Goal: Task Accomplishment & Management: Use online tool/utility

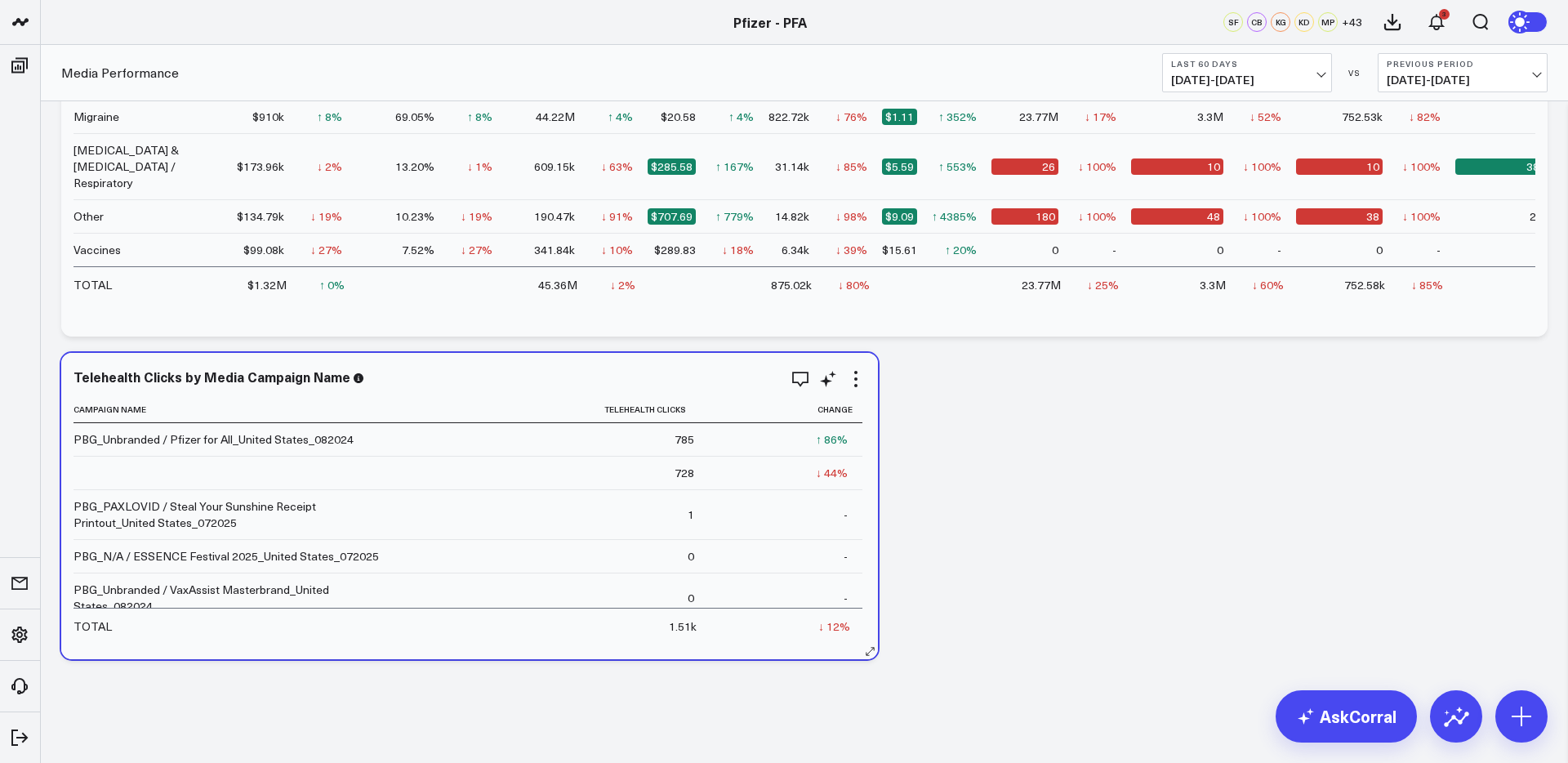
click at [839, 378] on div "Modify via AI Copy link to widget Ask support Remove Create linked copy Executi…" at bounding box center [841, 379] width 47 height 19
click at [832, 383] on icon at bounding box center [828, 379] width 19 height 19
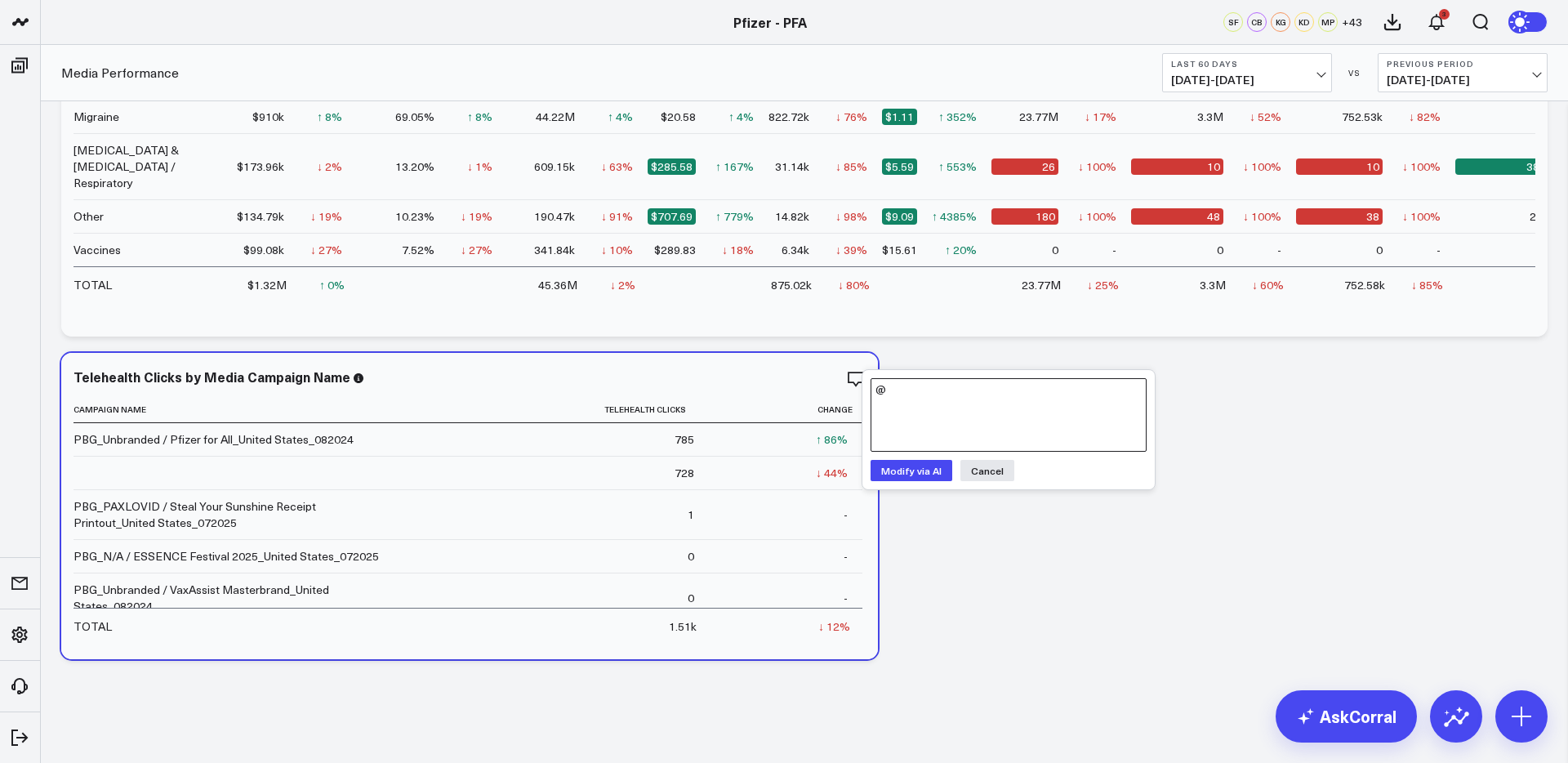
click at [923, 411] on textarea "@" at bounding box center [1009, 414] width 276 height 73
type textarea "add column for tactic name"
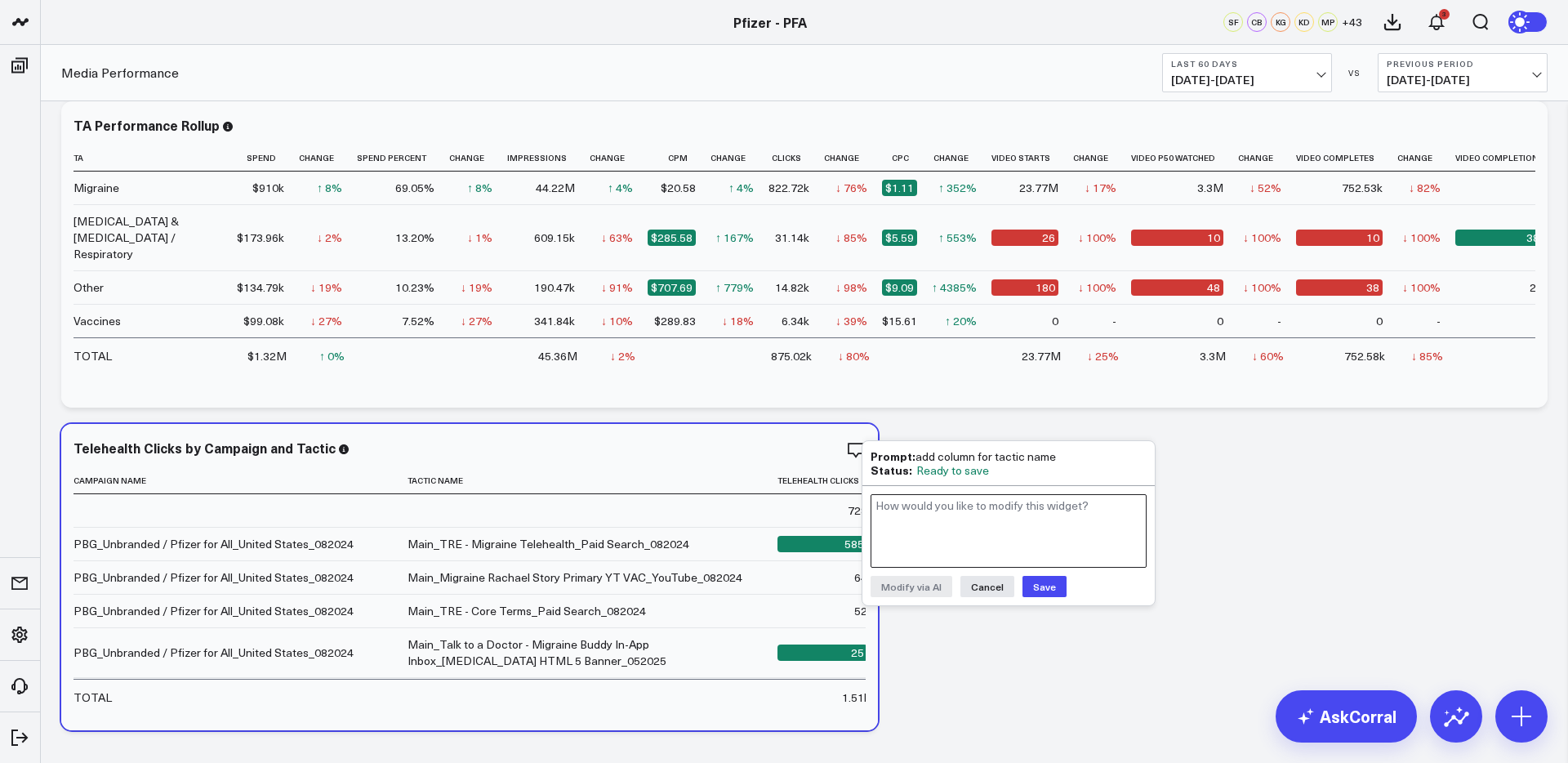
scroll to position [2081, 0]
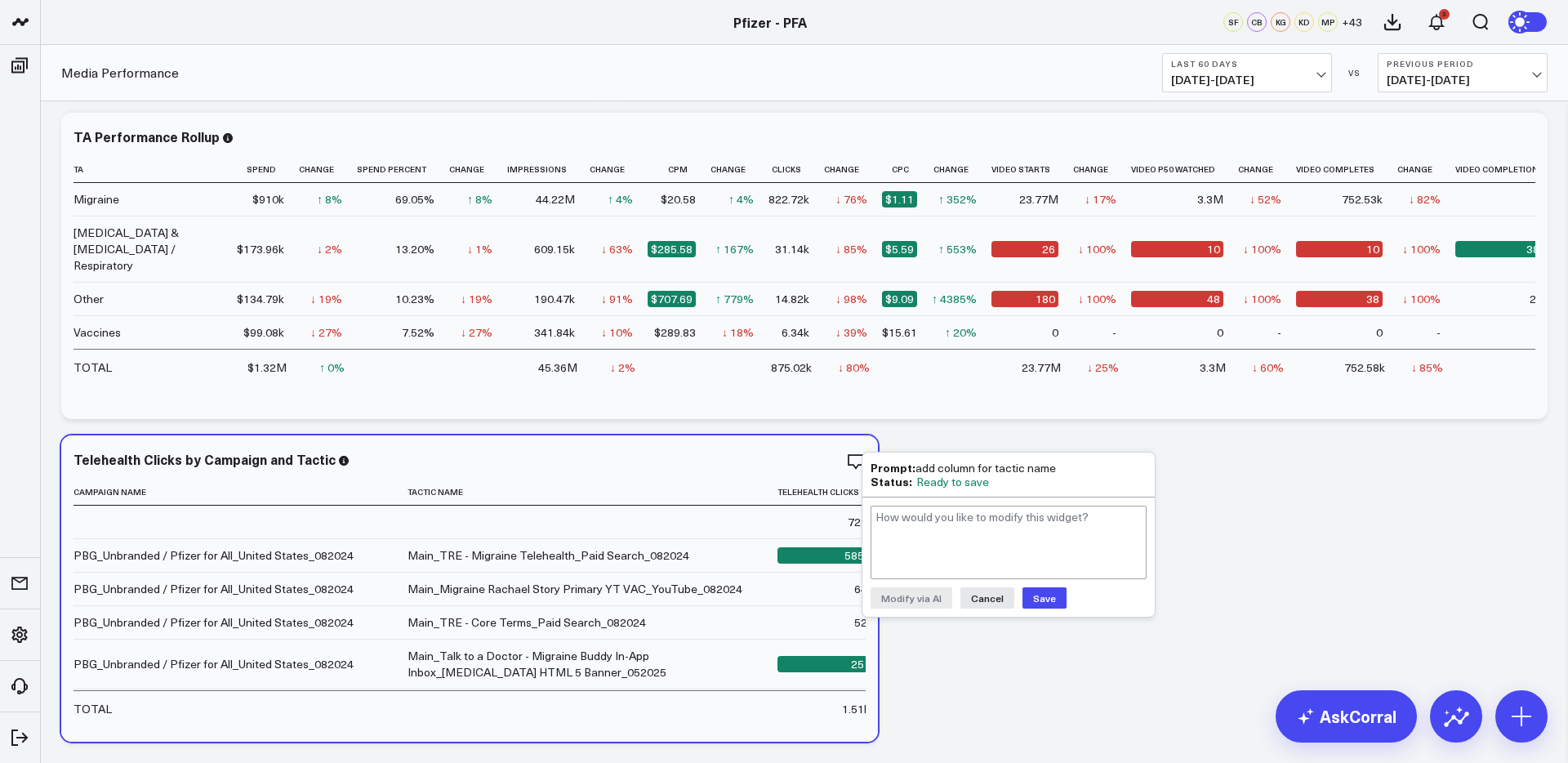
click at [1048, 598] on button "Save" at bounding box center [1045, 598] width 44 height 21
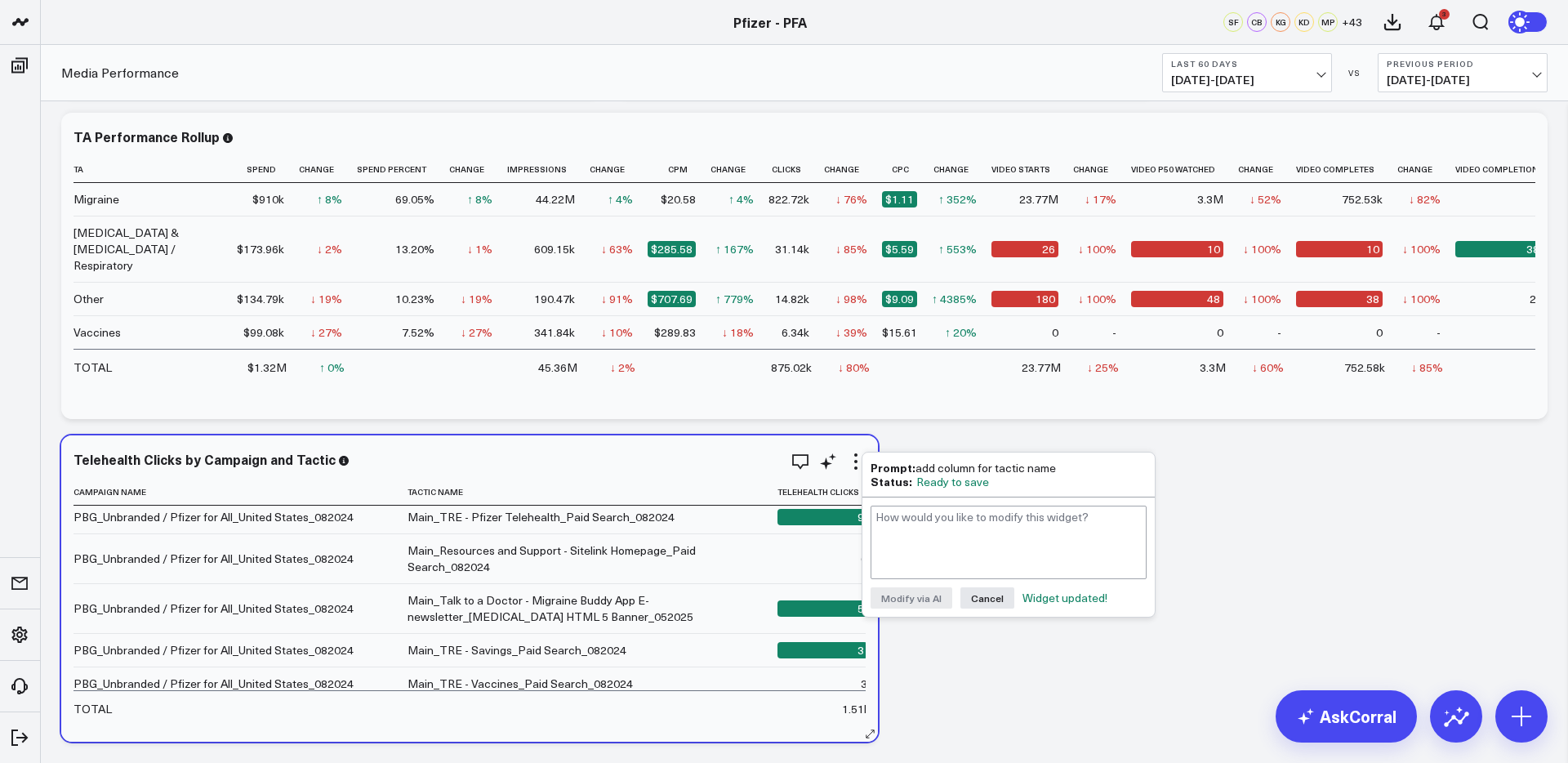
scroll to position [273, 0]
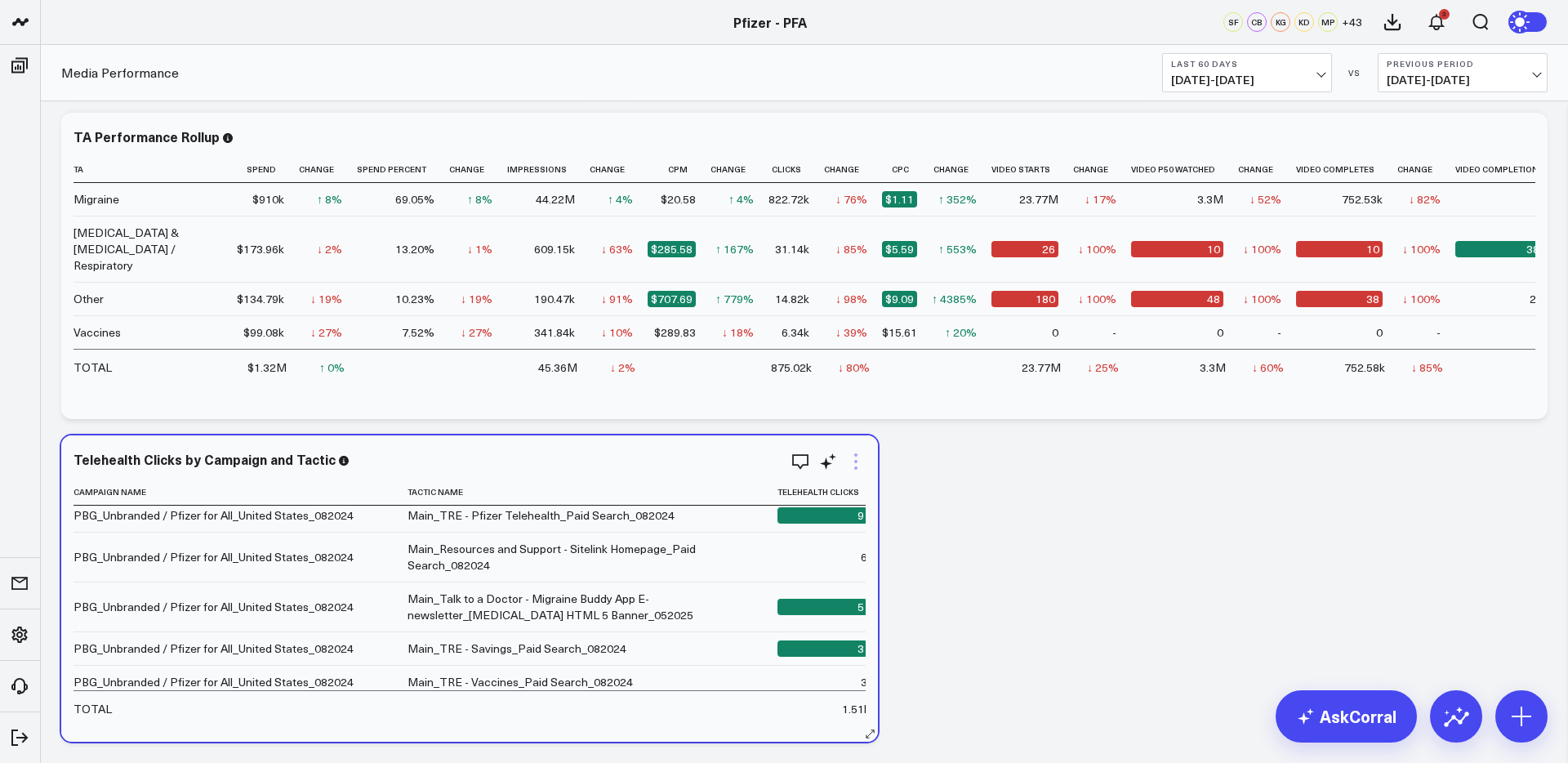
click at [860, 462] on icon at bounding box center [856, 462] width 19 height 19
drag, startPoint x: 950, startPoint y: 459, endPoint x: 878, endPoint y: 459, distance: 72.0
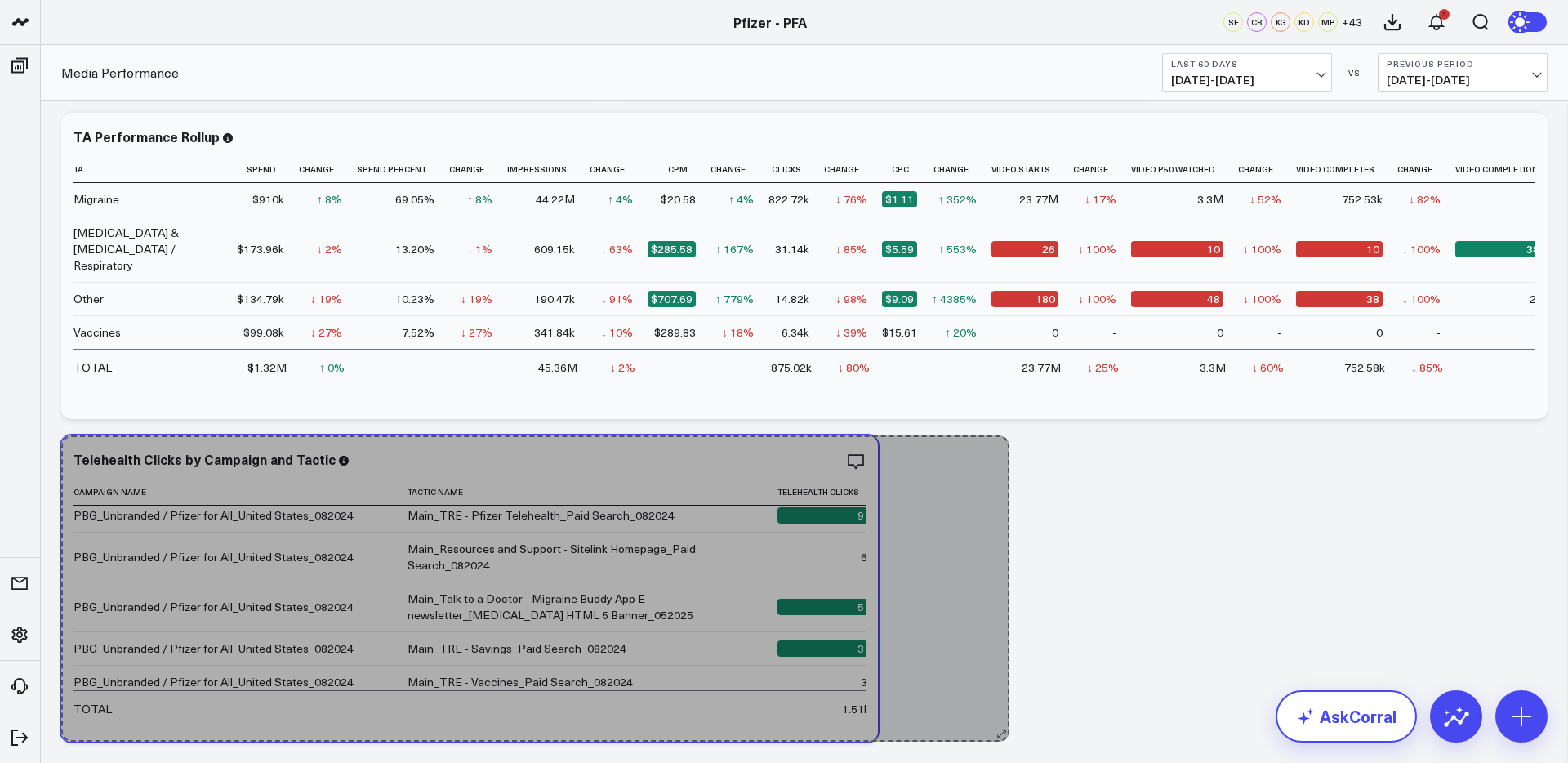
scroll to position [240, 0]
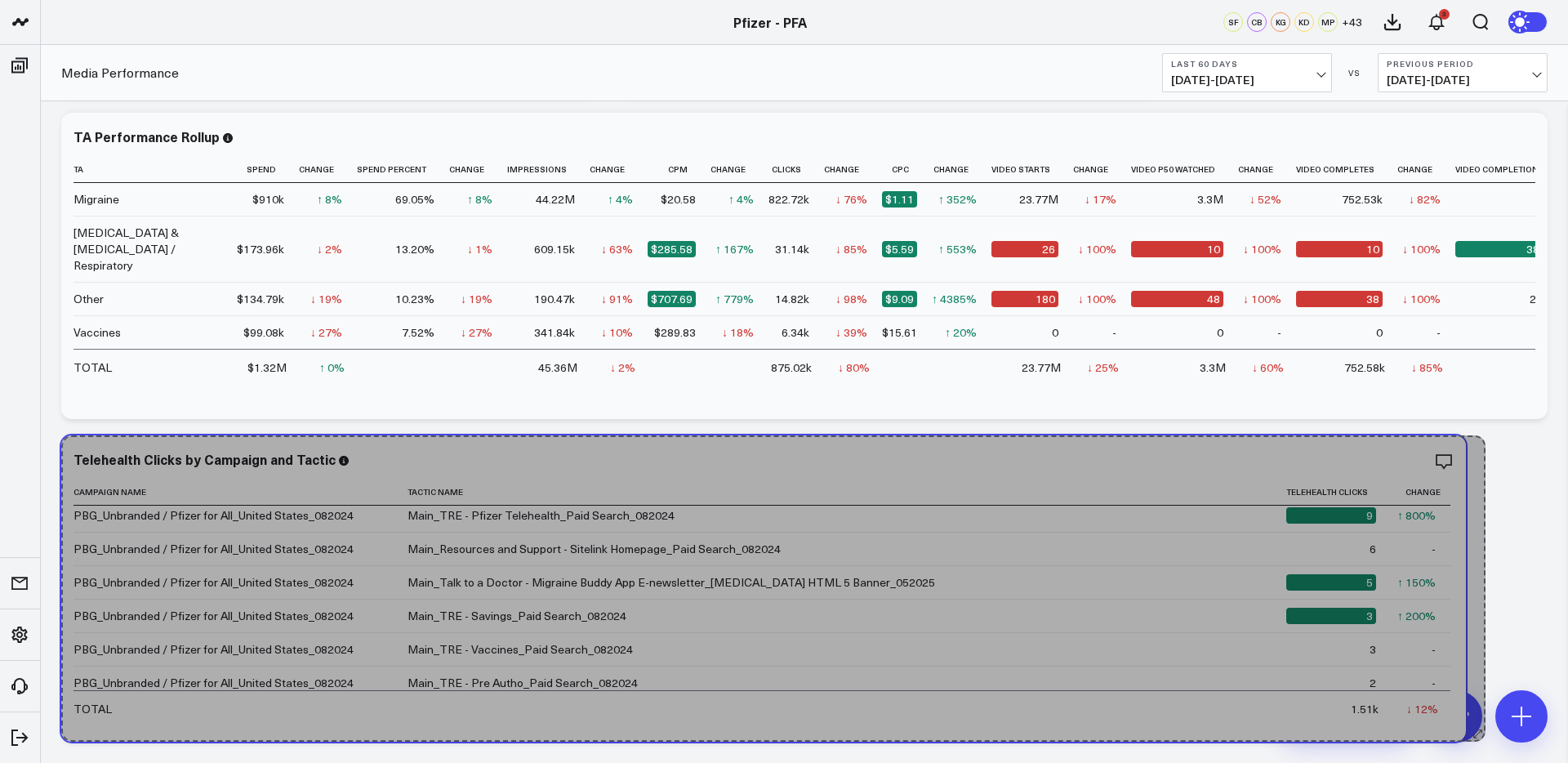
drag, startPoint x: 874, startPoint y: 733, endPoint x: 1482, endPoint y: 674, distance: 610.9
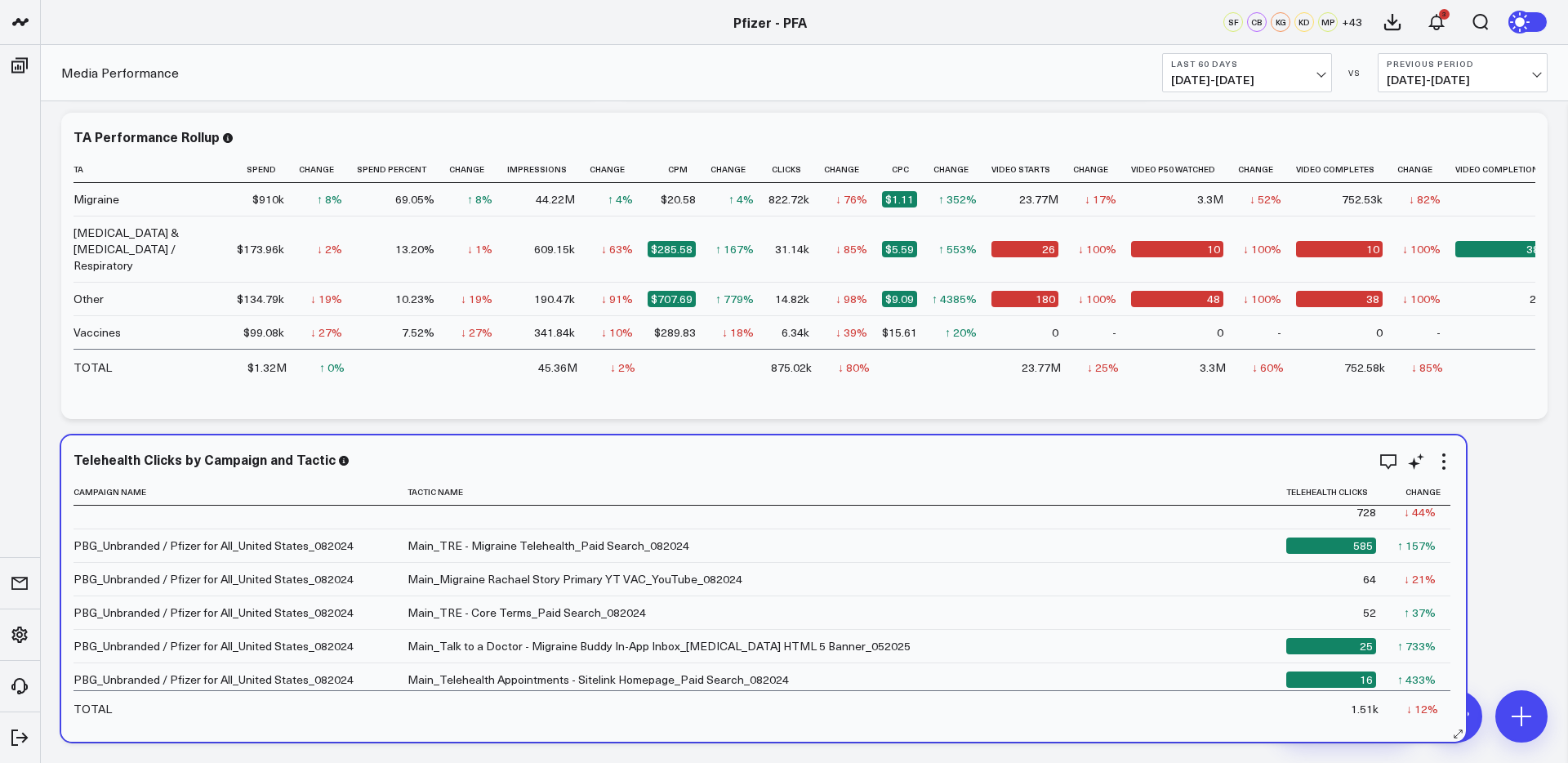
scroll to position [0, 0]
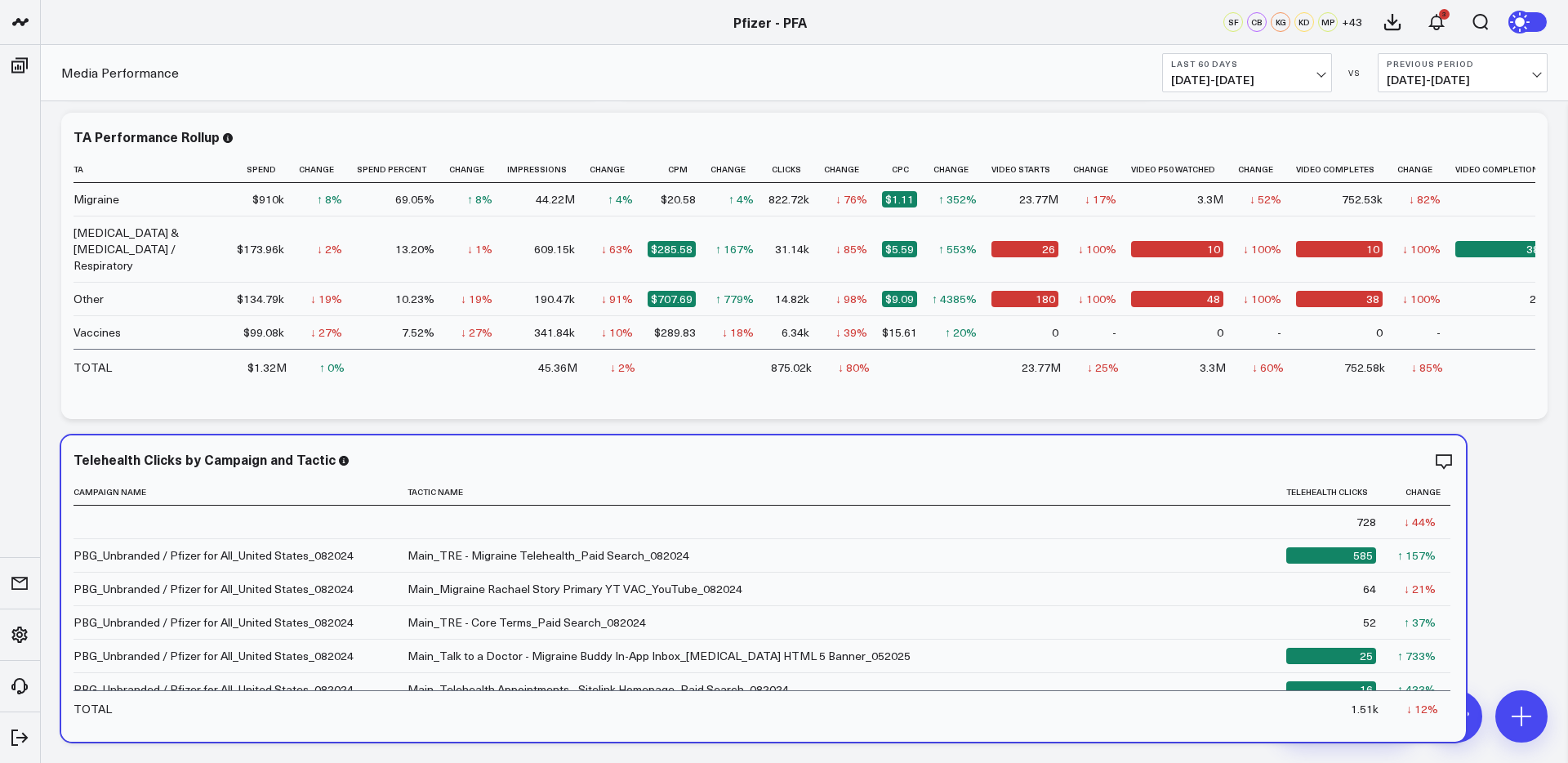
click at [1217, 75] on span "06/20/25 - 08/18/25" at bounding box center [1247, 80] width 152 height 14
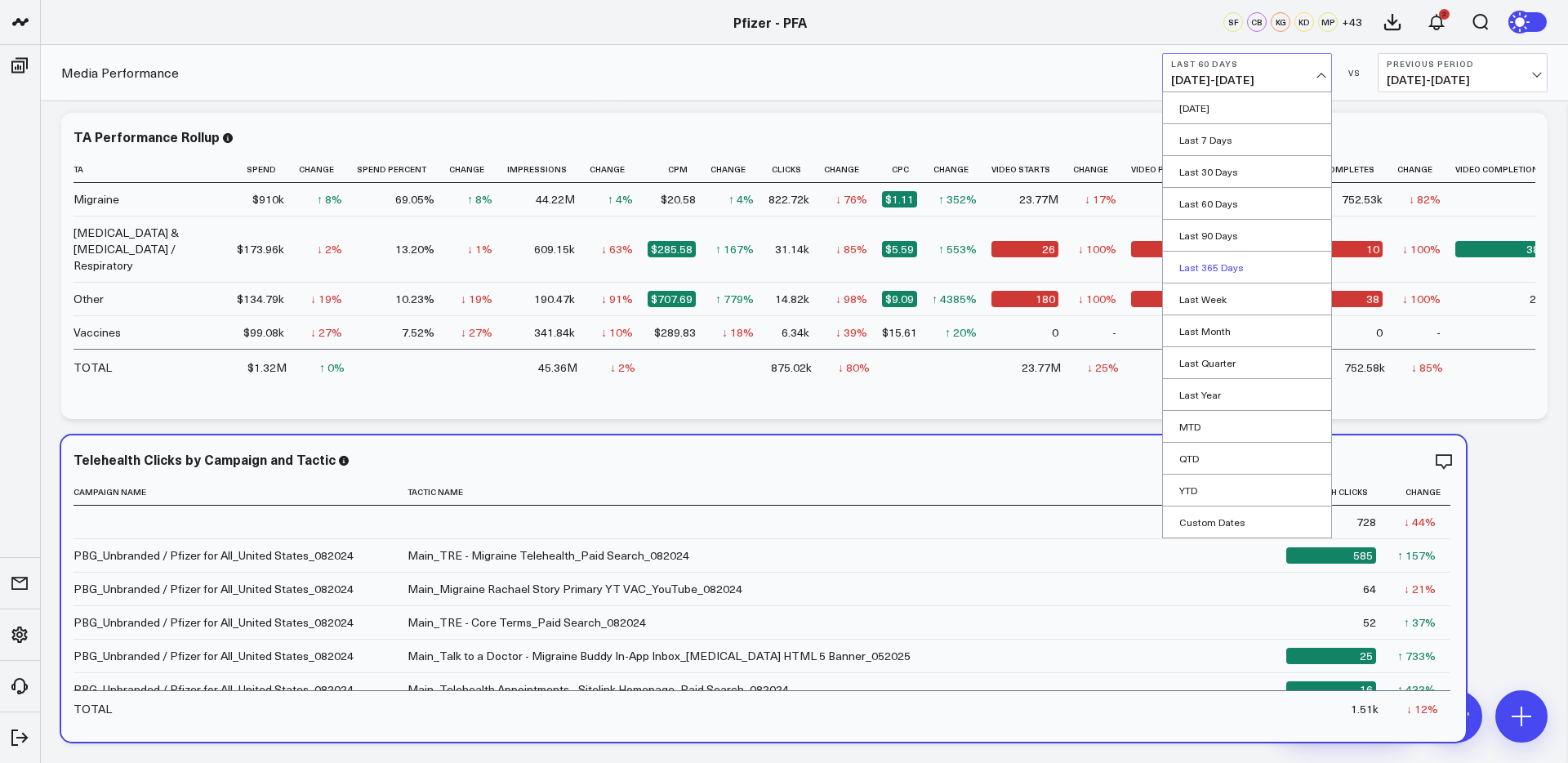
click at [1213, 267] on link "Last 365 Days" at bounding box center [1247, 267] width 168 height 31
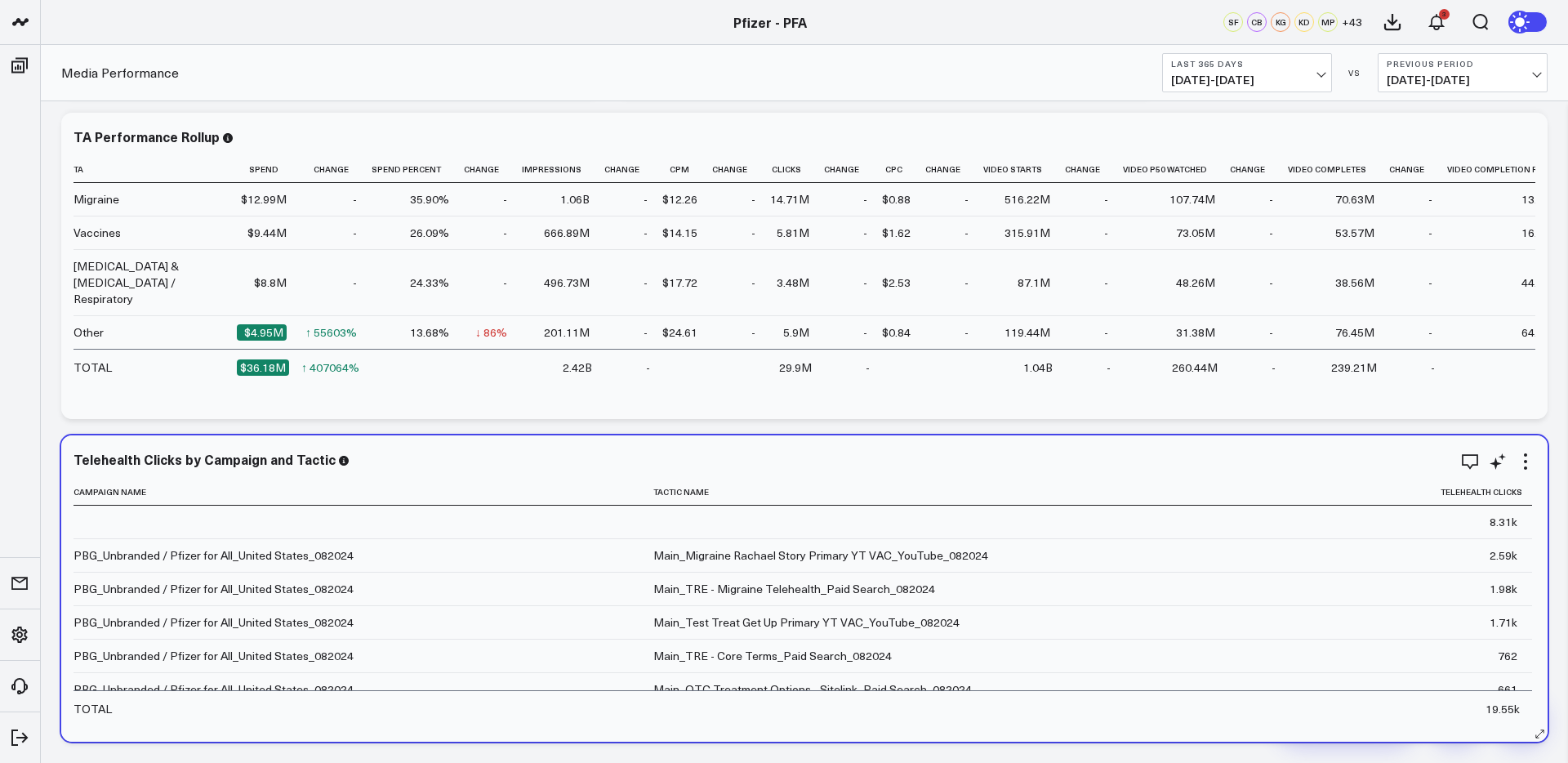
scroll to position [2065, 0]
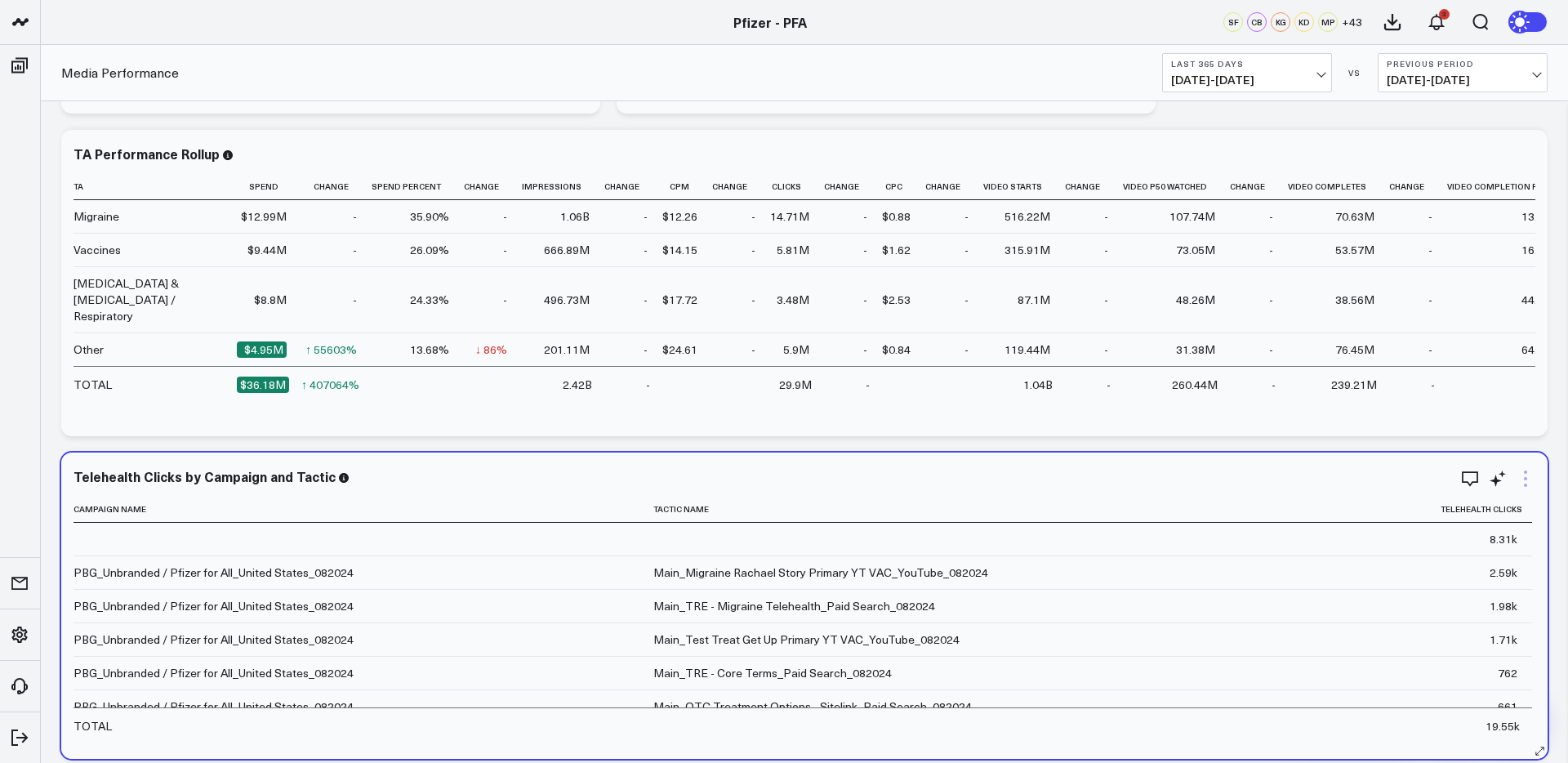
click at [1525, 478] on icon at bounding box center [1525, 478] width 3 height 3
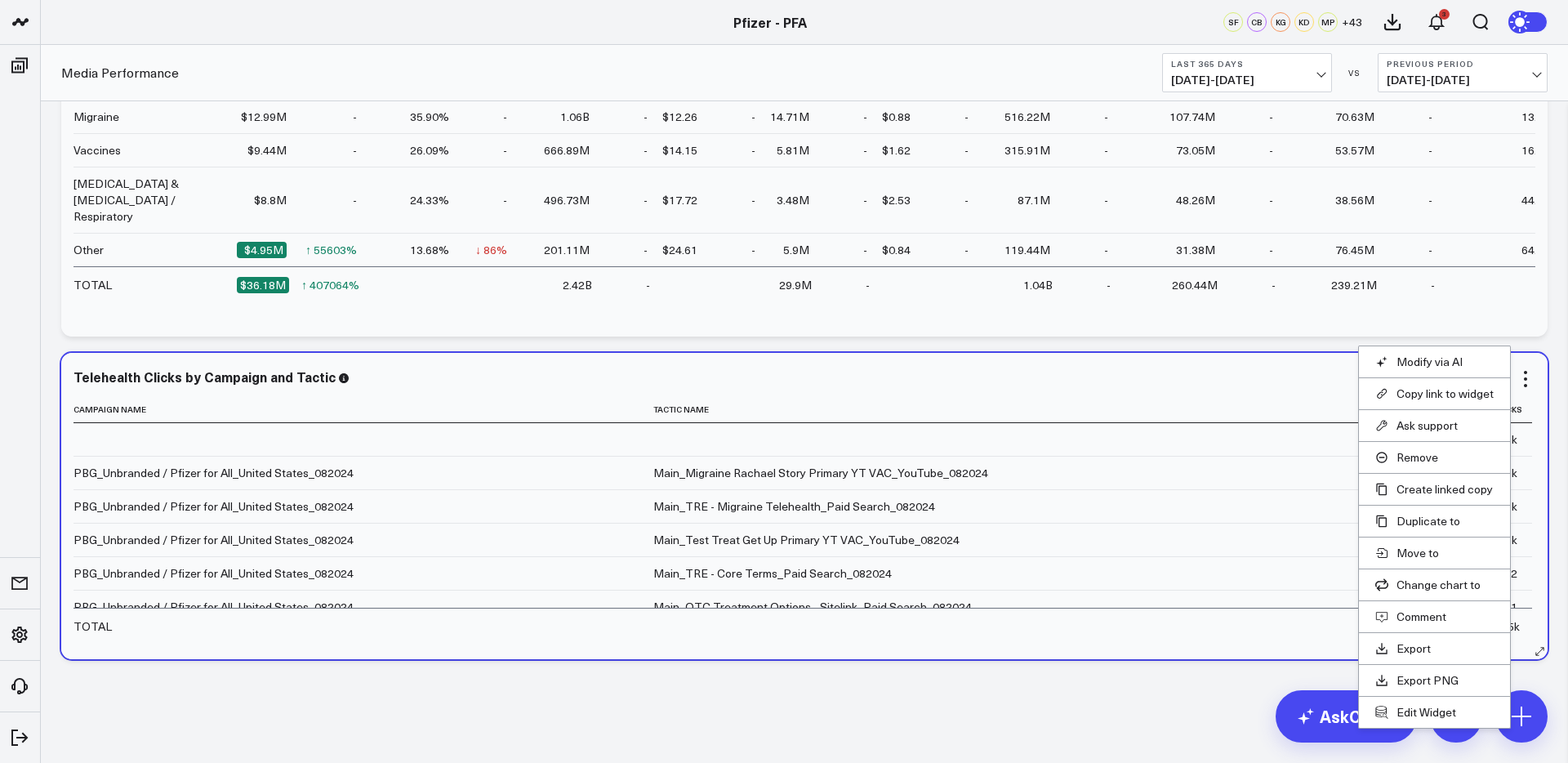
scroll to position [2166, 0]
click at [1415, 707] on button "Edit Widget" at bounding box center [1435, 709] width 119 height 14
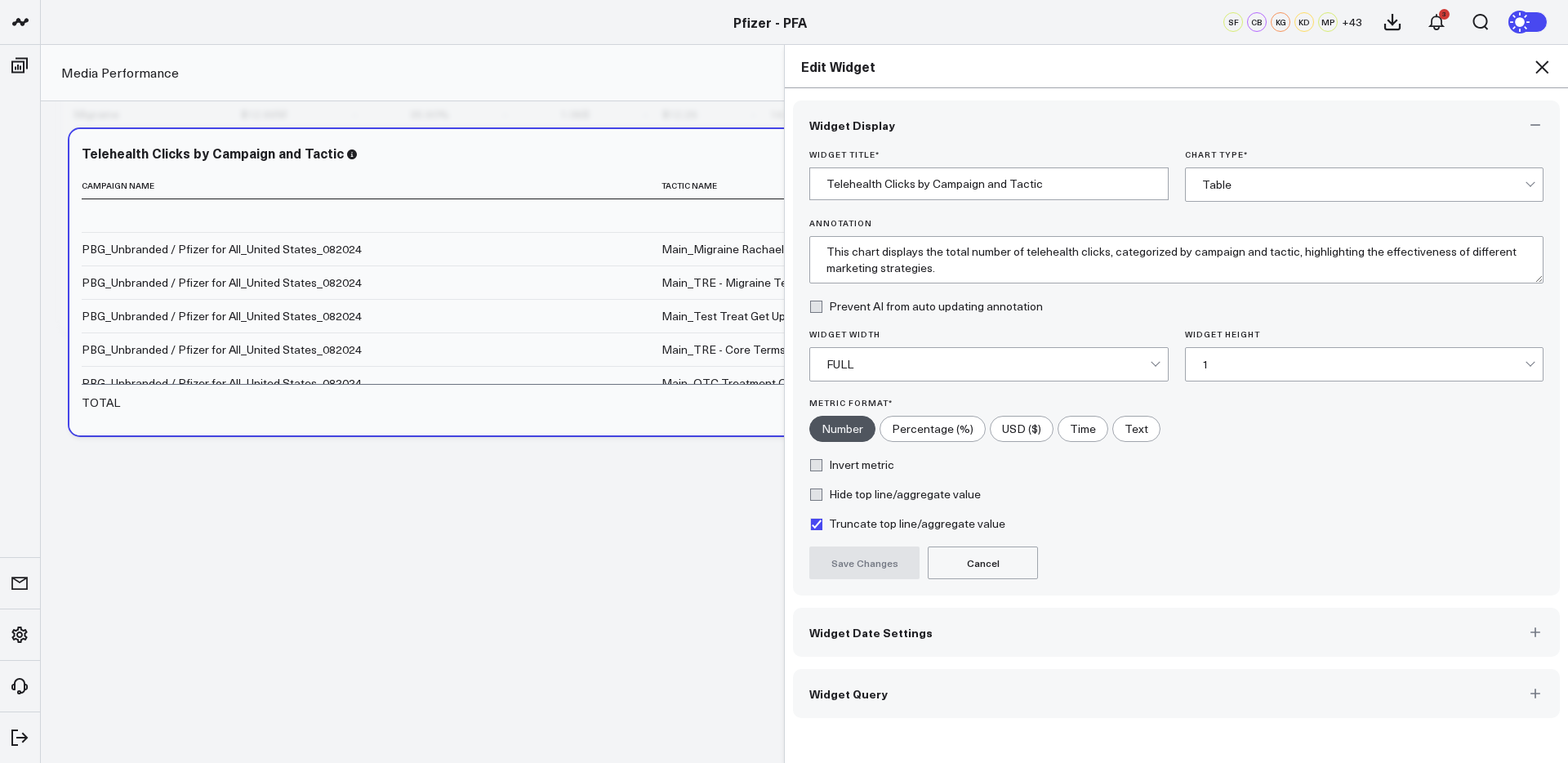
drag, startPoint x: 945, startPoint y: 694, endPoint x: 1066, endPoint y: 613, distance: 145.6
click at [945, 693] on button "Widget Query" at bounding box center [1177, 693] width 767 height 49
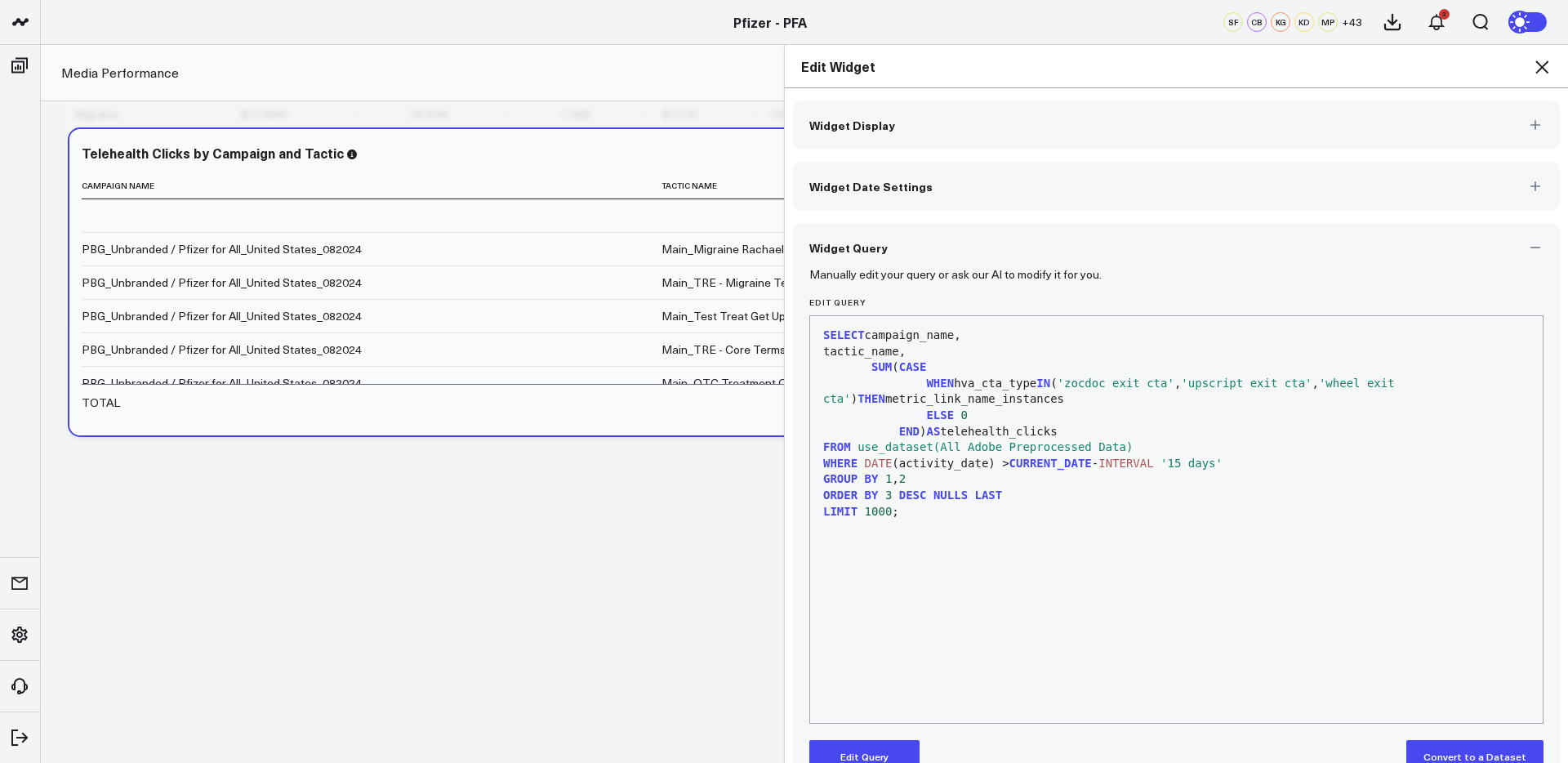
click at [1548, 65] on icon at bounding box center [1542, 67] width 19 height 19
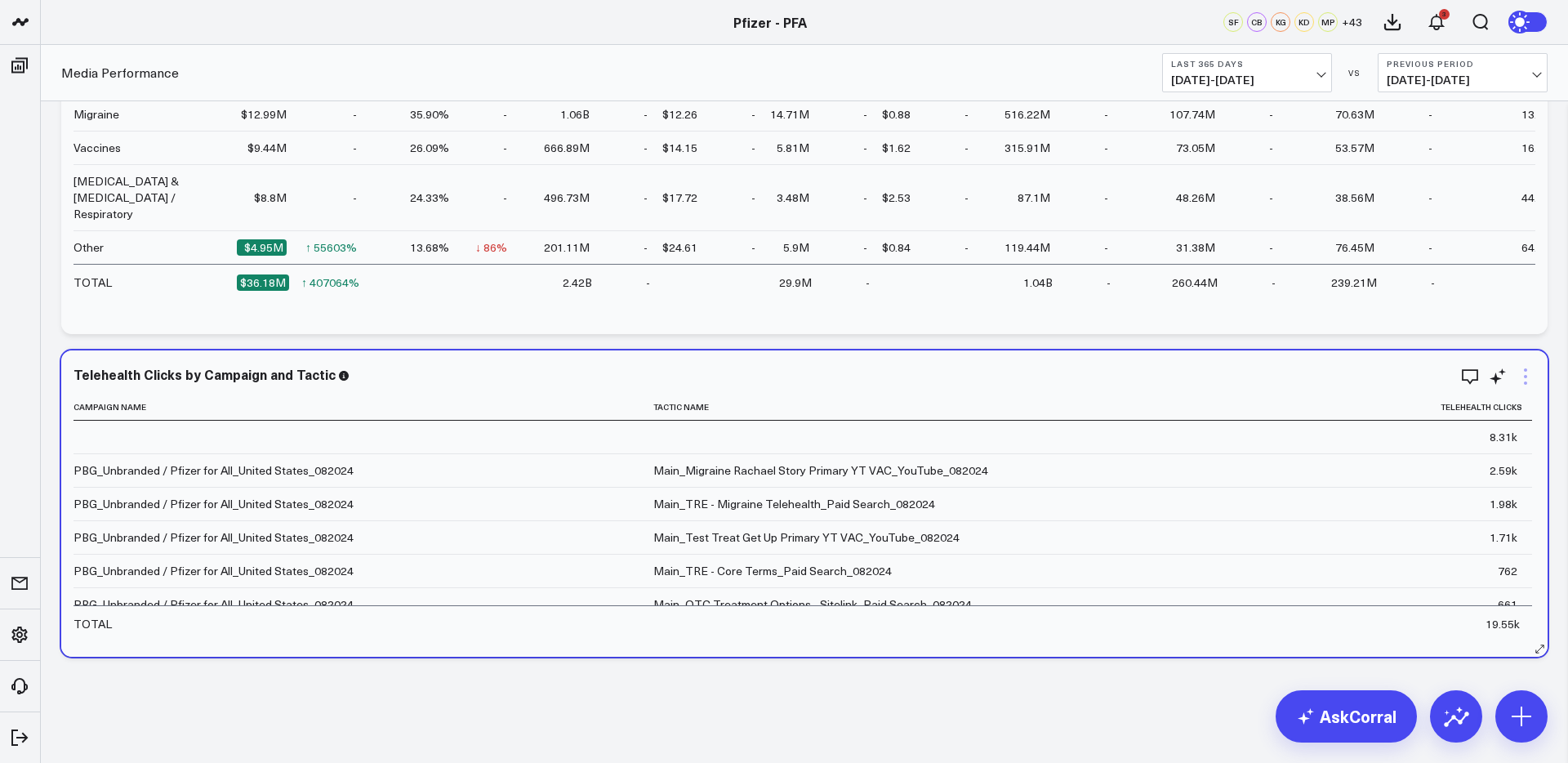
click at [1523, 373] on icon at bounding box center [1525, 377] width 19 height 19
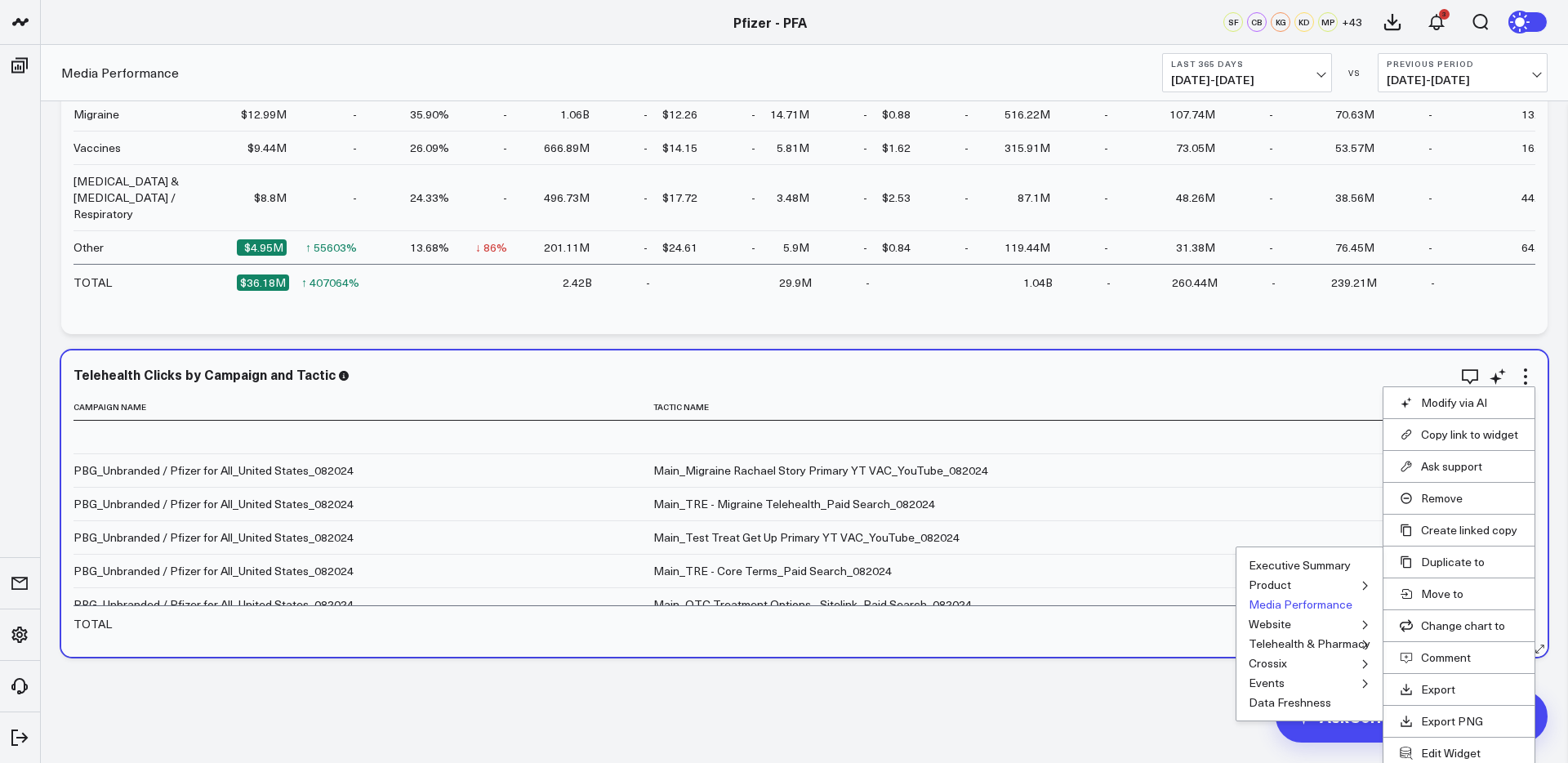
click at [1304, 606] on button "Media Performance" at bounding box center [1300, 605] width 103 height 12
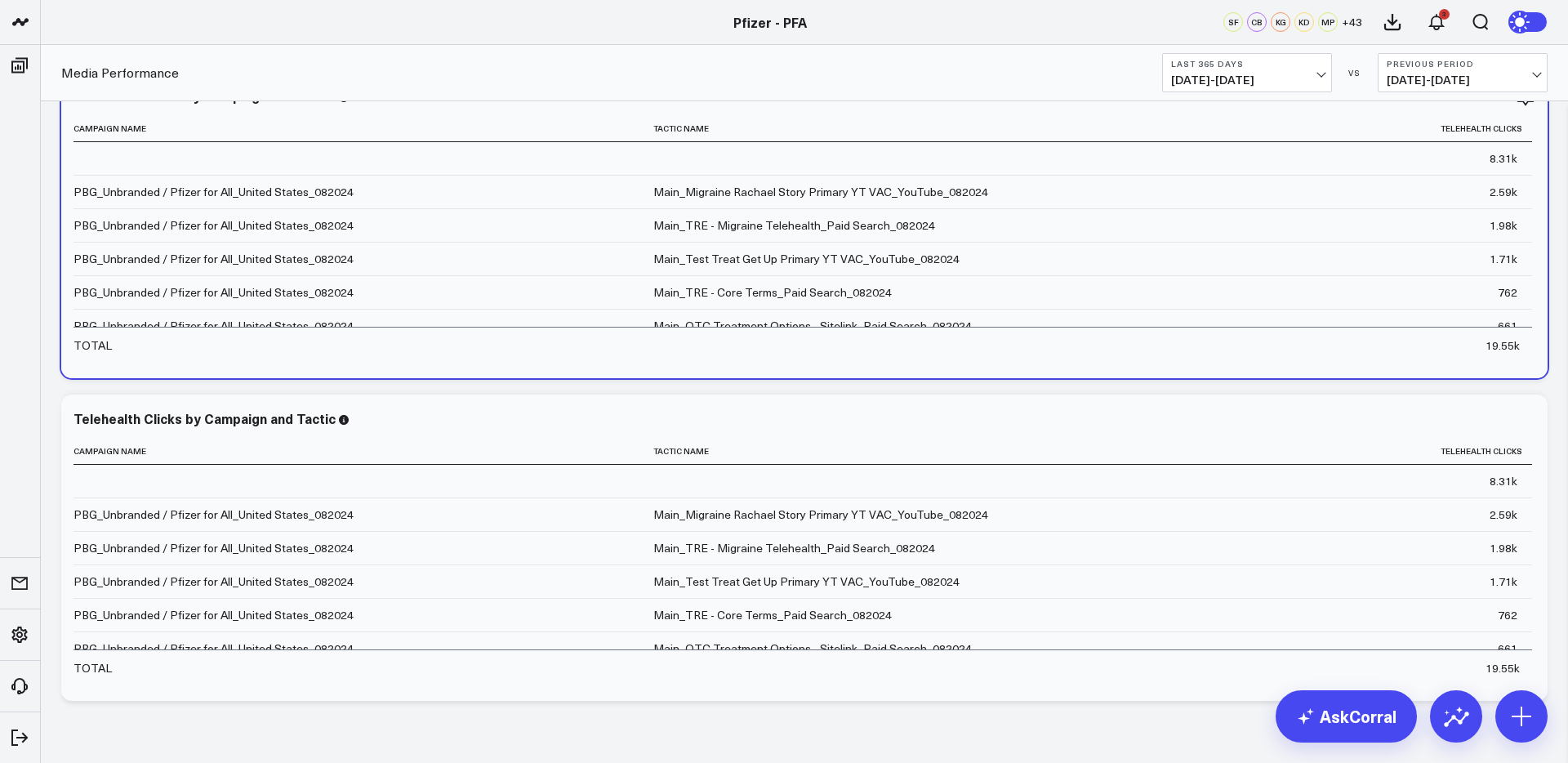
scroll to position [2440, 0]
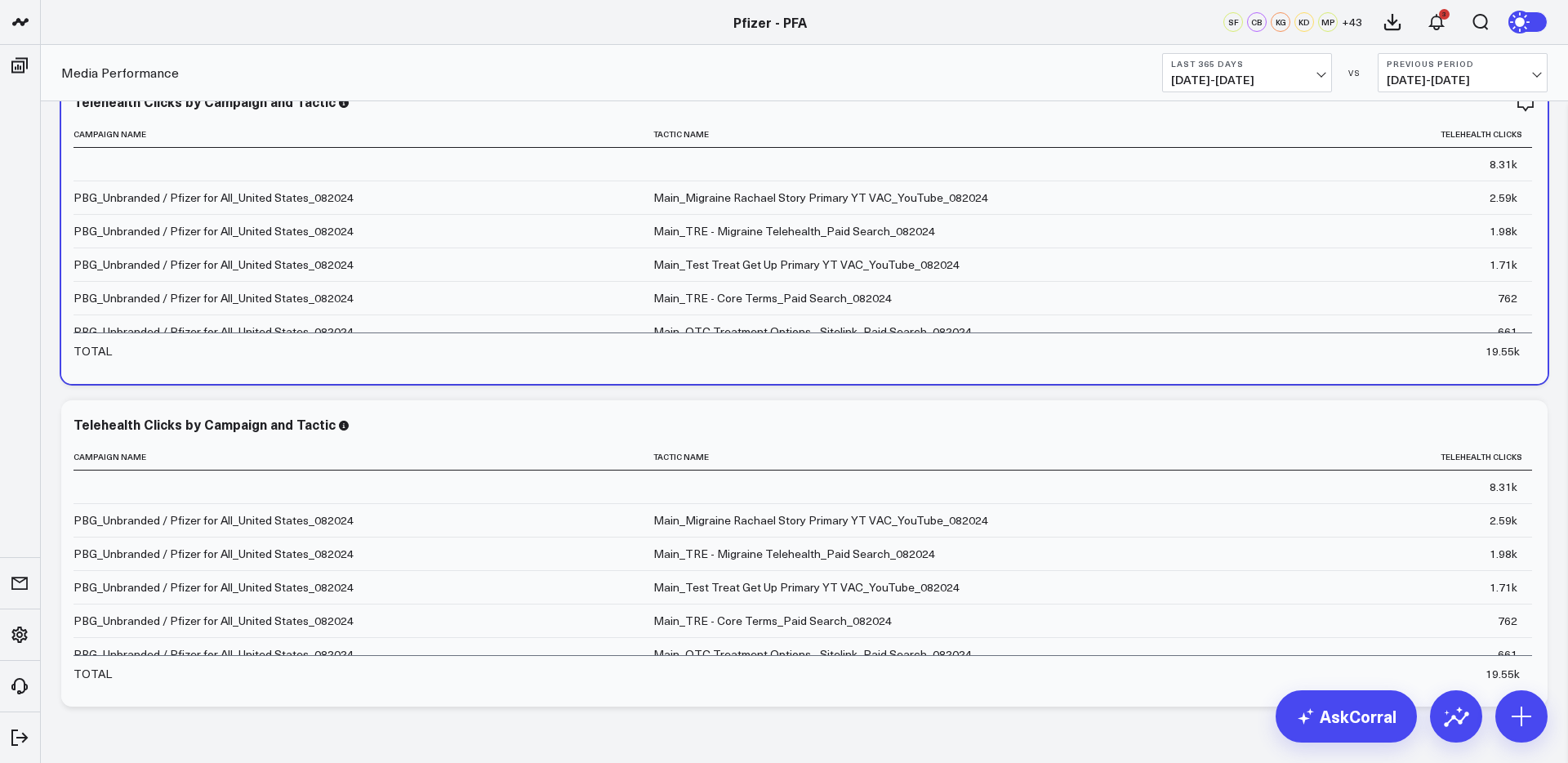
drag, startPoint x: 1496, startPoint y: 430, endPoint x: 1497, endPoint y: 440, distance: 10.0
click at [0, 0] on icon at bounding box center [0, 0] width 0 height 0
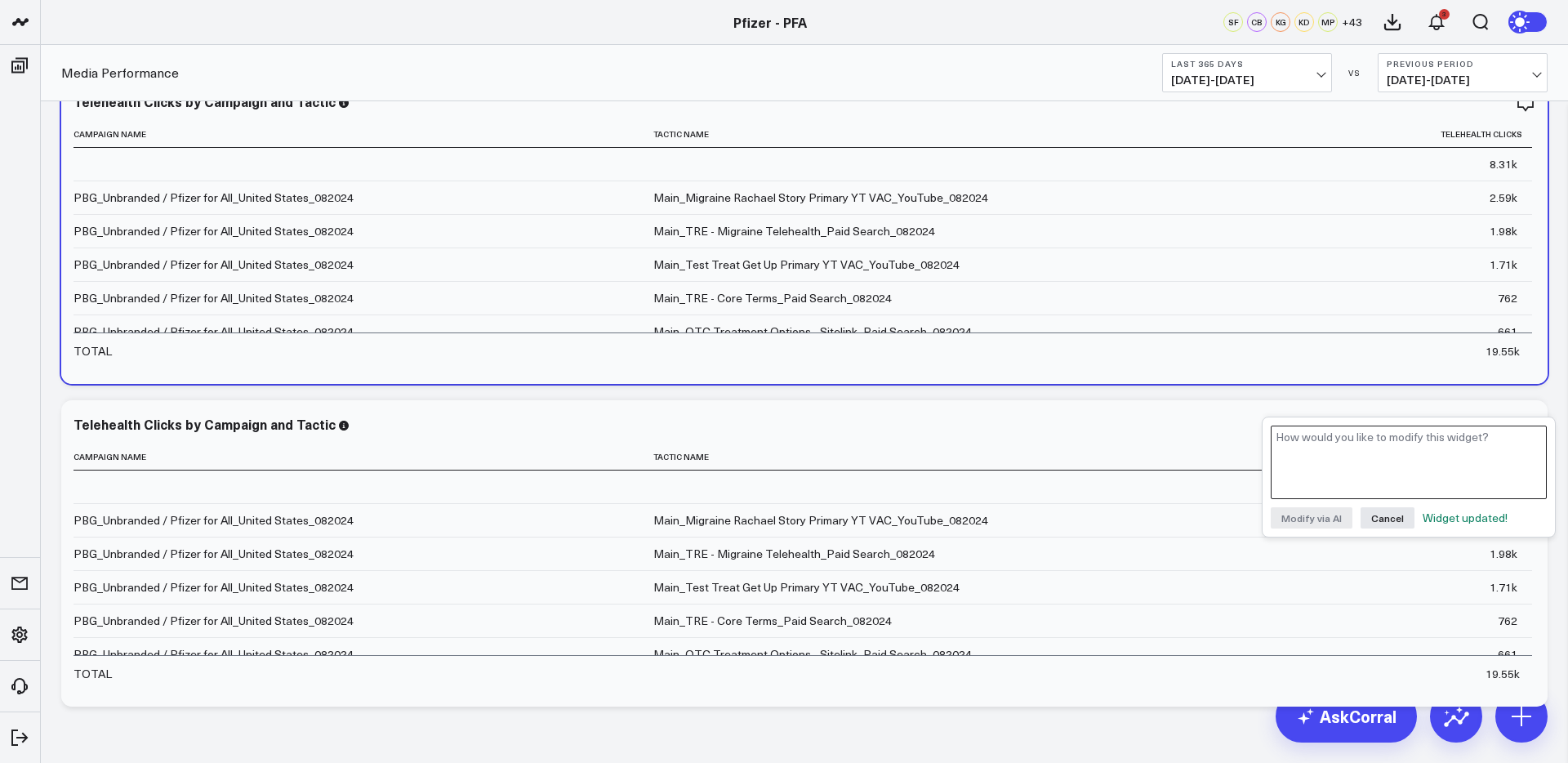
click at [1457, 460] on textarea at bounding box center [1410, 463] width 276 height 73
type textarea "F"
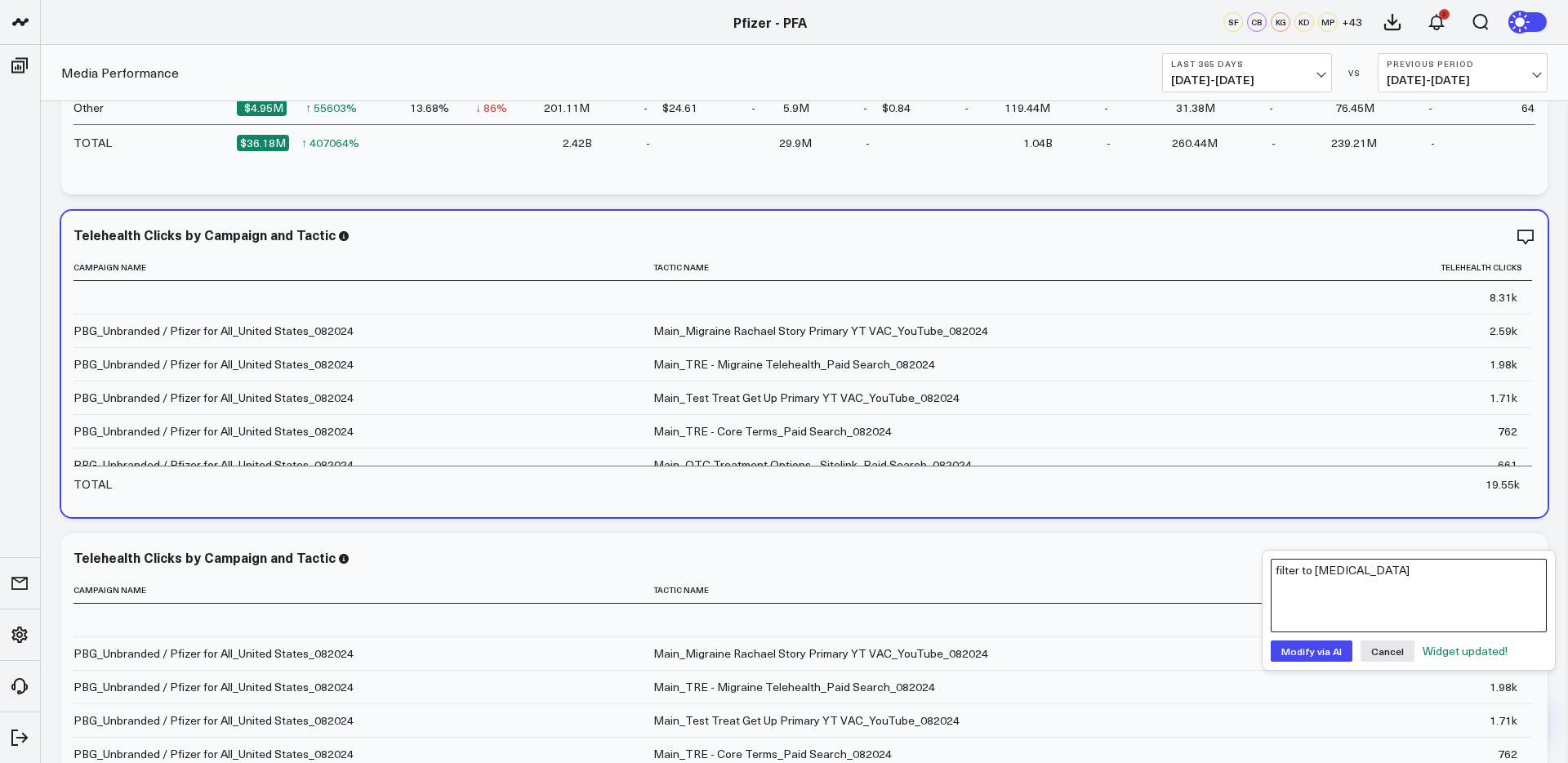
scroll to position [2316, 0]
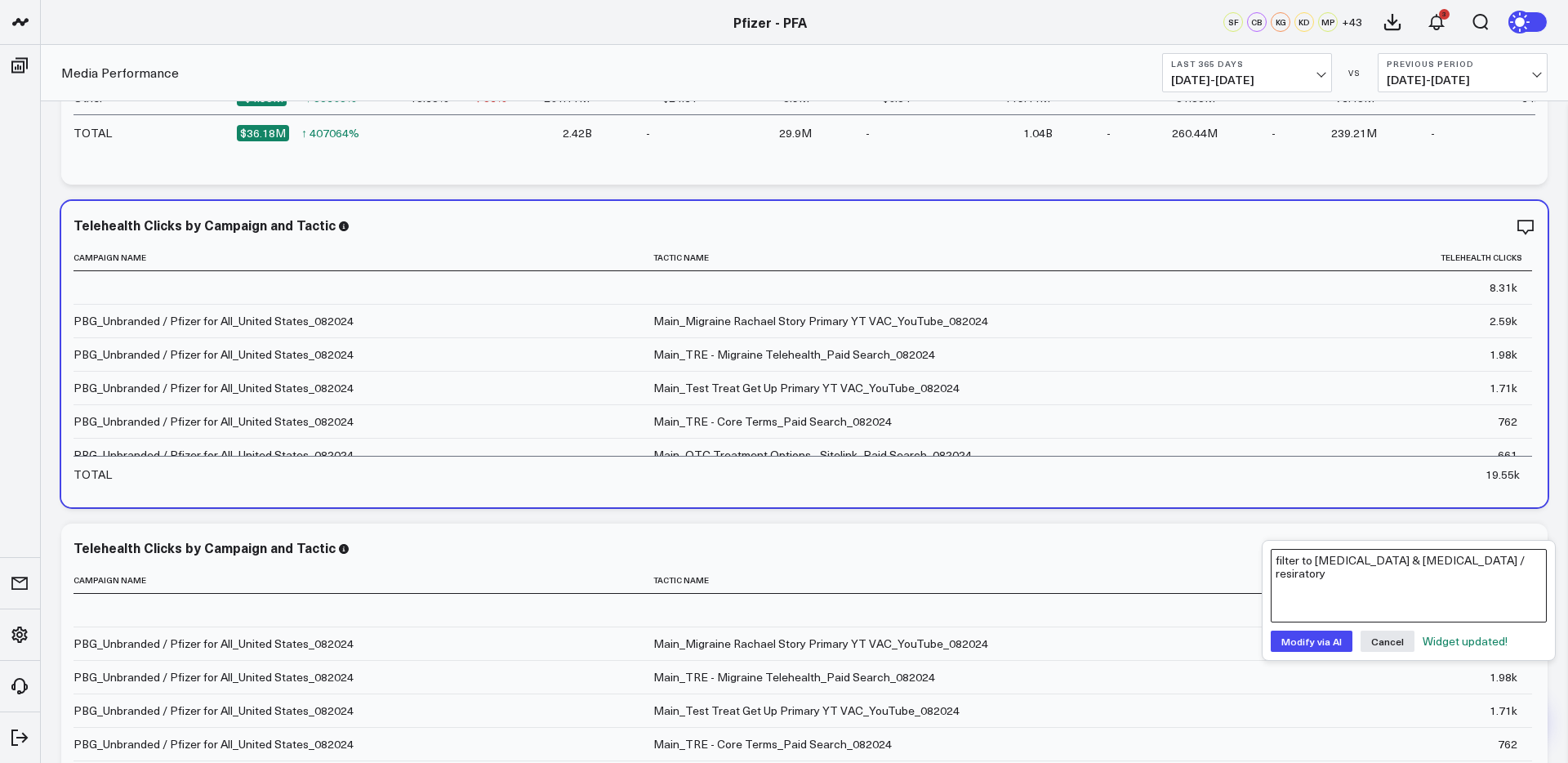
click at [1393, 563] on textarea "filter to covid & flu / resiratory" at bounding box center [1410, 585] width 276 height 73
type textarea "filter to covid & flu / respiratory"
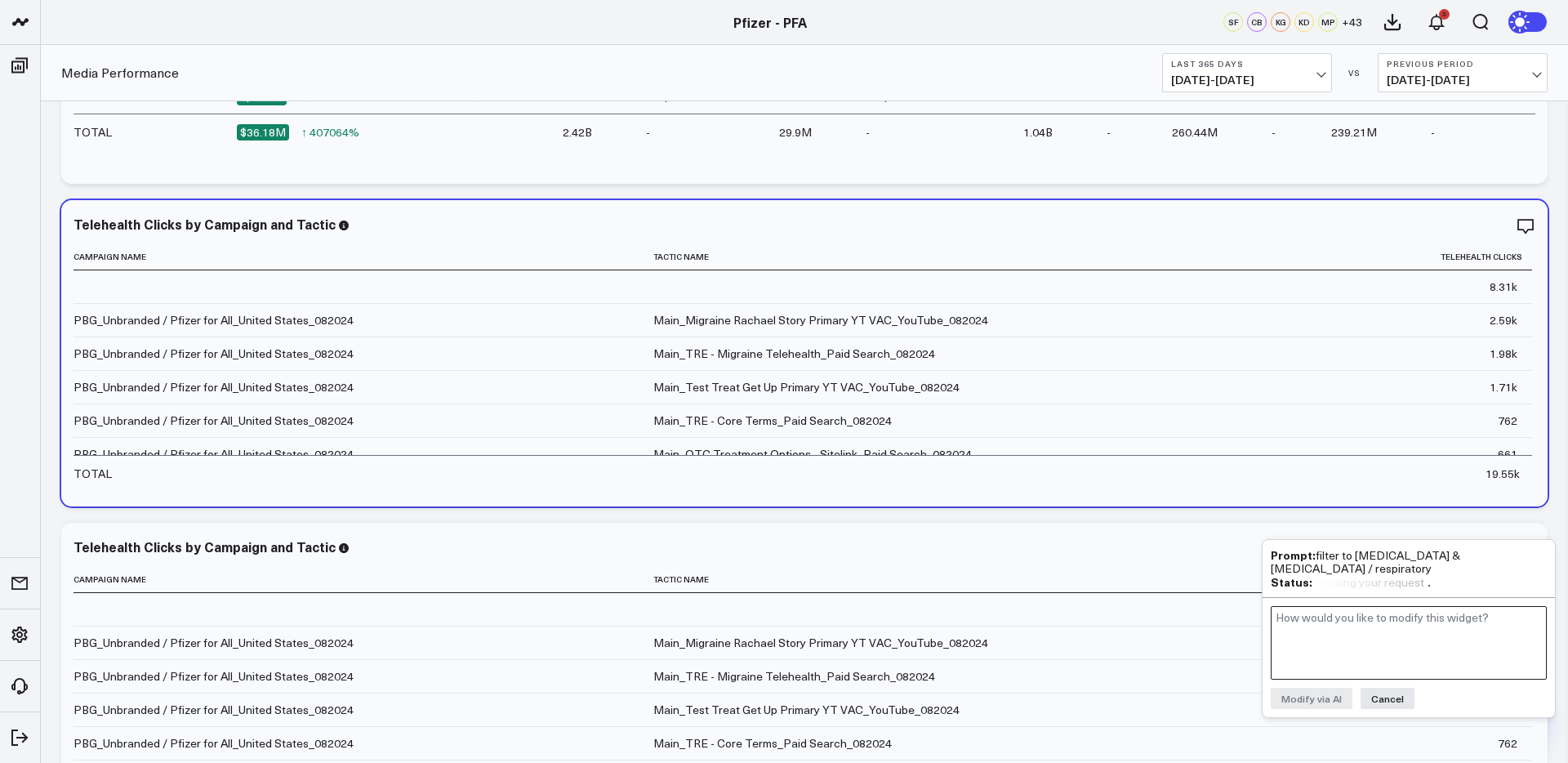
scroll to position [2489, 0]
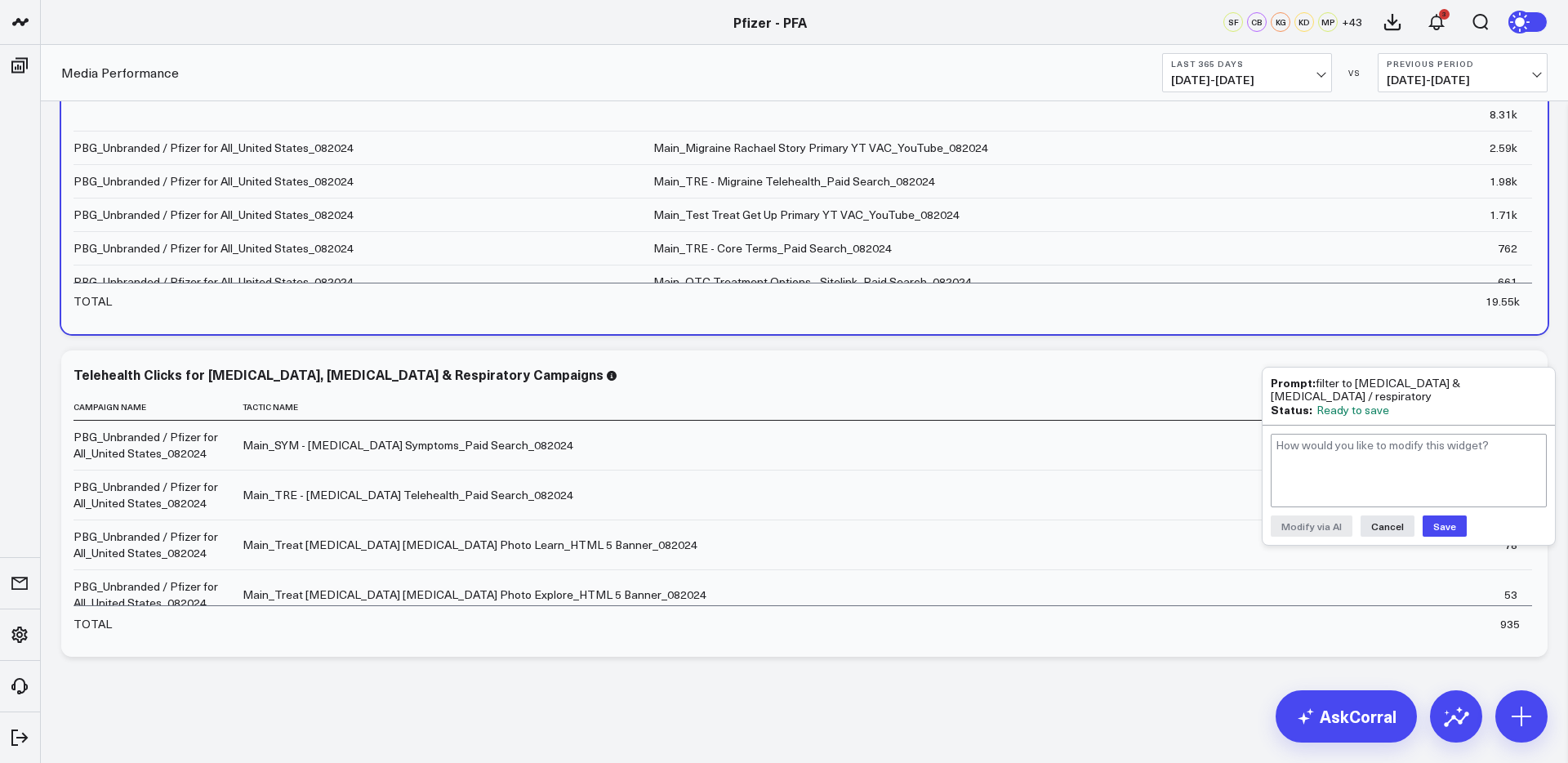
click at [1443, 516] on button "Save" at bounding box center [1445, 526] width 44 height 21
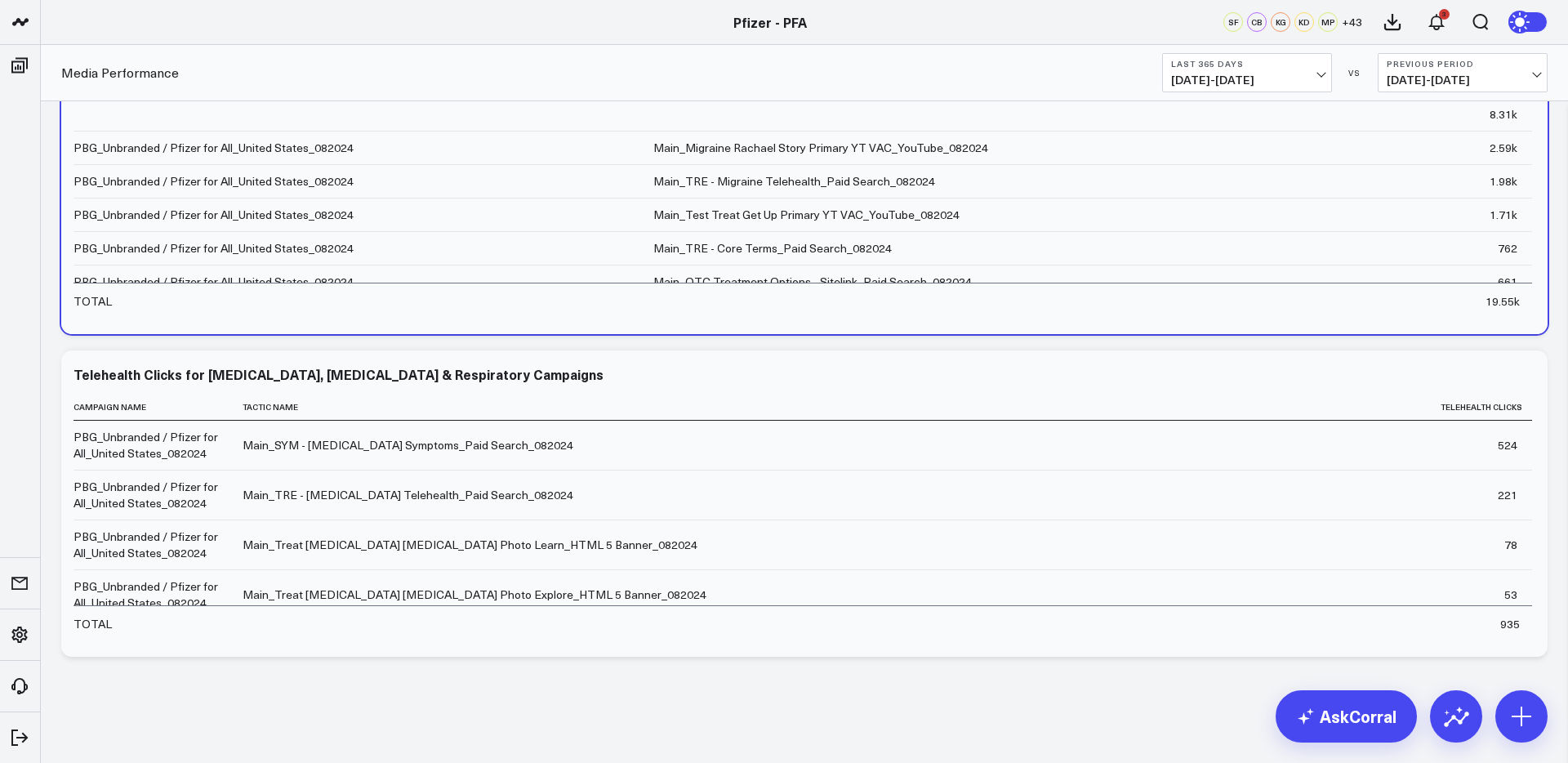
click at [1528, 377] on icon at bounding box center [1525, 377] width 19 height 19
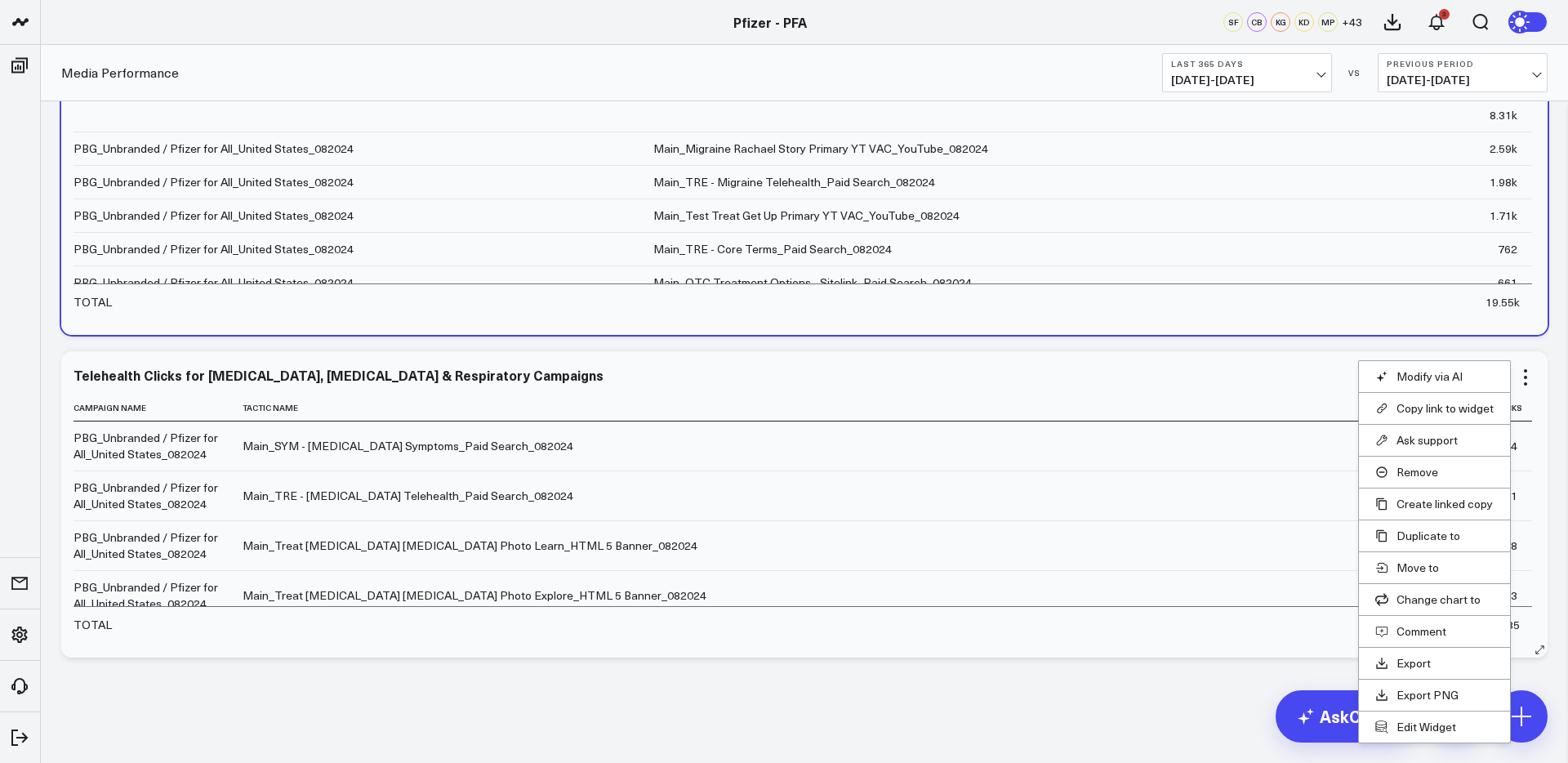
click at [871, 639] on td at bounding box center [810, 623] width 1134 height 35
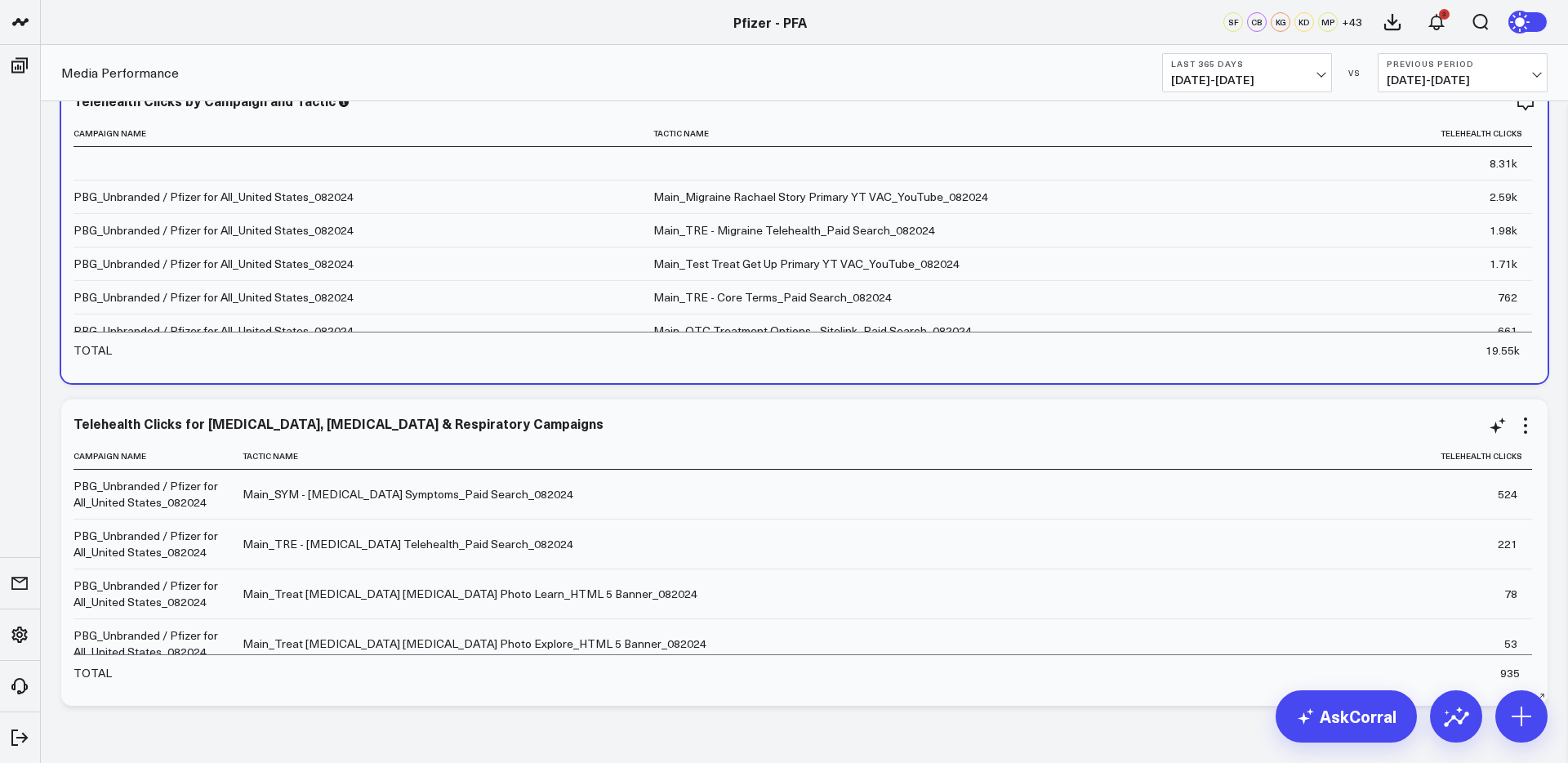
scroll to position [2440, 0]
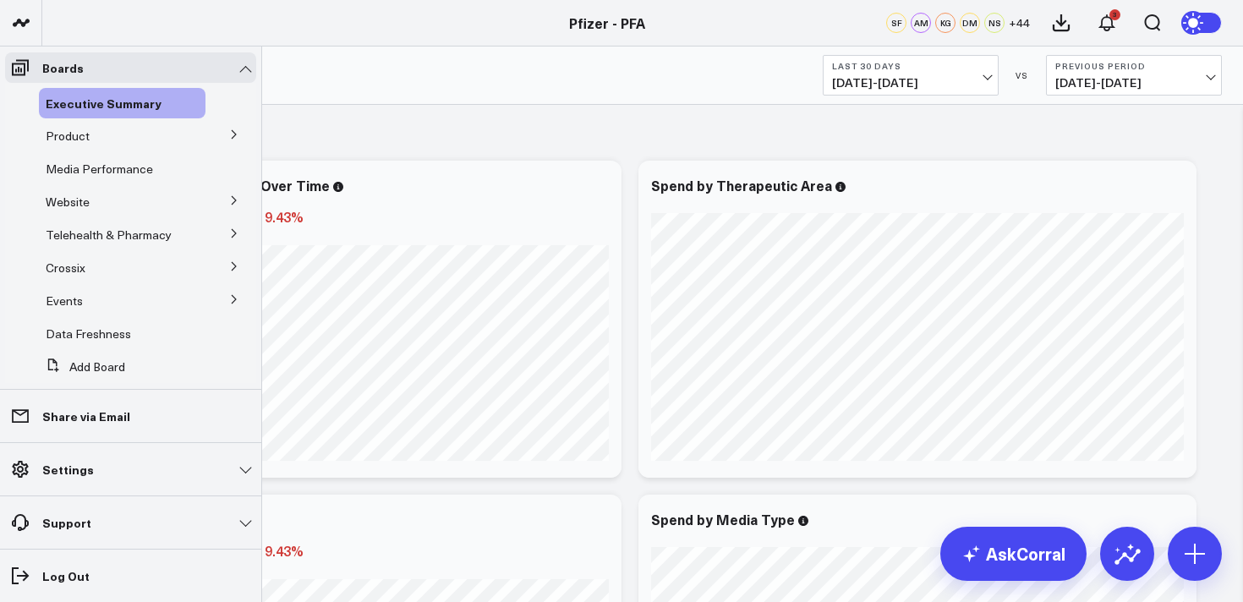
click at [219, 125] on button at bounding box center [234, 133] width 44 height 25
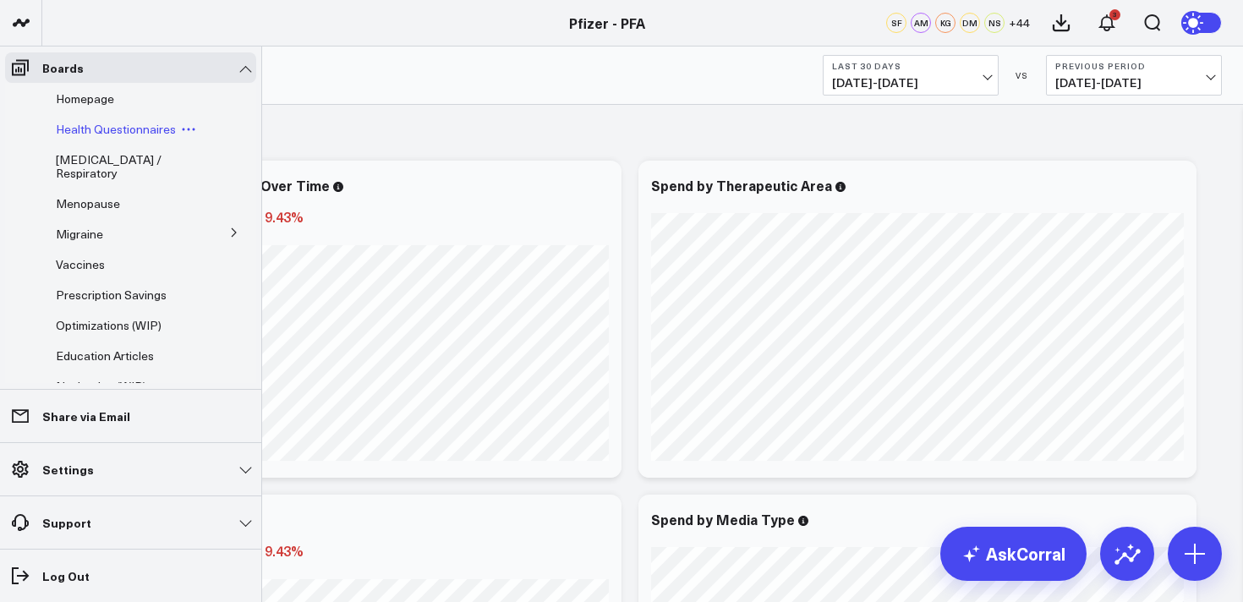
scroll to position [173, 0]
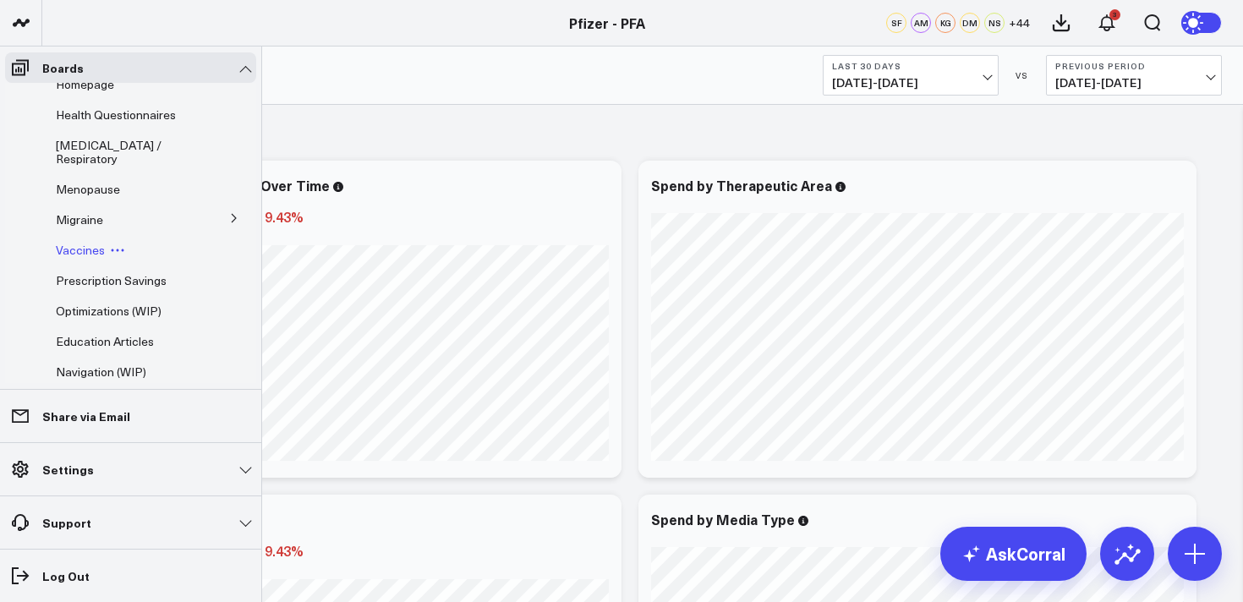
click at [84, 256] on span "Vaccines" at bounding box center [80, 250] width 49 height 16
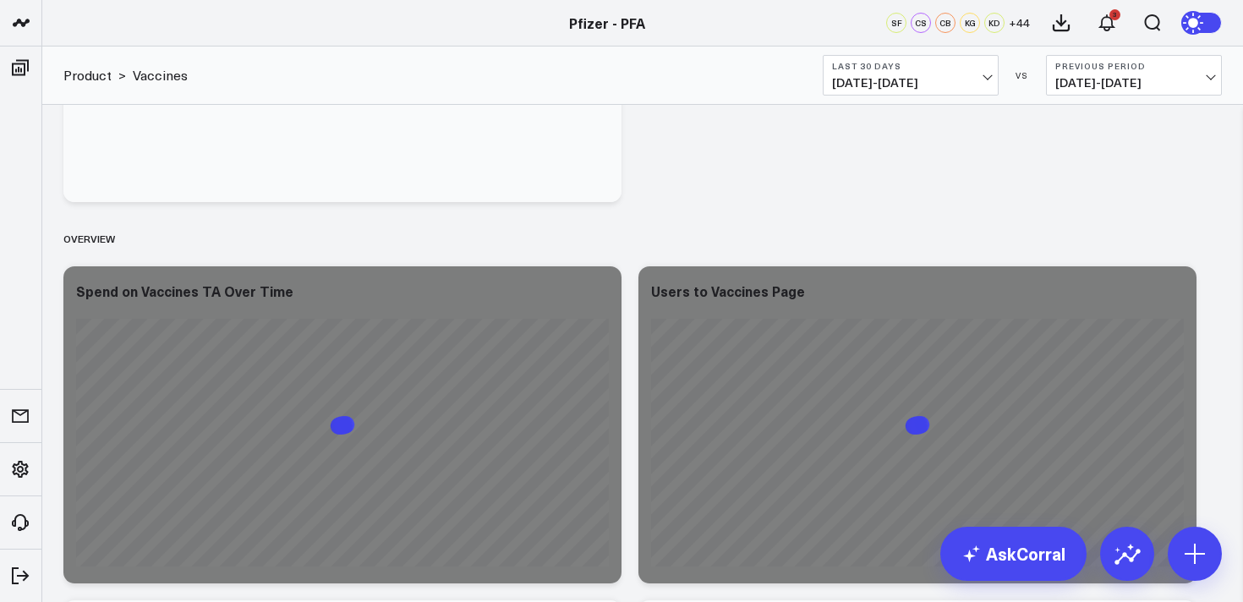
scroll to position [319, 0]
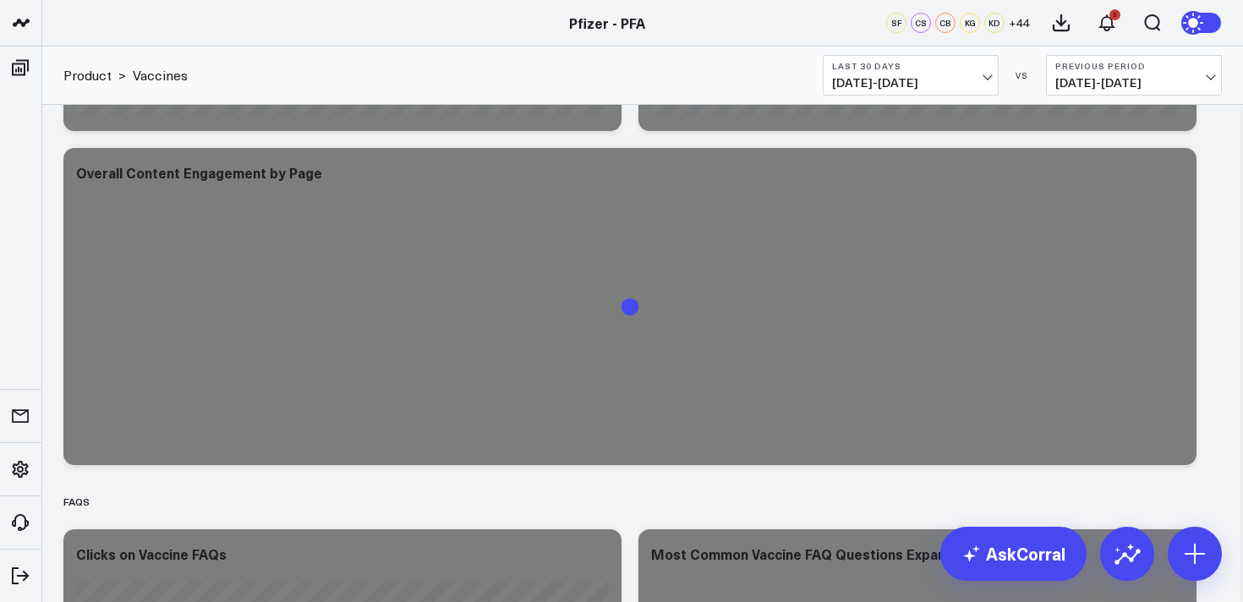
scroll to position [1461, 0]
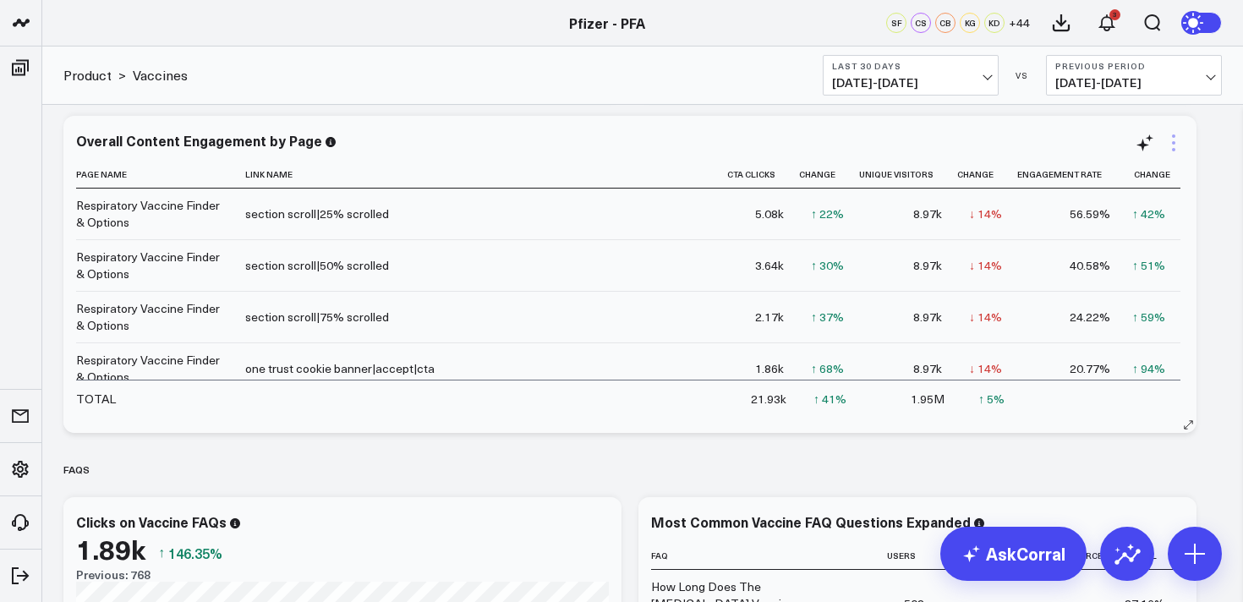
click at [1178, 140] on icon at bounding box center [1173, 143] width 20 height 20
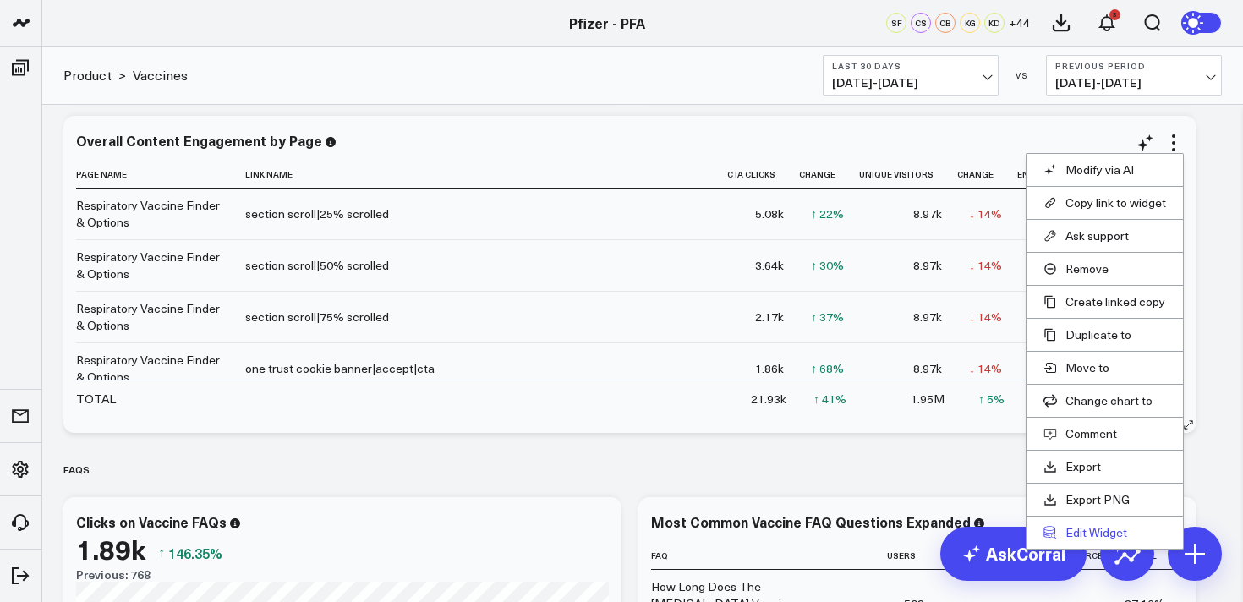
click at [1091, 531] on button "Edit Widget" at bounding box center [1104, 532] width 123 height 15
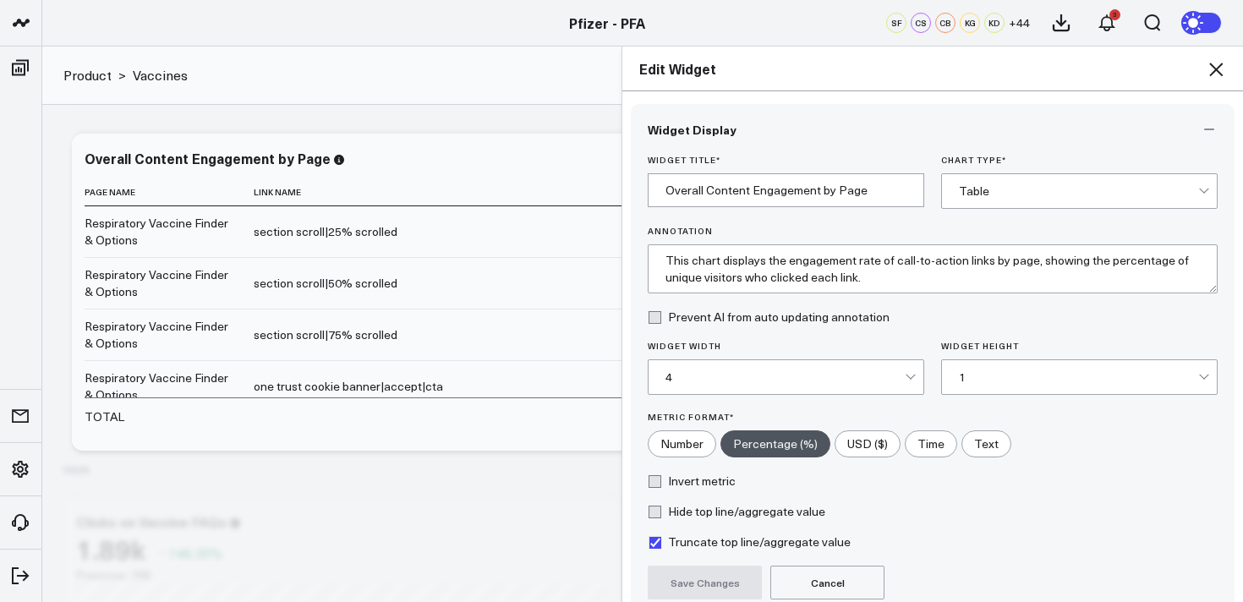
scroll to position [153, 0]
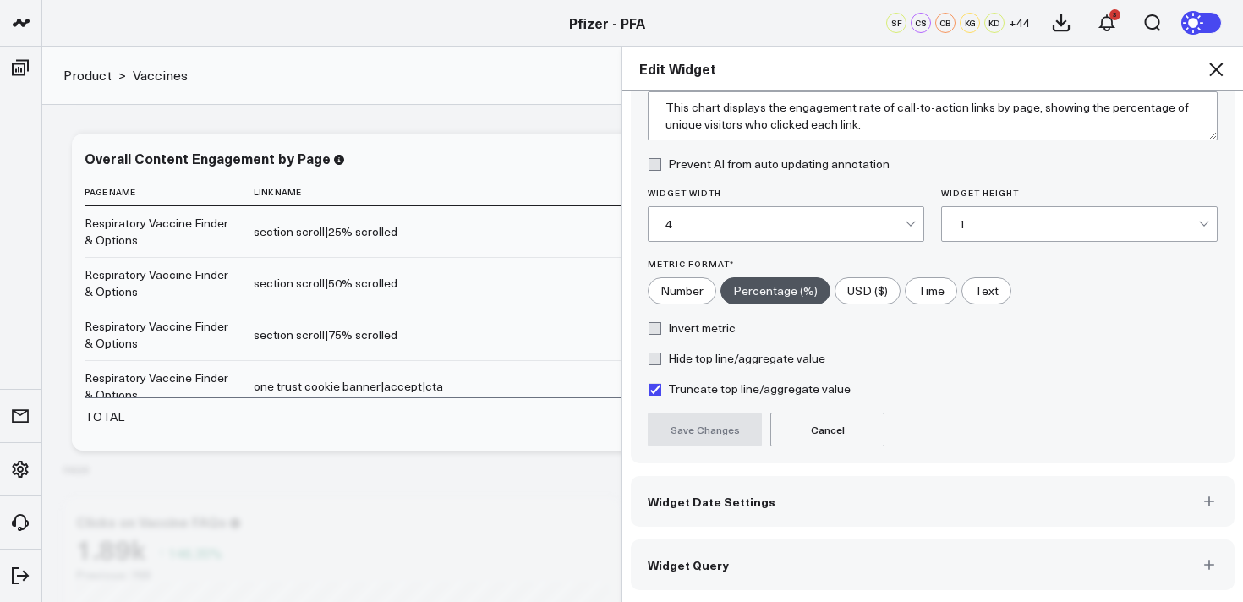
drag, startPoint x: 734, startPoint y: 559, endPoint x: 808, endPoint y: 490, distance: 101.1
click at [734, 559] on button "Widget Query" at bounding box center [933, 564] width 604 height 51
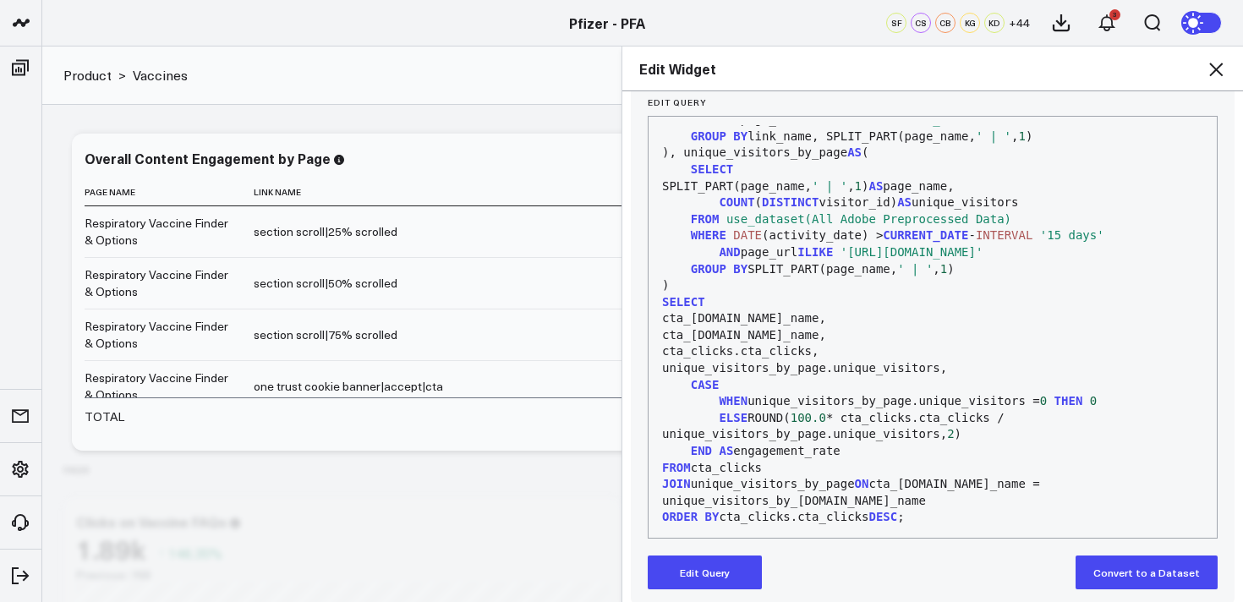
scroll to position [227, 0]
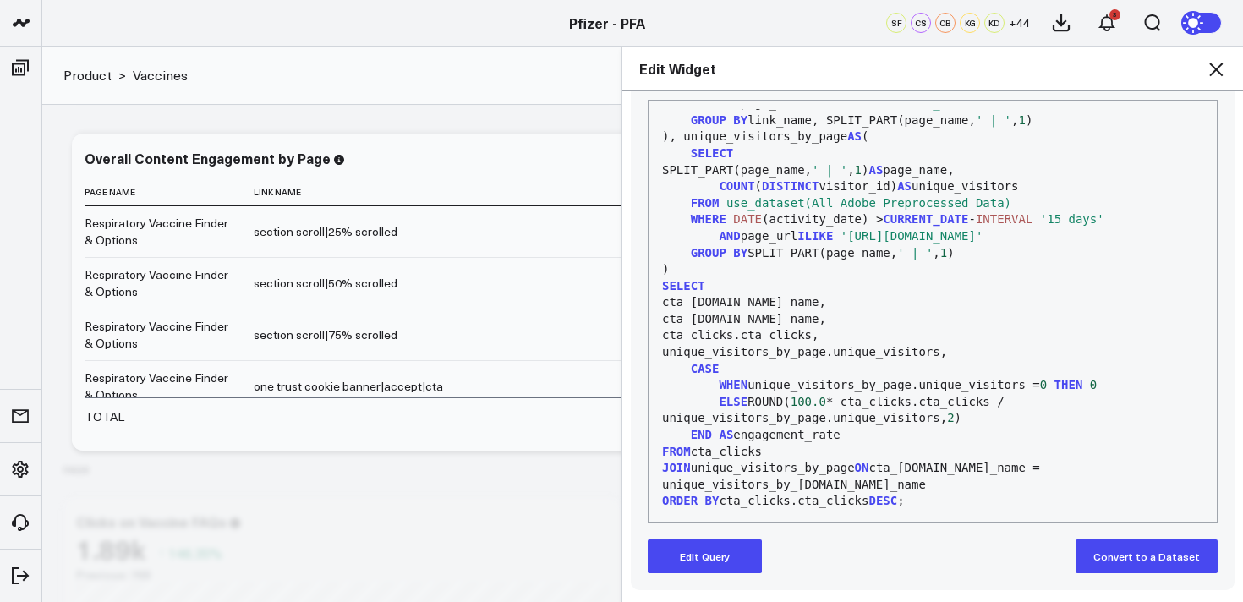
click at [732, 550] on button "Edit Query" at bounding box center [705, 556] width 114 height 34
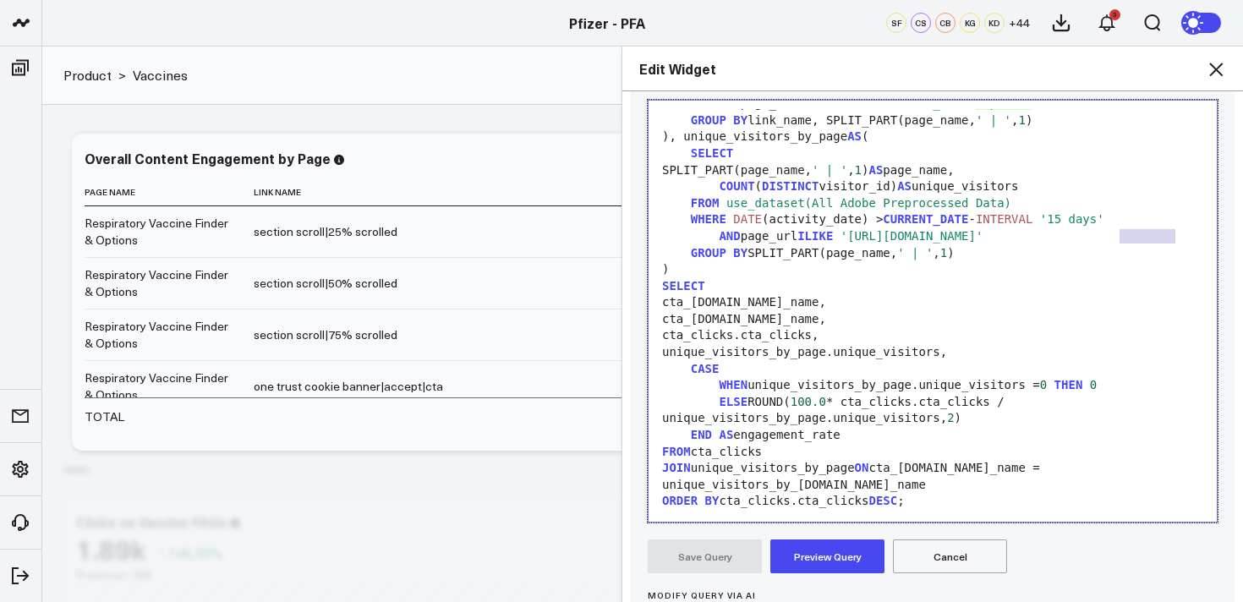
drag, startPoint x: 1158, startPoint y: 239, endPoint x: 1118, endPoint y: 241, distance: 39.8
click at [983, 241] on span "'https://www.pfizerforall.com/vaccine-options'" at bounding box center [911, 236] width 143 height 14
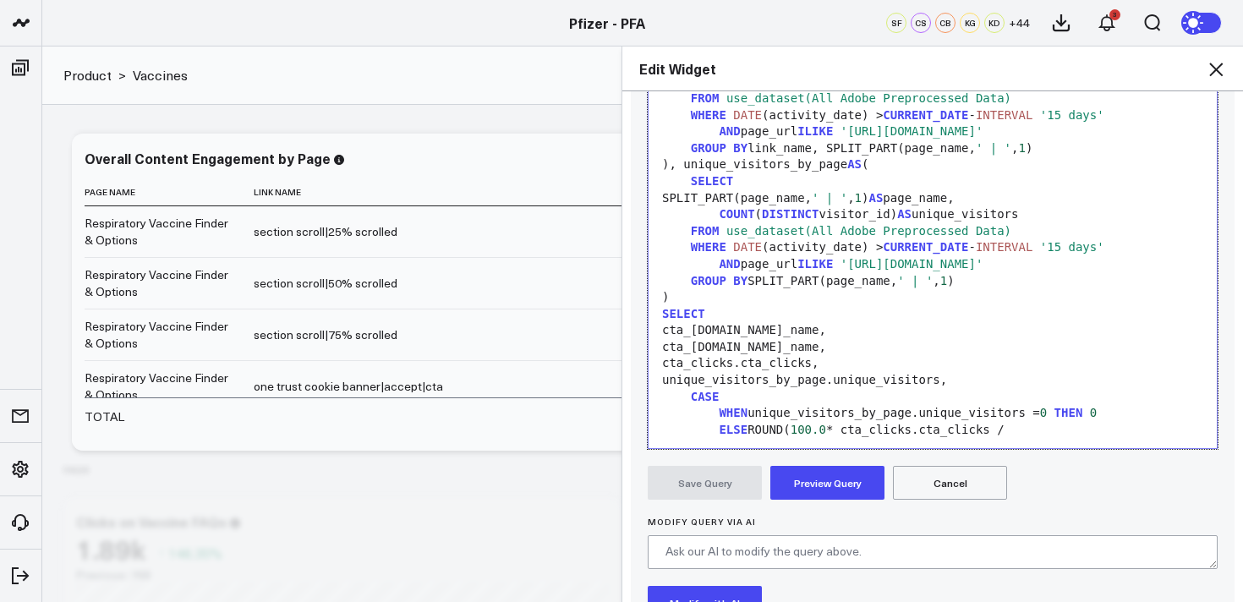
scroll to position [0, 0]
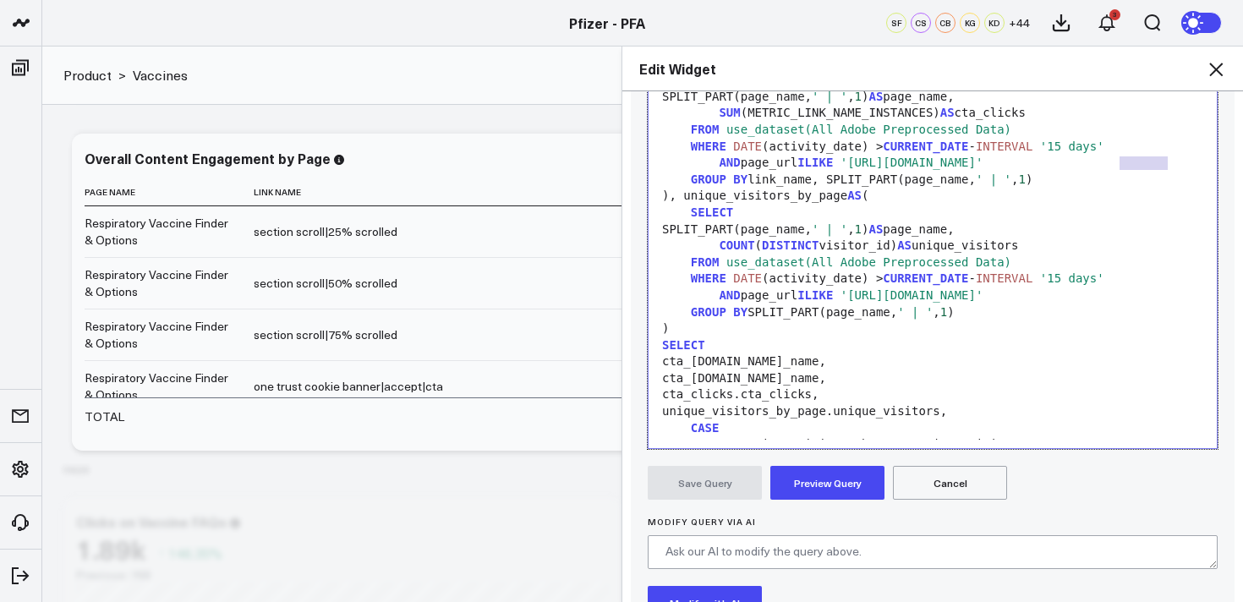
drag, startPoint x: 1170, startPoint y: 165, endPoint x: 1116, endPoint y: 165, distance: 54.1
click at [983, 165] on span "'https://www.pfizerforall.com/vaccine-options'" at bounding box center [911, 163] width 143 height 14
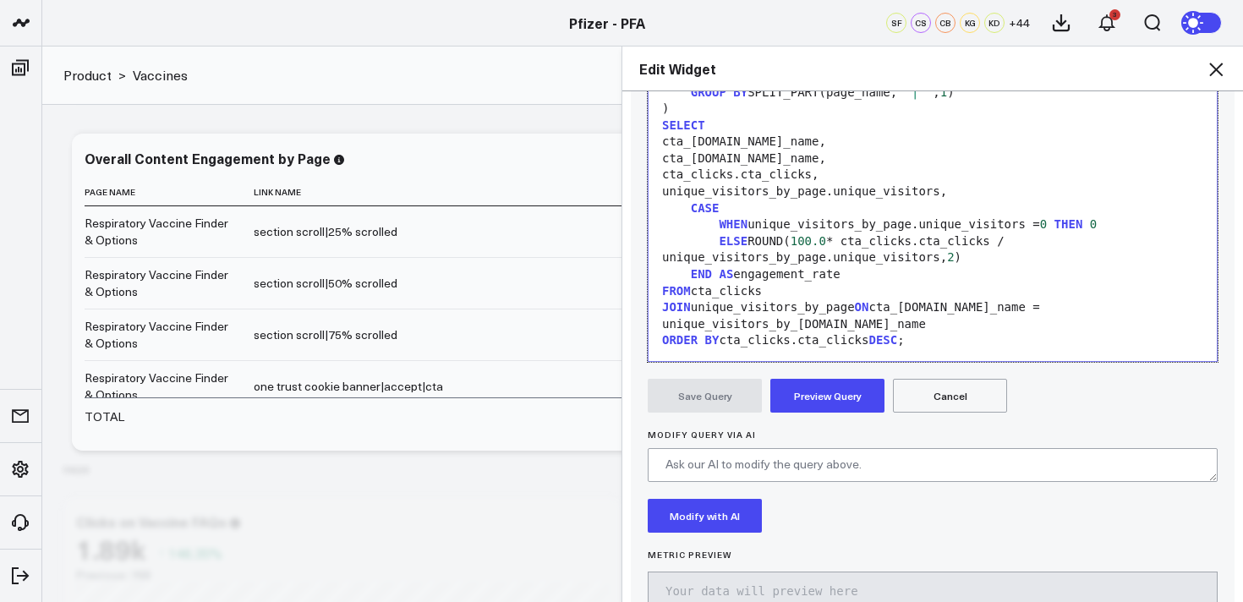
scroll to position [419, 0]
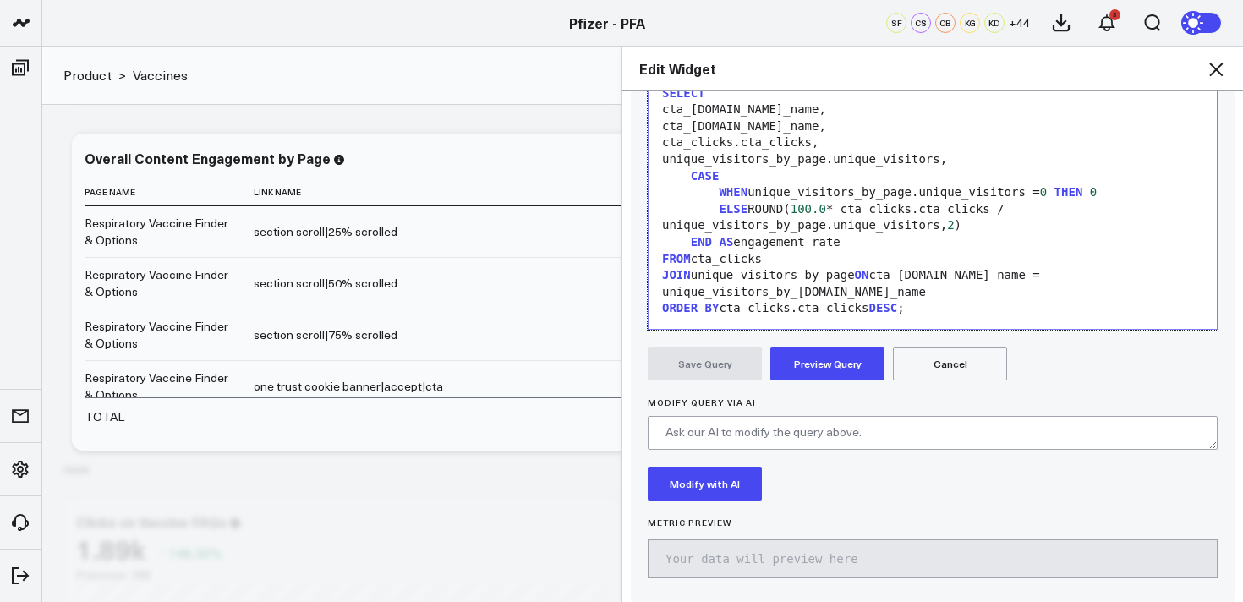
drag, startPoint x: 803, startPoint y: 360, endPoint x: 1073, endPoint y: 406, distance: 273.6
click at [804, 360] on button "Preview Query" at bounding box center [827, 364] width 114 height 34
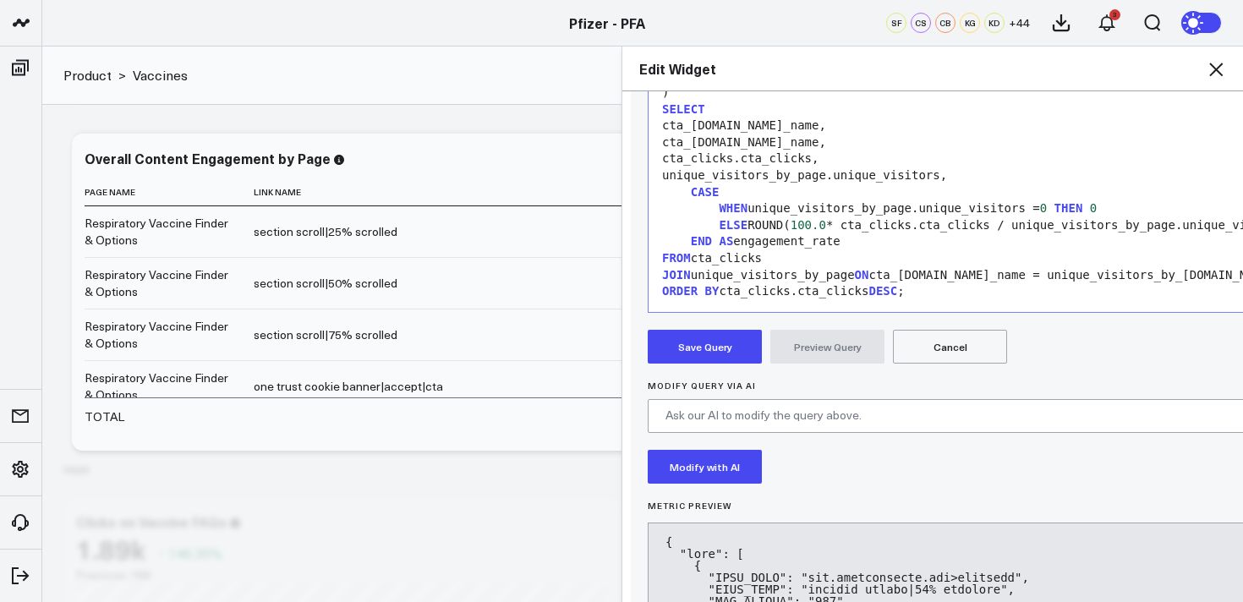
scroll to position [67, 0]
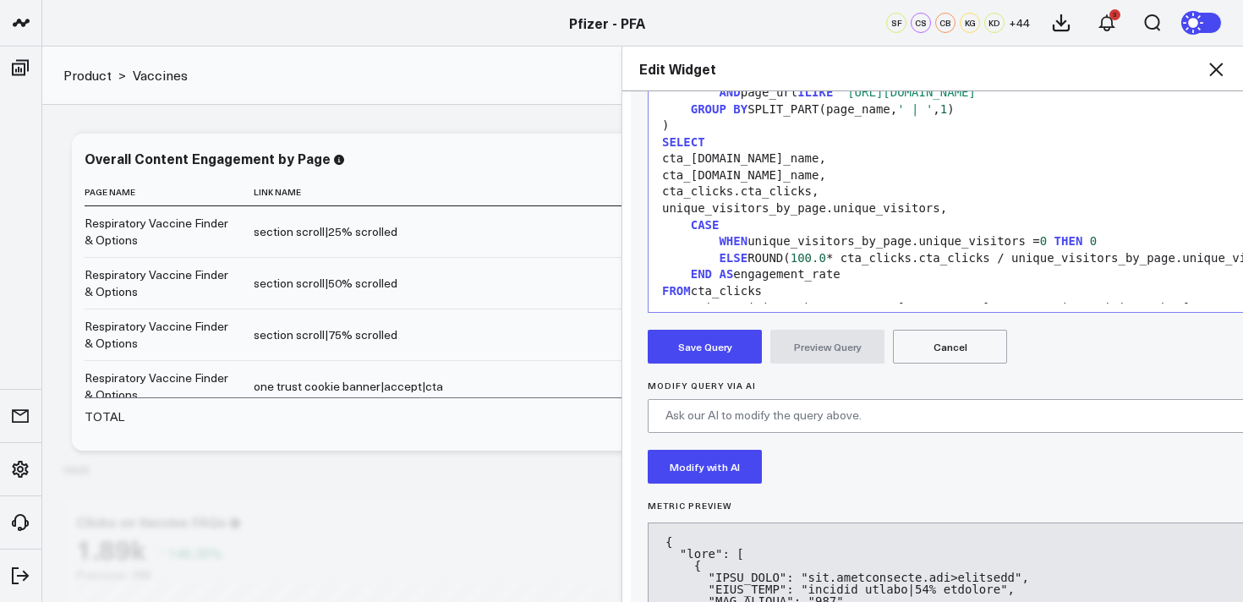
click at [720, 350] on button "Save Query" at bounding box center [705, 347] width 114 height 34
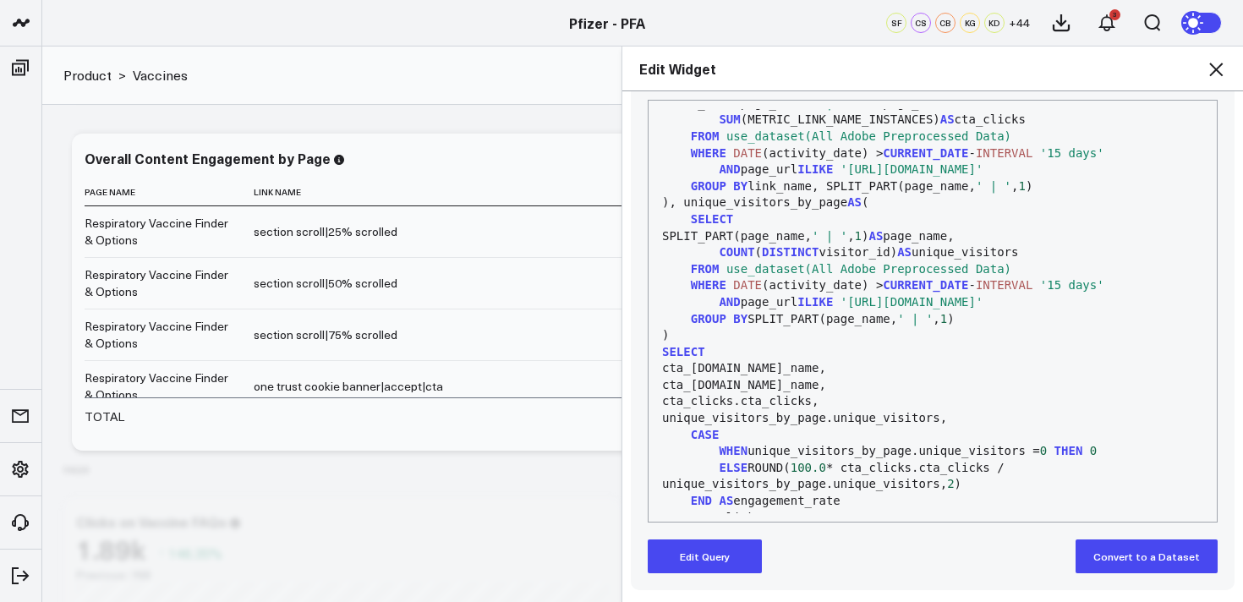
scroll to position [227, 0]
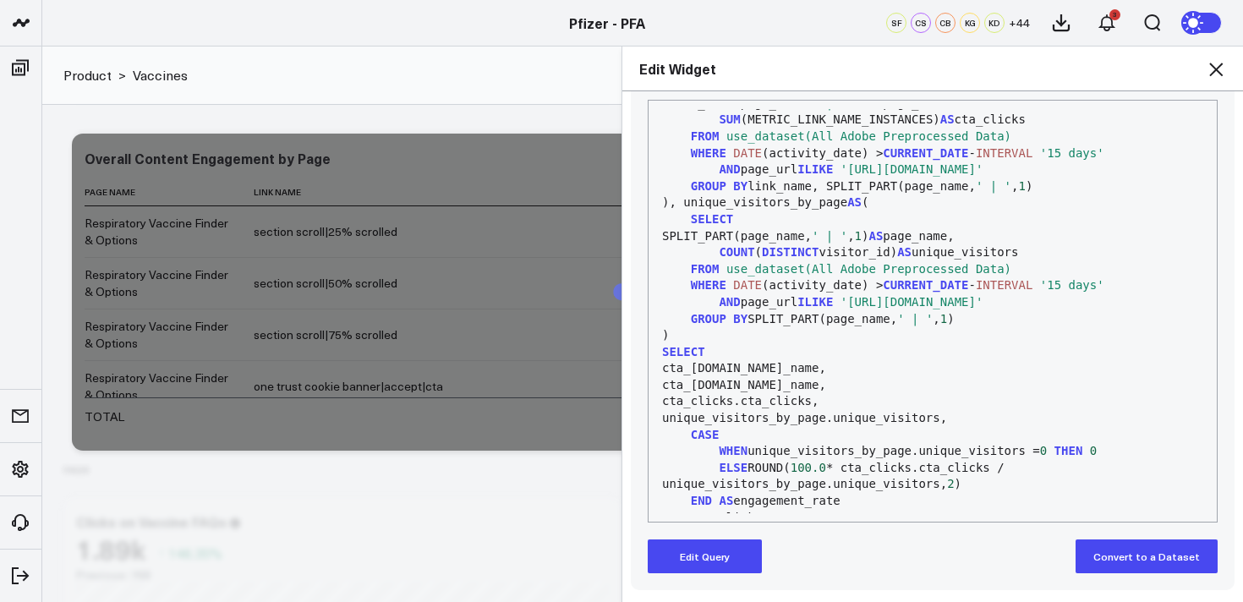
click at [1214, 69] on icon at bounding box center [1216, 69] width 20 height 20
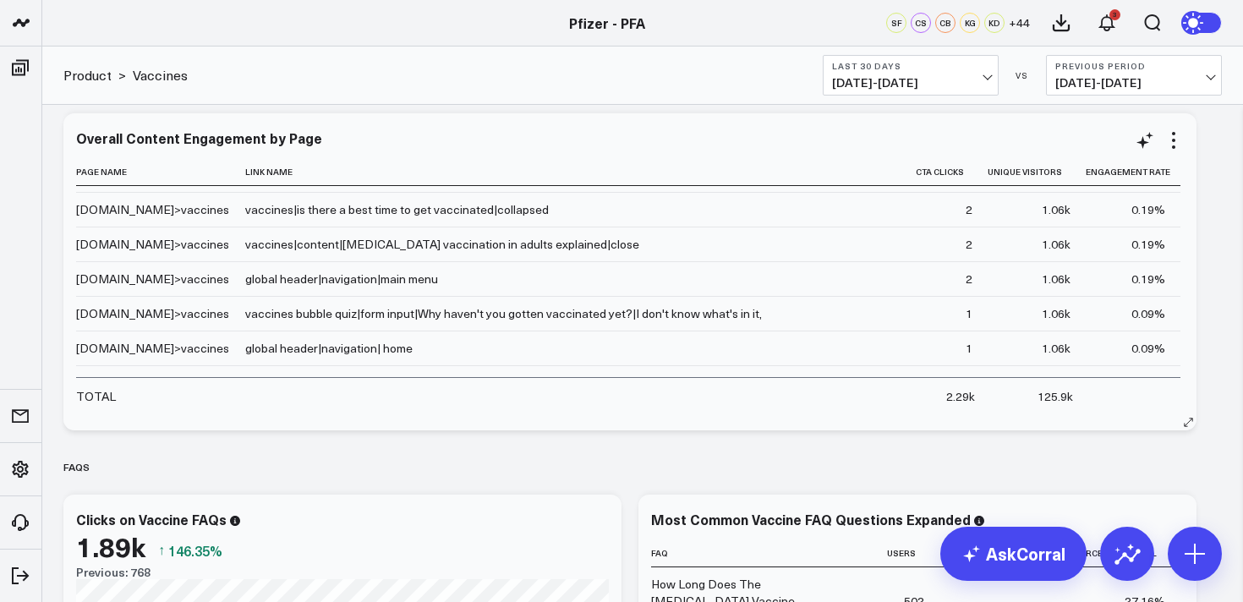
scroll to position [2160, 0]
click at [1179, 142] on icon at bounding box center [1173, 140] width 20 height 20
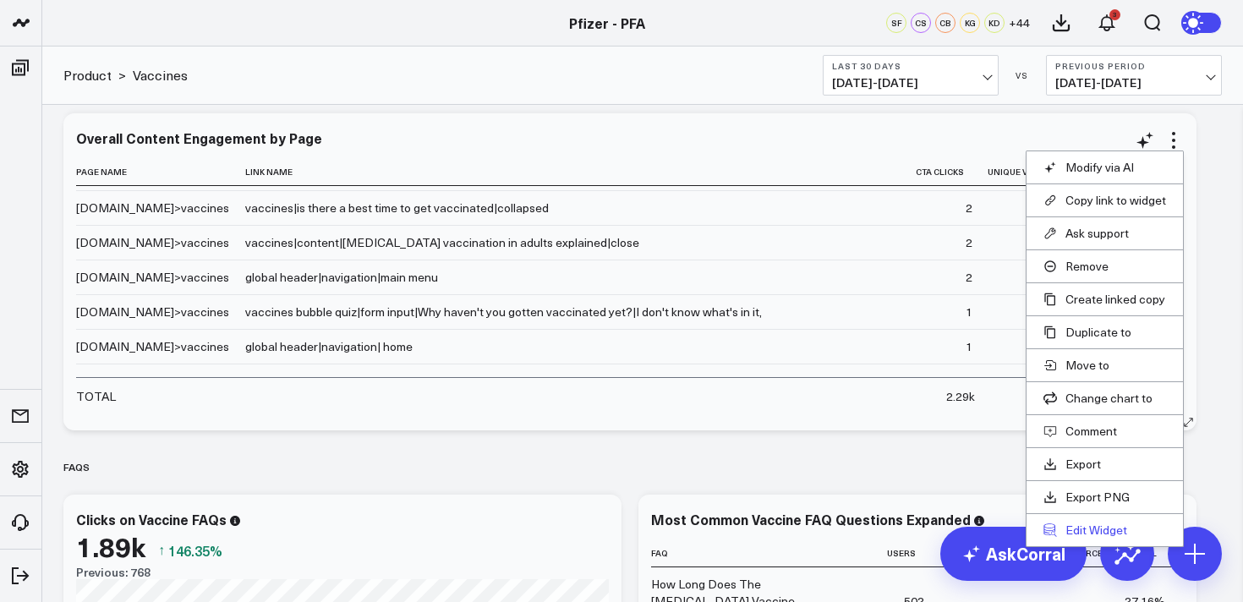
click at [1078, 528] on button "Edit Widget" at bounding box center [1104, 530] width 123 height 15
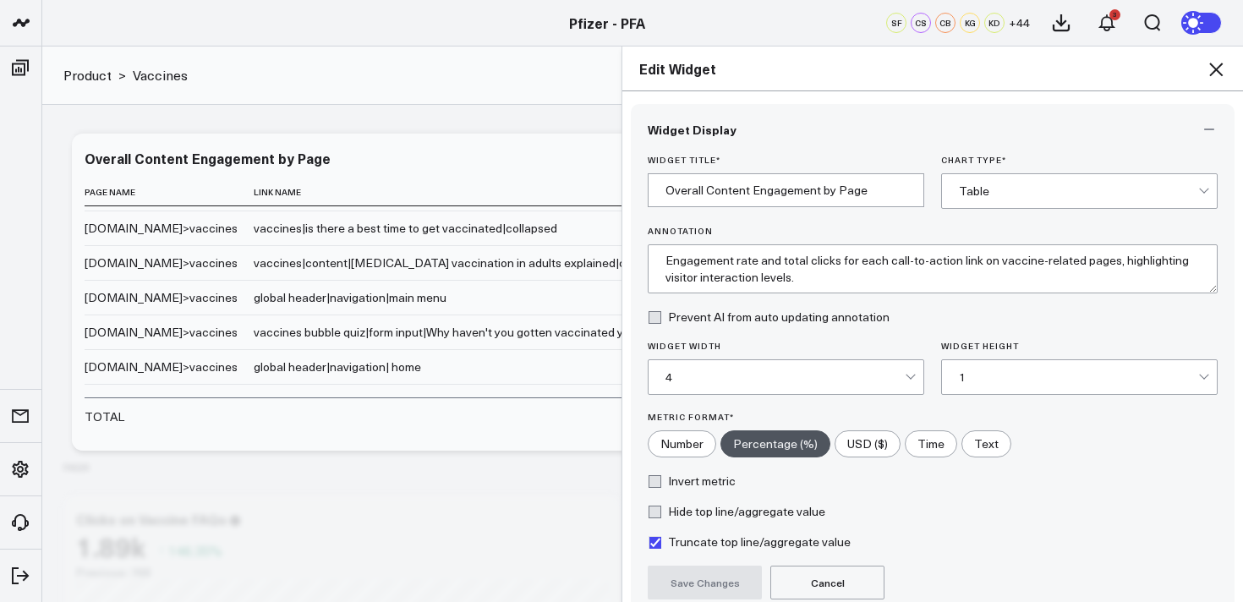
scroll to position [153, 0]
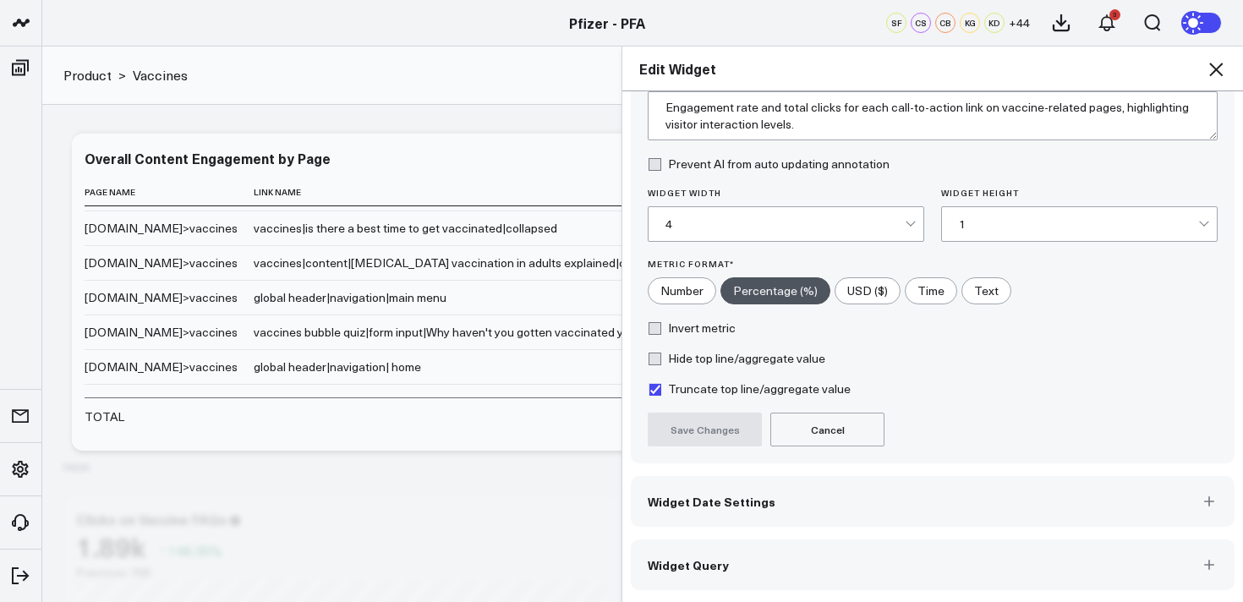
click at [822, 575] on button "Widget Query" at bounding box center [933, 564] width 604 height 51
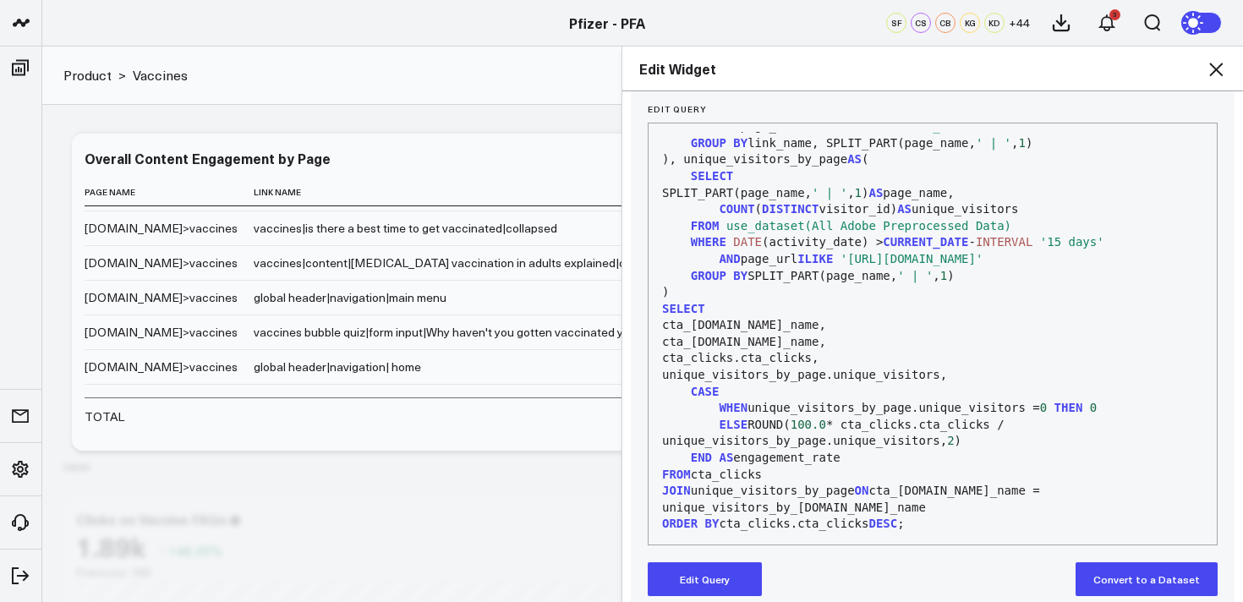
scroll to position [207, 0]
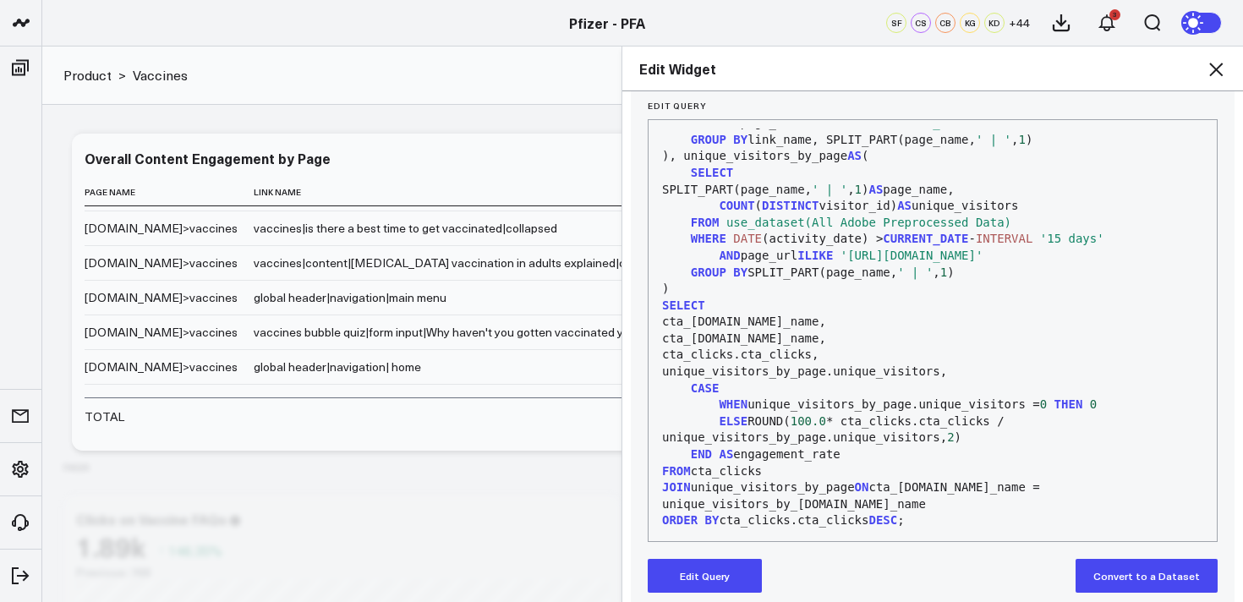
click at [1210, 71] on icon at bounding box center [1216, 69] width 20 height 20
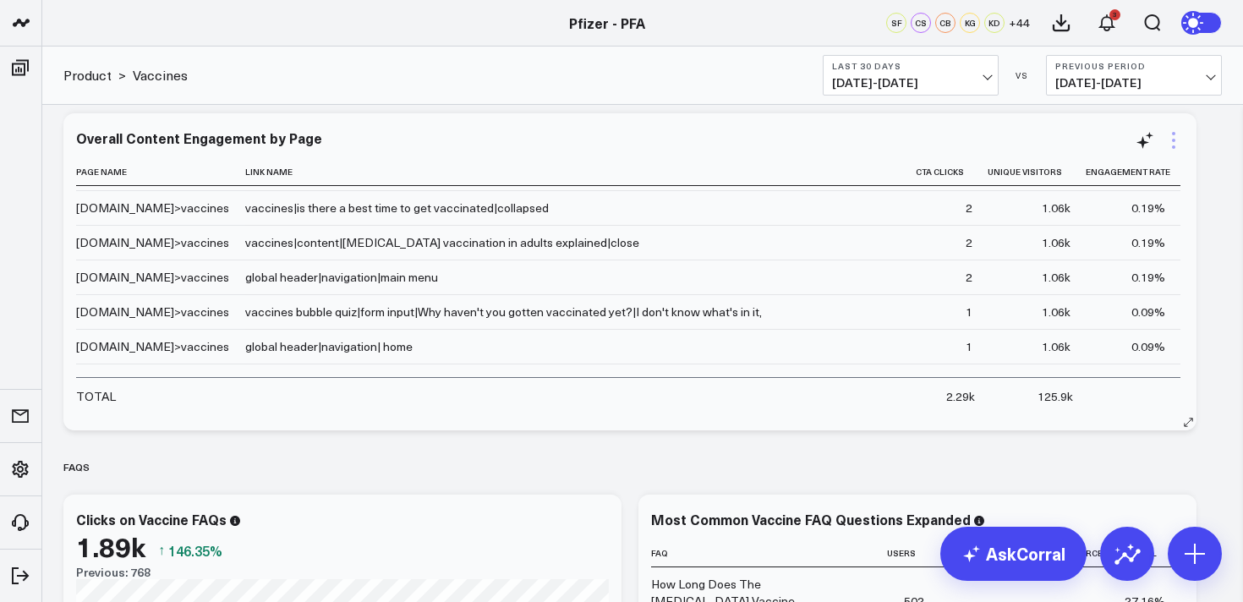
click at [1172, 137] on icon at bounding box center [1173, 140] width 20 height 20
drag, startPoint x: 782, startPoint y: 501, endPoint x: 858, endPoint y: 482, distance: 78.3
click at [0, 0] on button "Vaccines" at bounding box center [0, 0] width 0 height 0
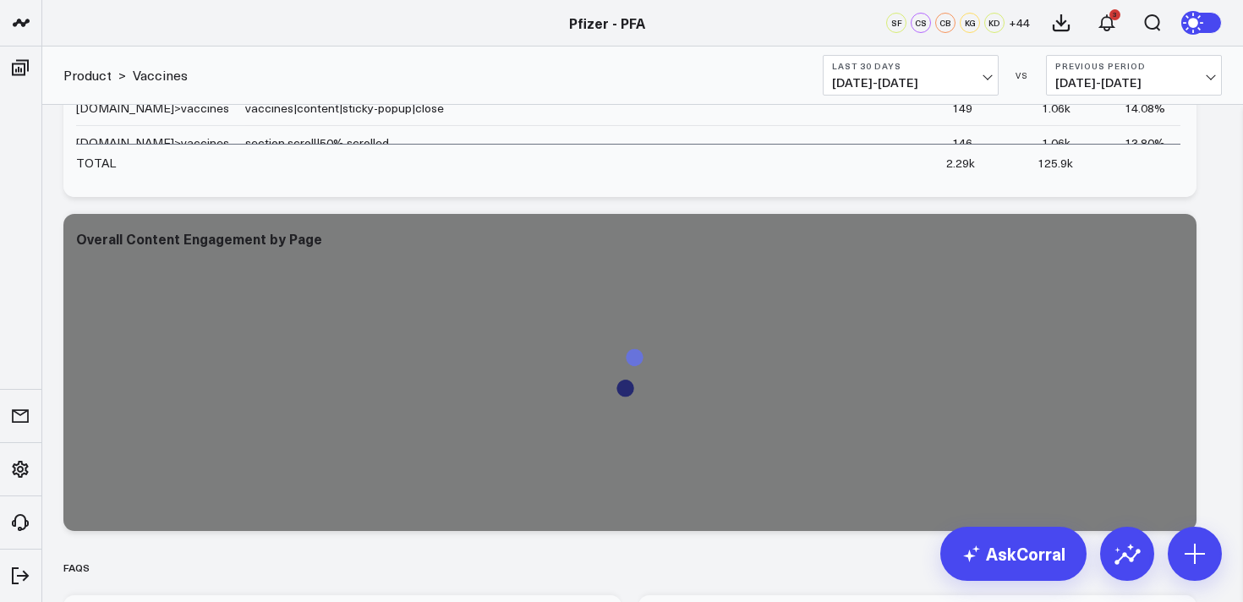
scroll to position [1749, 0]
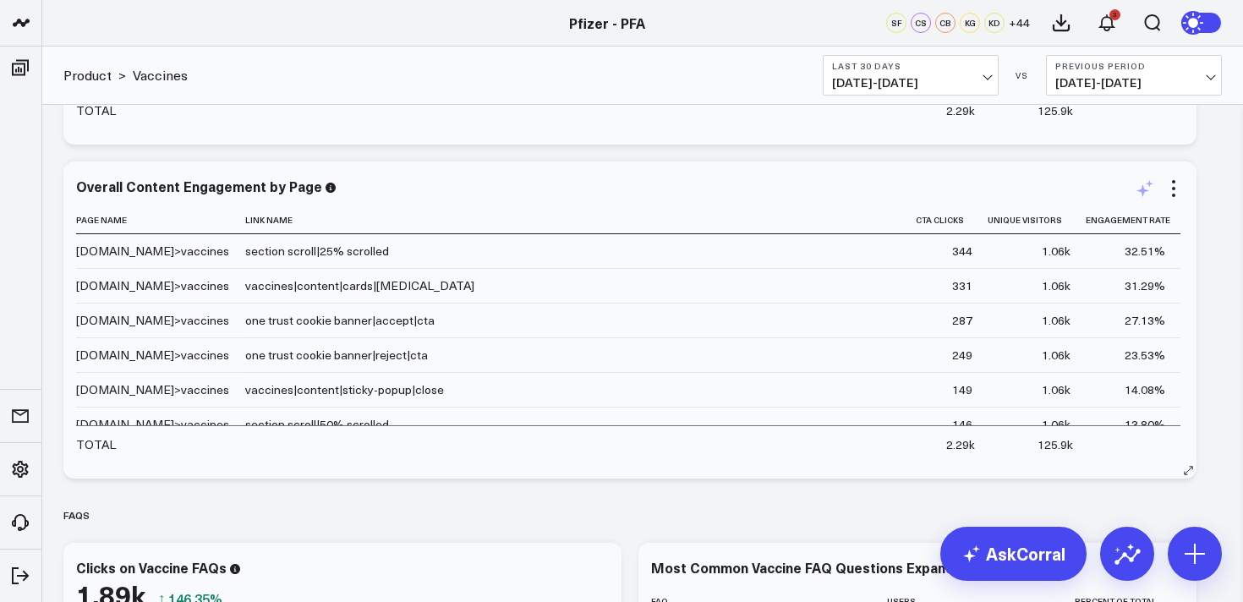
click at [1146, 191] on icon at bounding box center [1142, 190] width 13 height 13
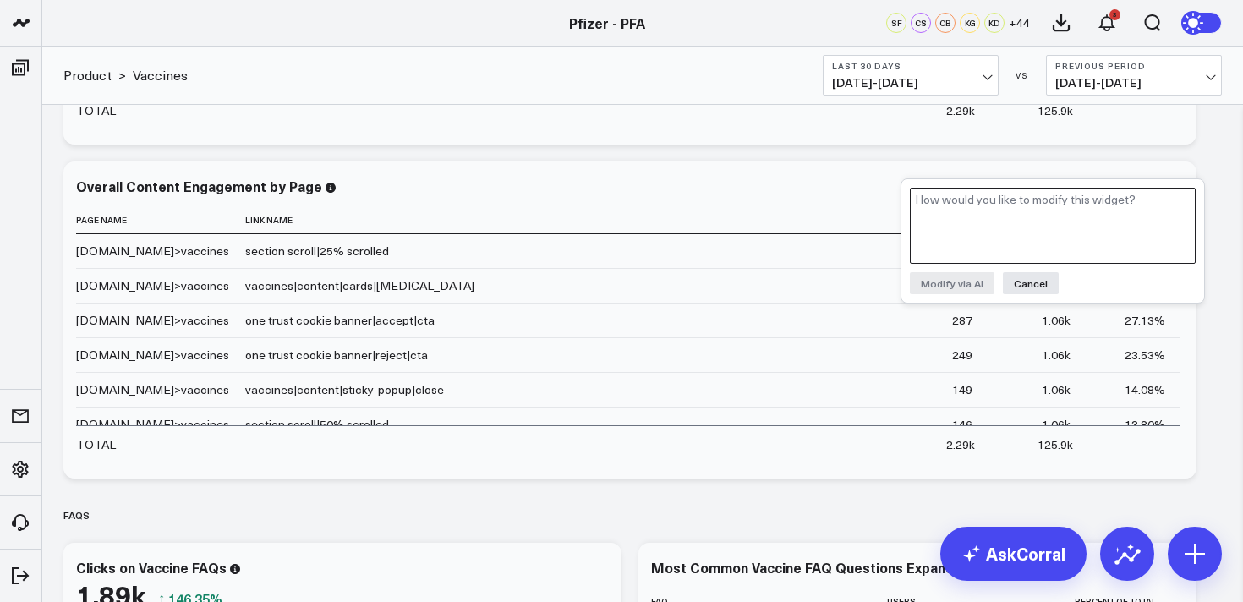
click at [1115, 213] on textarea at bounding box center [1053, 226] width 286 height 76
click at [1051, 201] on textarea "filter to link names that inlclude vaccines bubble quiz" at bounding box center [1053, 226] width 286 height 76
click at [1079, 202] on textarea "filter to link names that include vaccines bubble quiz" at bounding box center [1053, 226] width 286 height 76
click at [1047, 213] on textarea "filter to link names that include %vaccines bubble quiz" at bounding box center [1053, 226] width 286 height 76
type textarea "filter to link names that include %vaccines bubble quiz%"
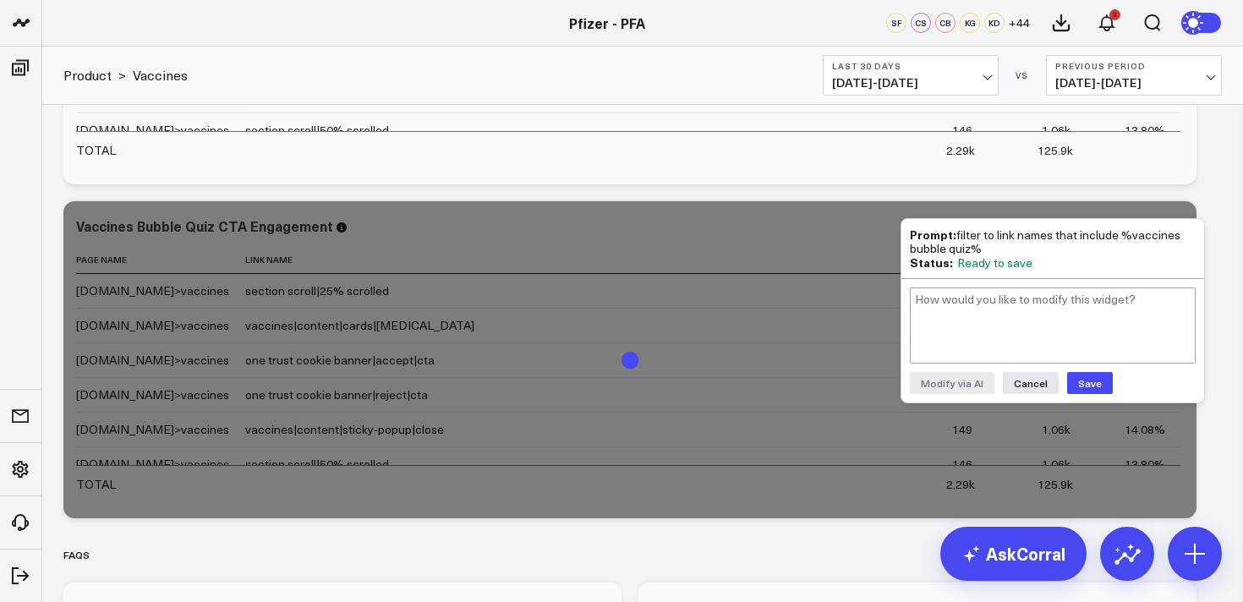
scroll to position [1703, 0]
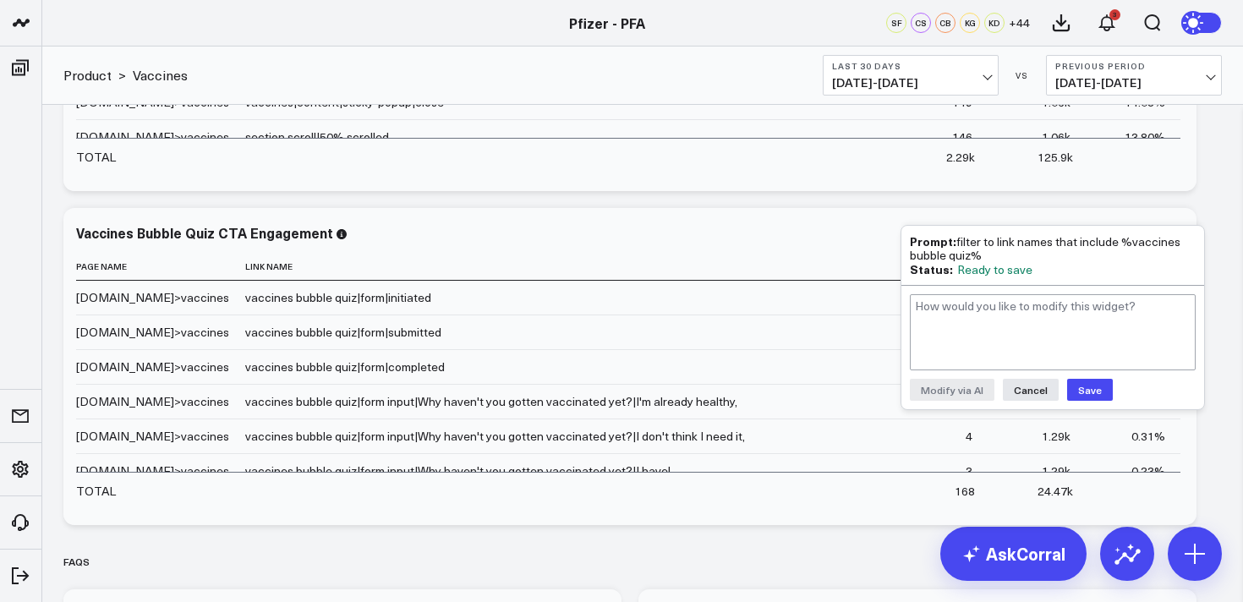
click at [1082, 392] on button "Save" at bounding box center [1090, 390] width 46 height 22
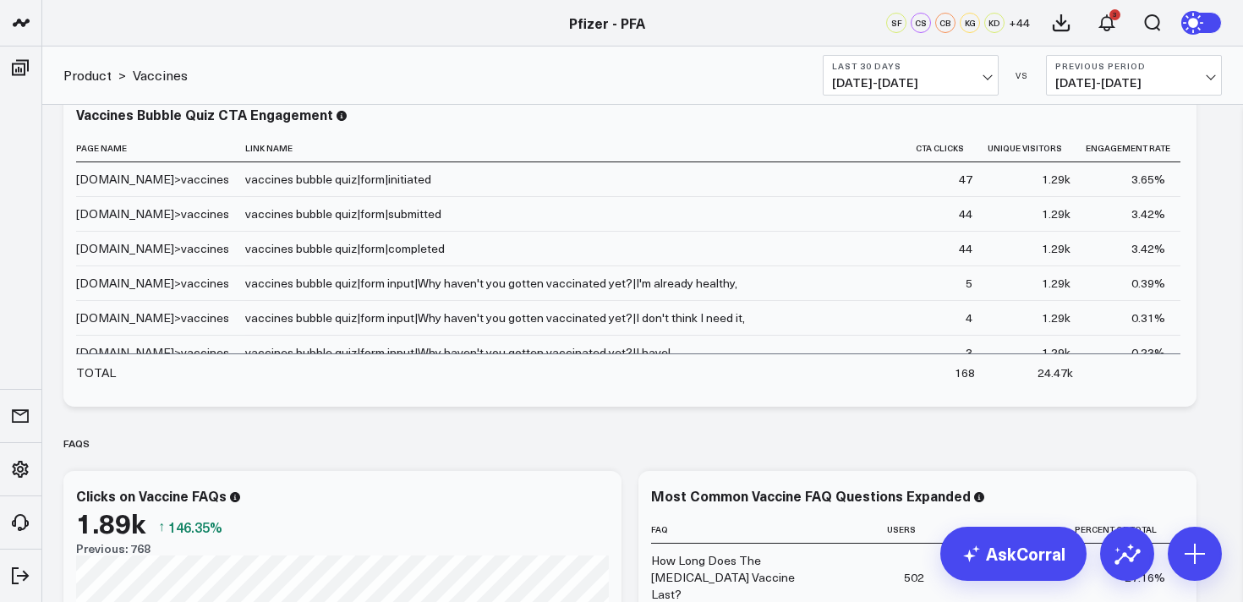
scroll to position [1825, 0]
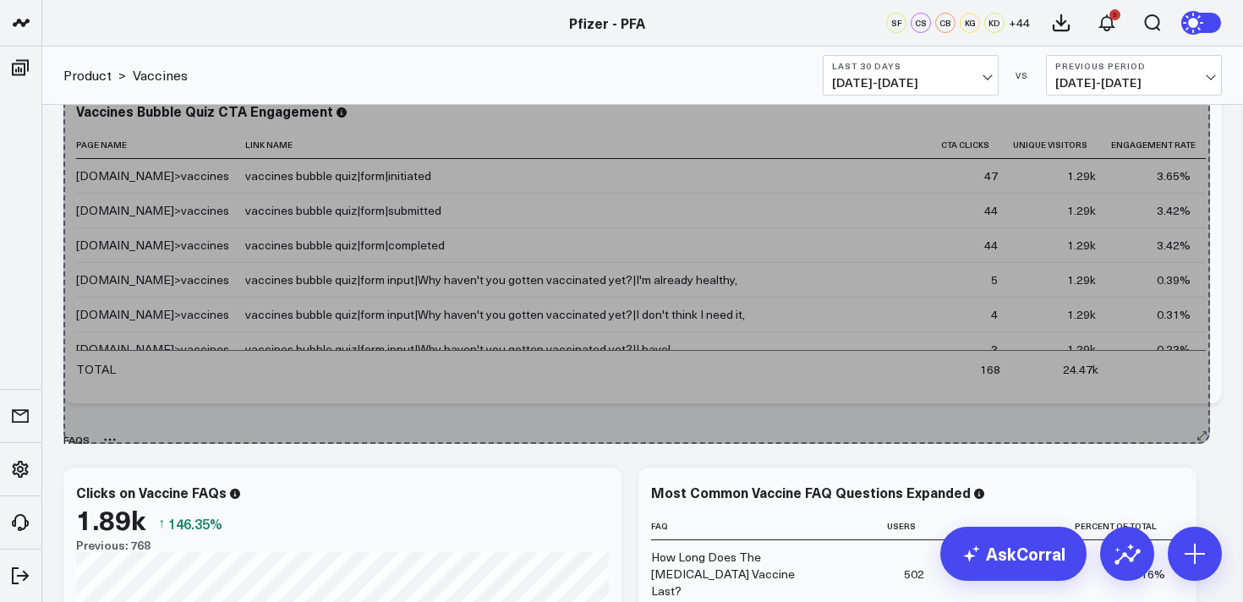
drag, startPoint x: 1182, startPoint y: 392, endPoint x: 1196, endPoint y: 429, distance: 39.1
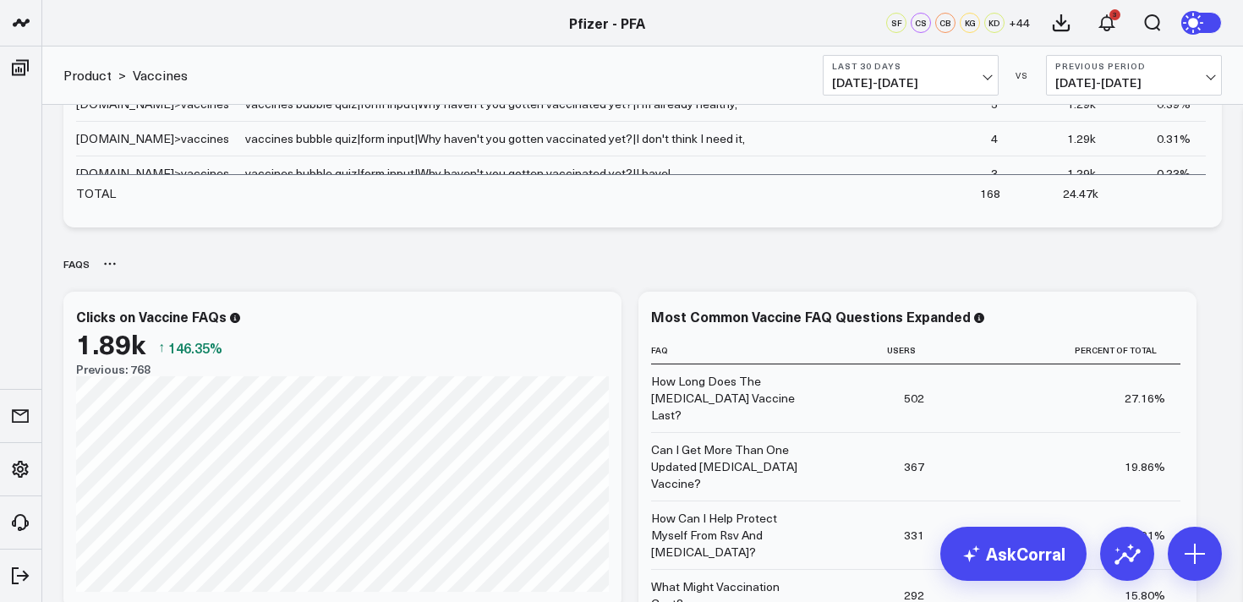
scroll to position [2007, 0]
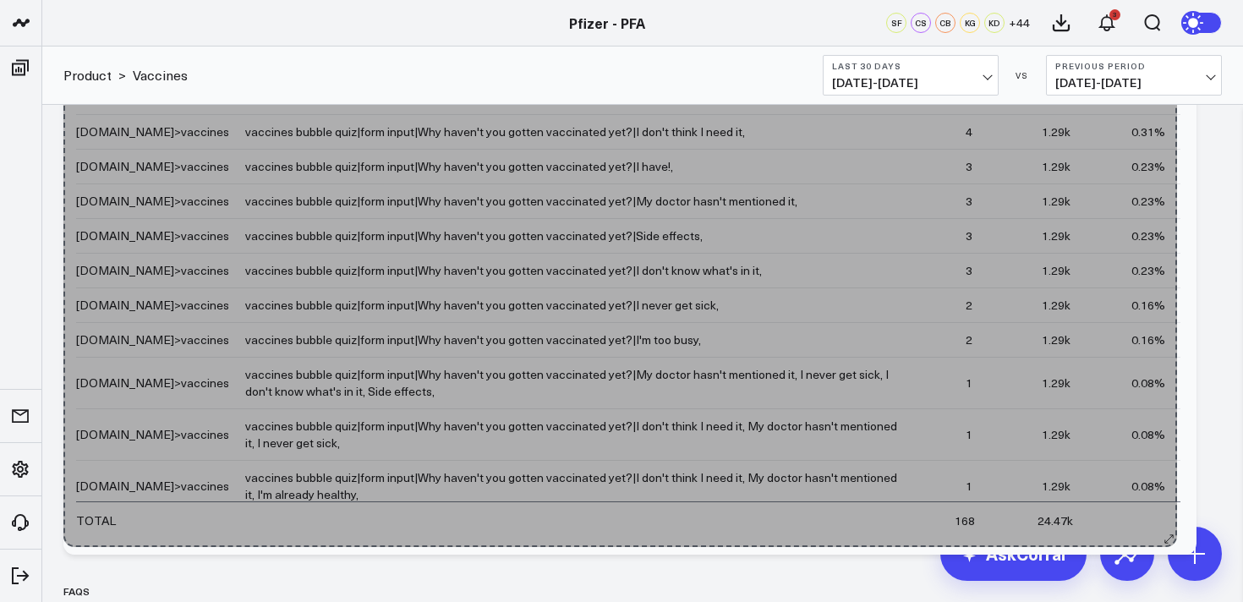
drag, startPoint x: 1211, startPoint y: 212, endPoint x: 1166, endPoint y: 538, distance: 328.6
click at [1166, 538] on div "Vaccines Bubble Quiz CTA Engagement Page Name Link Name Cta Clicks Unique Visit…" at bounding box center [629, 229] width 1133 height 651
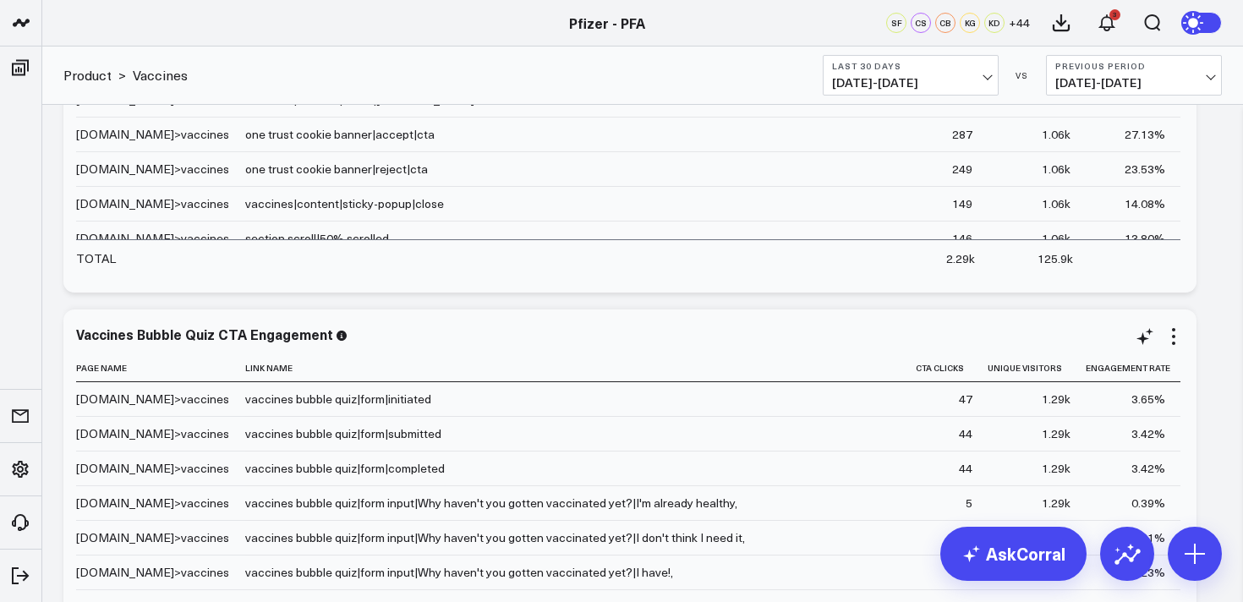
scroll to position [1608, 0]
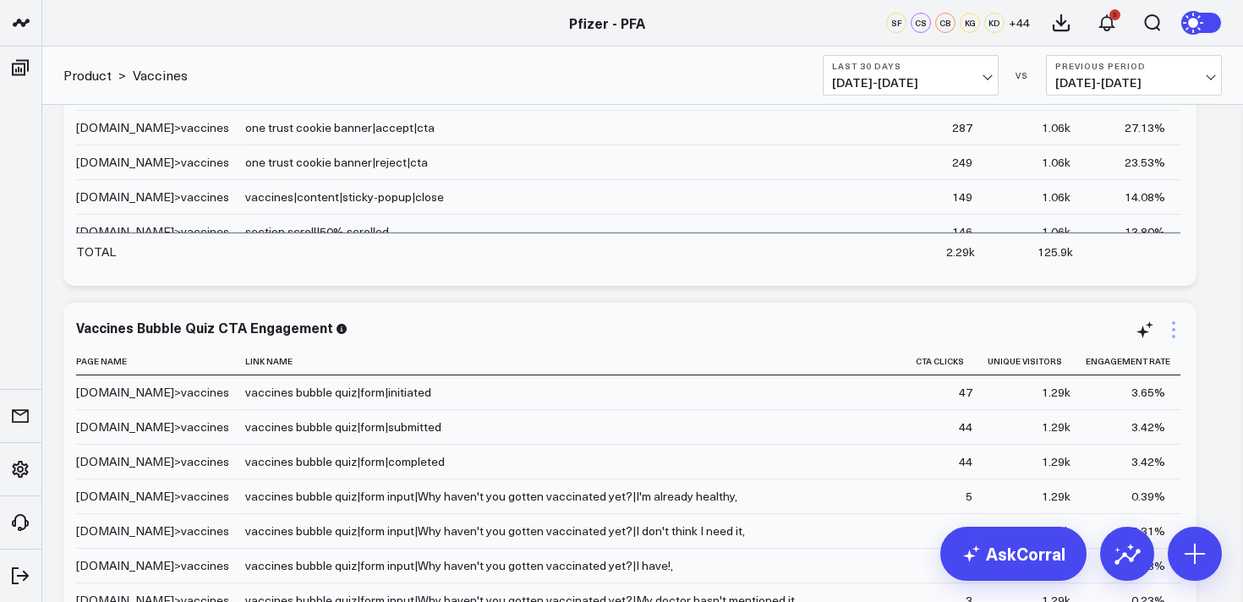
click at [1177, 335] on icon at bounding box center [1173, 330] width 20 height 20
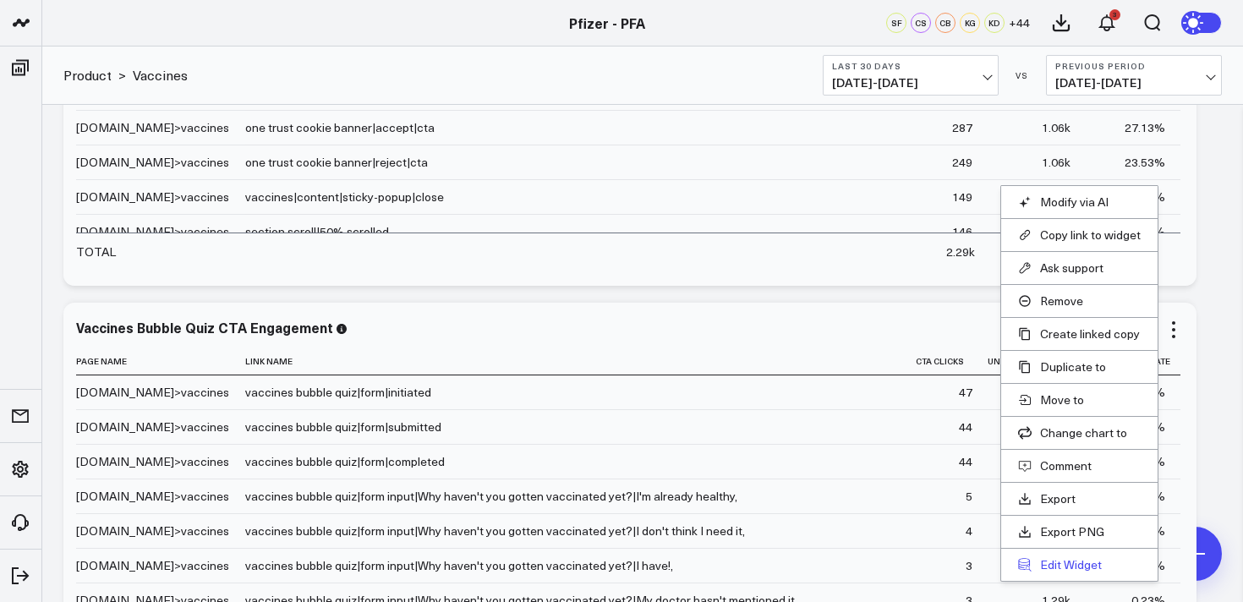
click at [1067, 568] on button "Edit Widget" at bounding box center [1079, 564] width 123 height 15
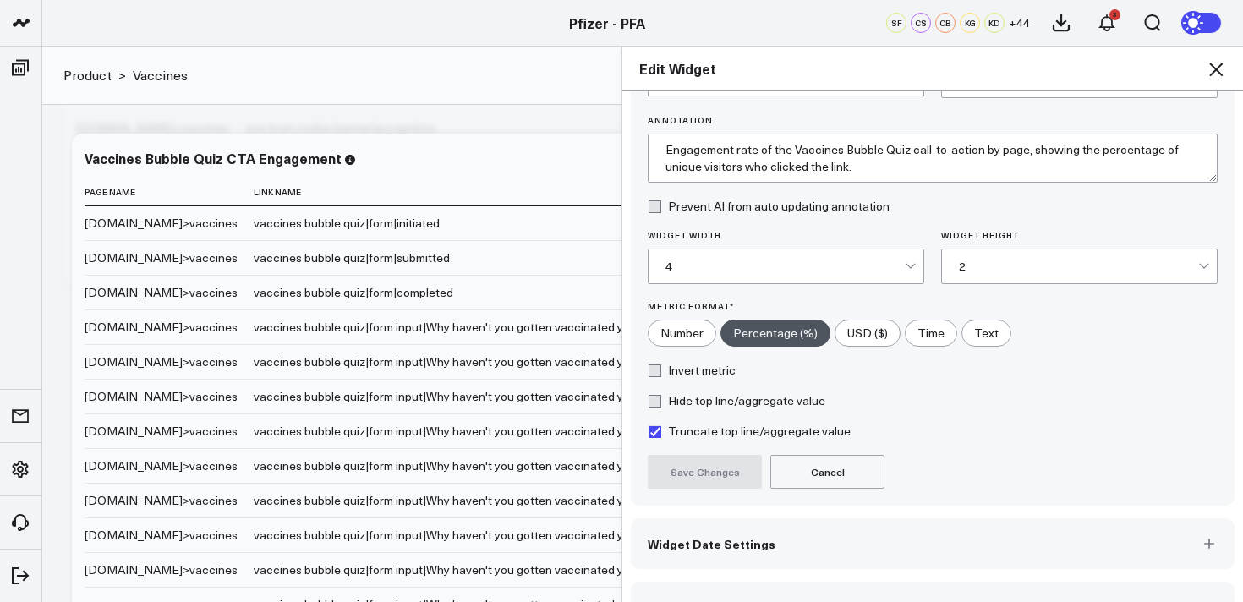
scroll to position [138, 0]
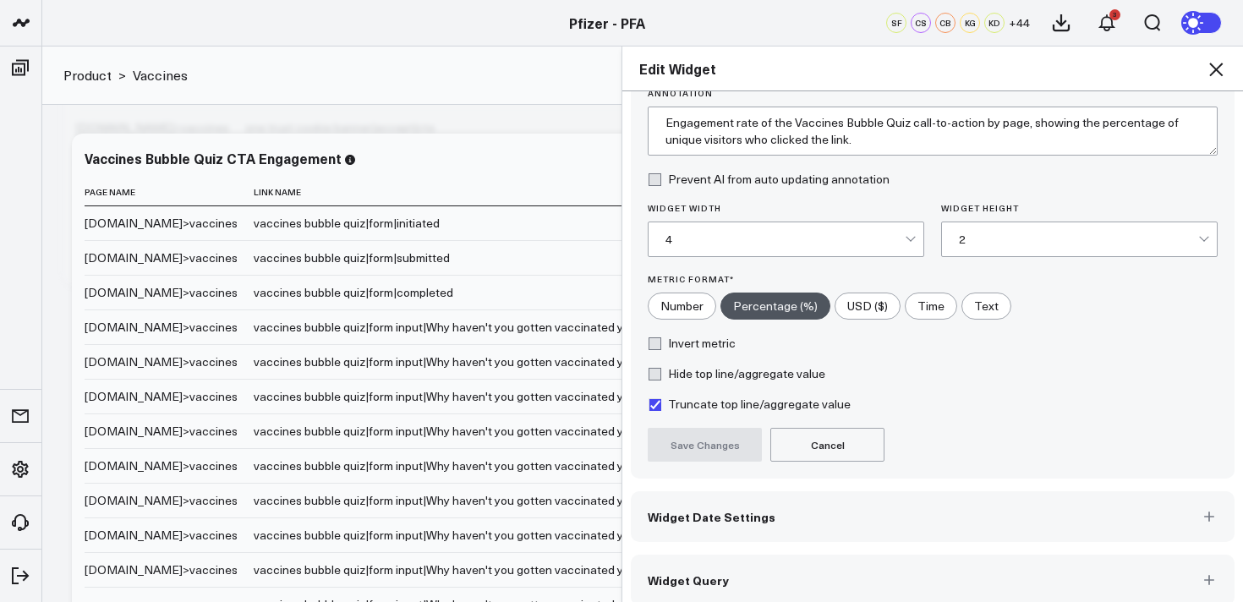
drag, startPoint x: 785, startPoint y: 578, endPoint x: 902, endPoint y: 517, distance: 132.8
click at [785, 578] on button "Widget Query" at bounding box center [933, 580] width 604 height 51
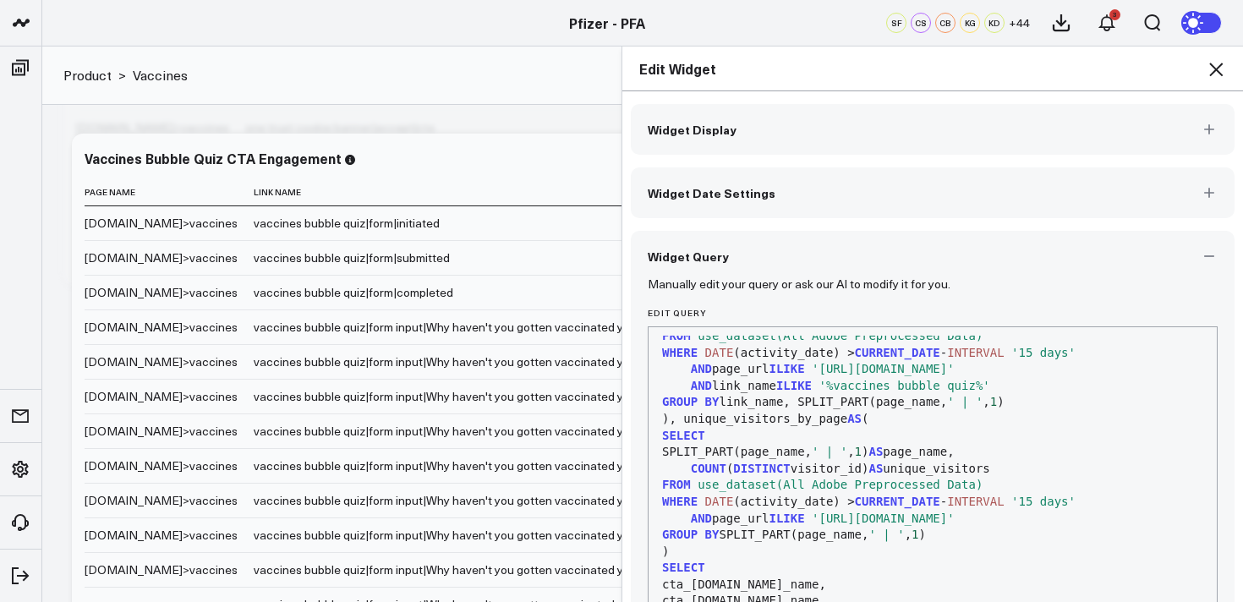
scroll to position [79, 0]
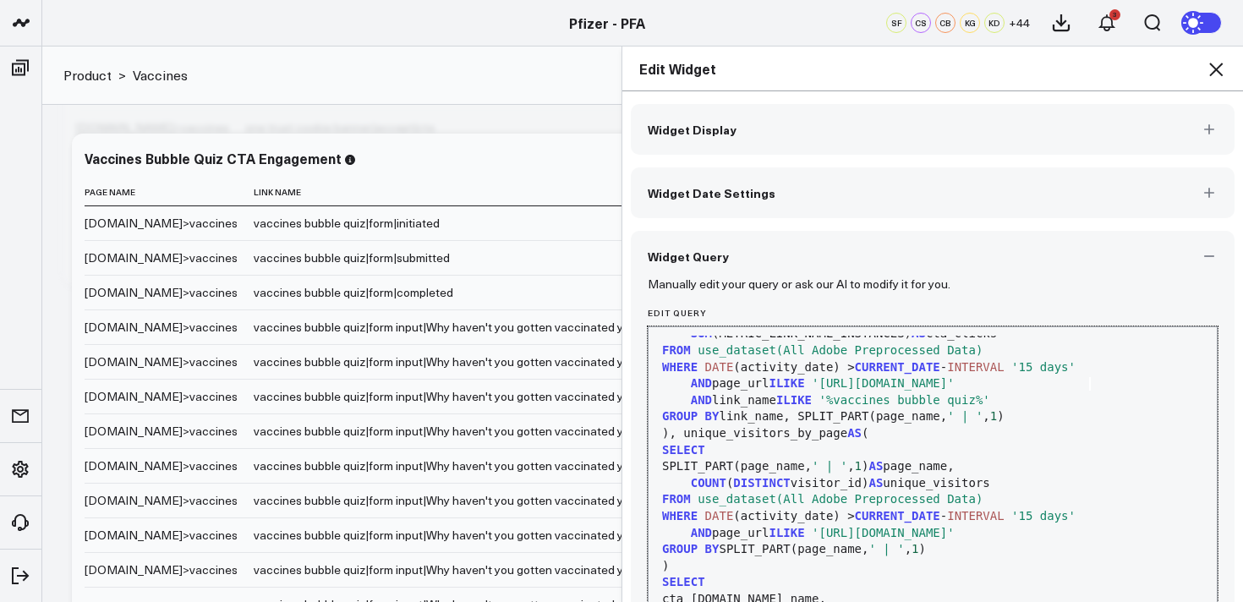
click at [1093, 386] on div "AND page_url ILIKE 'https://www.pfizerforall.com/vaccines'" at bounding box center [932, 383] width 551 height 17
click at [955, 388] on span "'https://www.pfizerforall.com/vaccines'" at bounding box center [883, 383] width 143 height 14
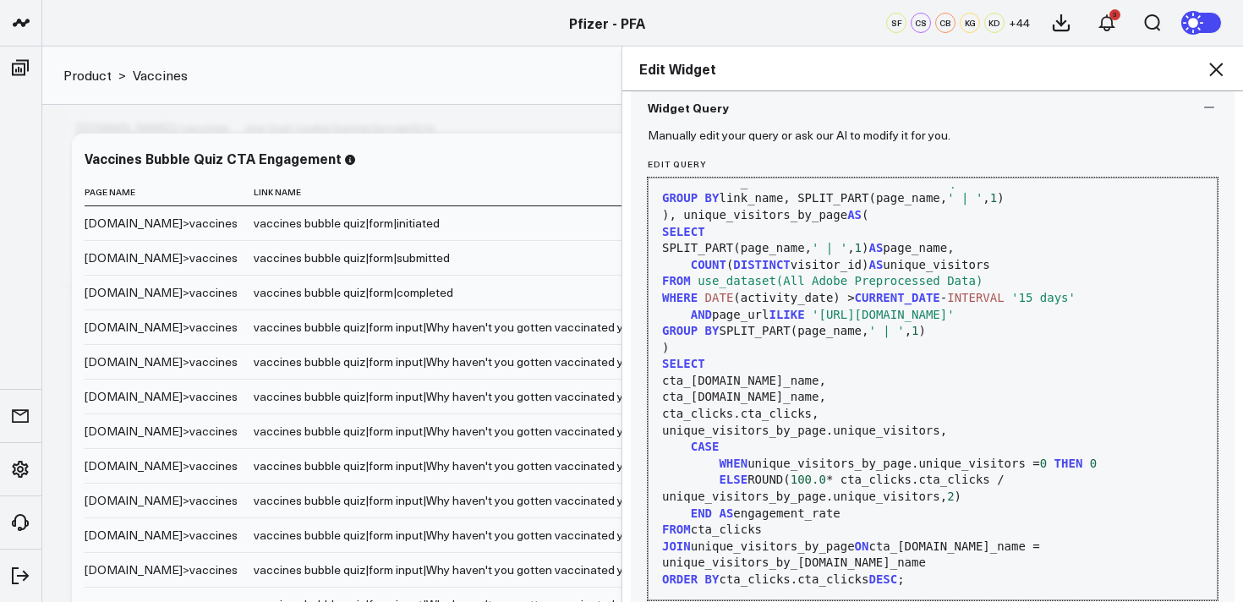
scroll to position [227, 0]
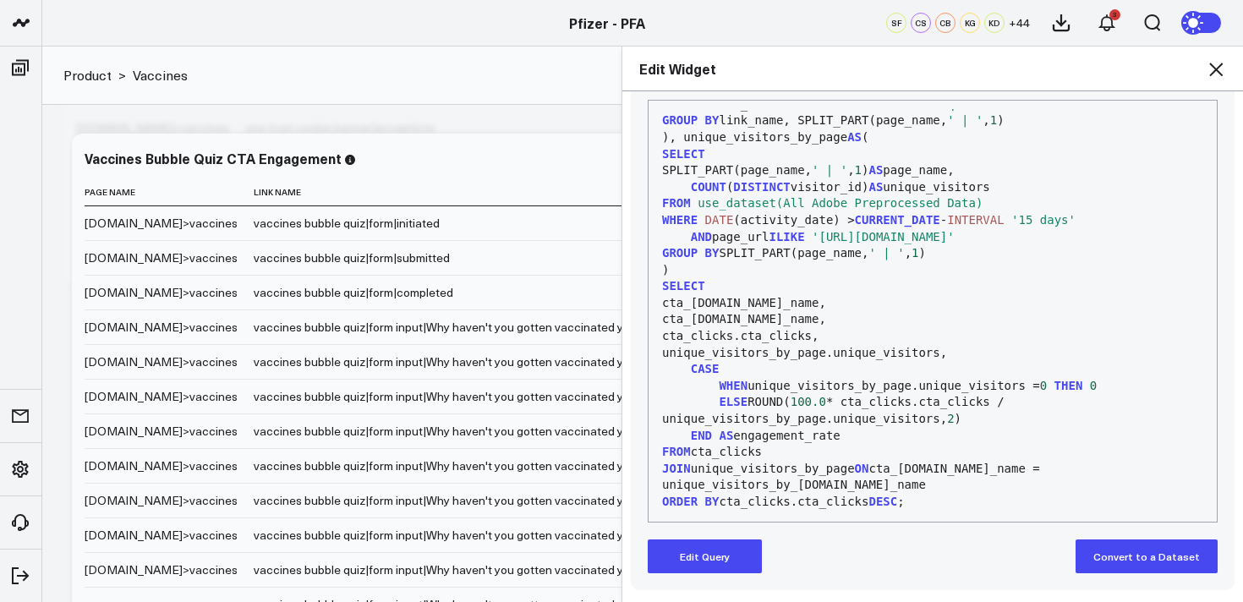
click at [735, 560] on button "Edit Query" at bounding box center [705, 556] width 114 height 34
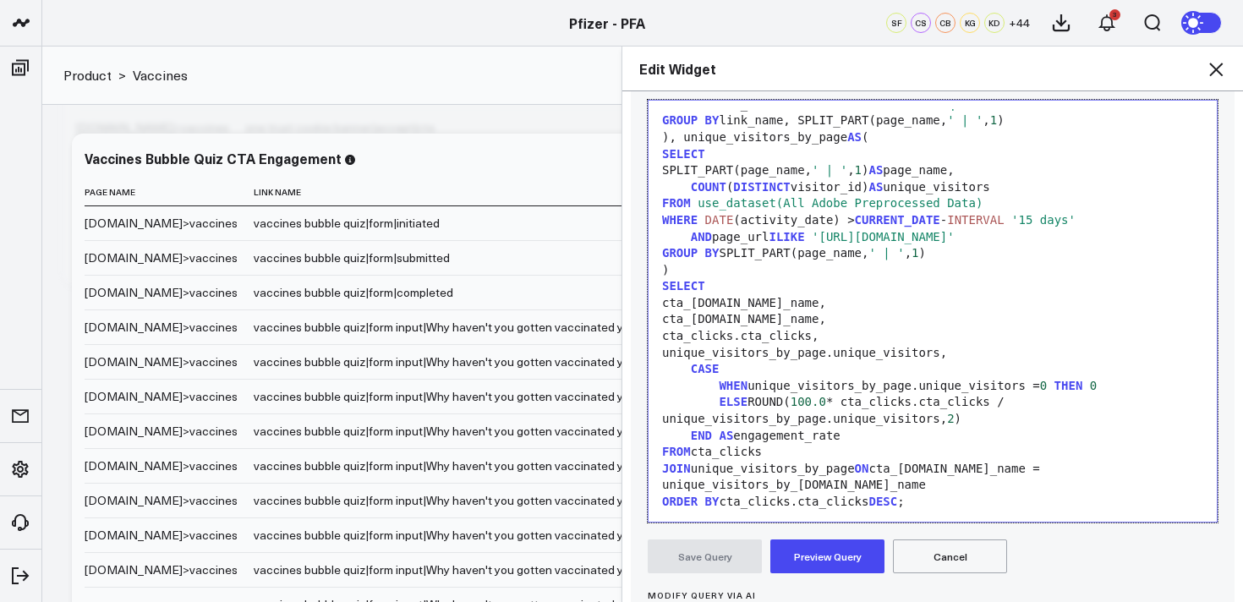
click at [955, 236] on span "'https://www.pfizerforall.com/vaccines'" at bounding box center [883, 237] width 143 height 14
click at [955, 237] on span "'https://www.pfizerforall.com/vaccines'" at bounding box center [883, 237] width 143 height 14
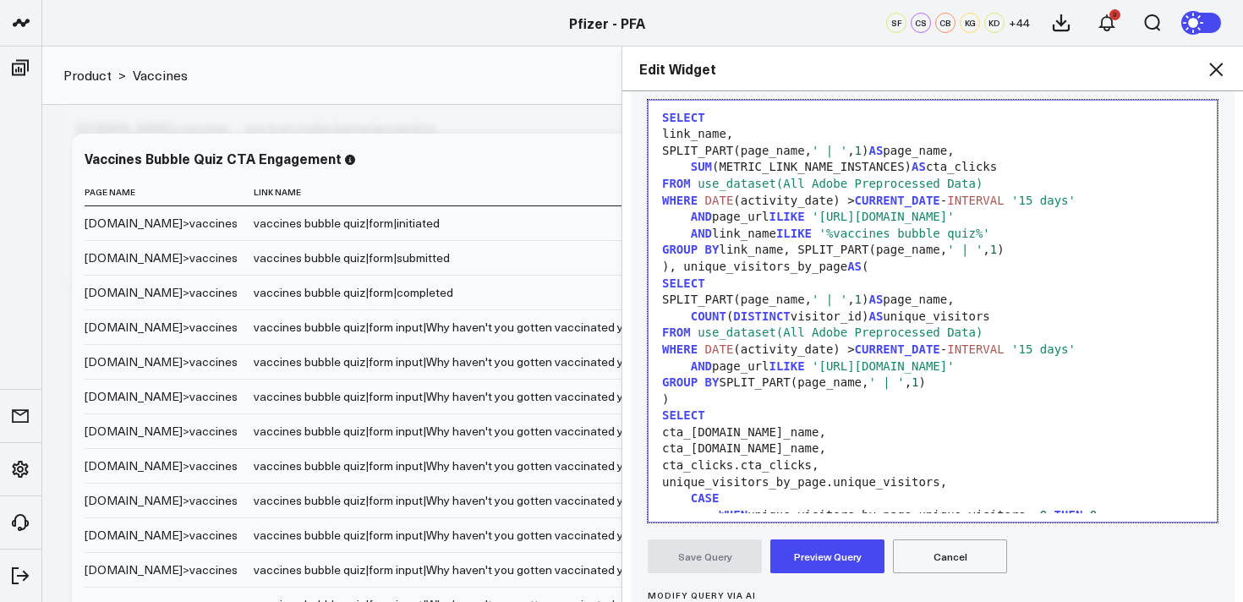
scroll to position [14, 0]
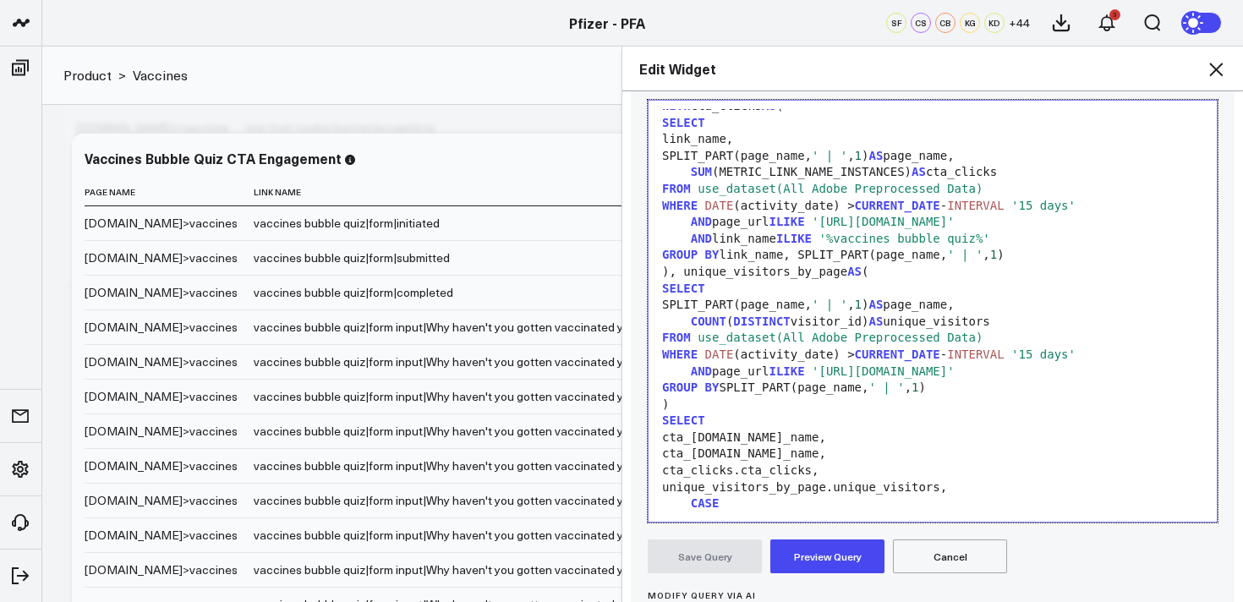
click at [955, 226] on span "'https://www.pfizerforall.com/vaccines'" at bounding box center [883, 222] width 143 height 14
drag, startPoint x: 826, startPoint y: 557, endPoint x: 1037, endPoint y: 557, distance: 211.4
click at [826, 557] on button "Preview Query" at bounding box center [827, 556] width 114 height 34
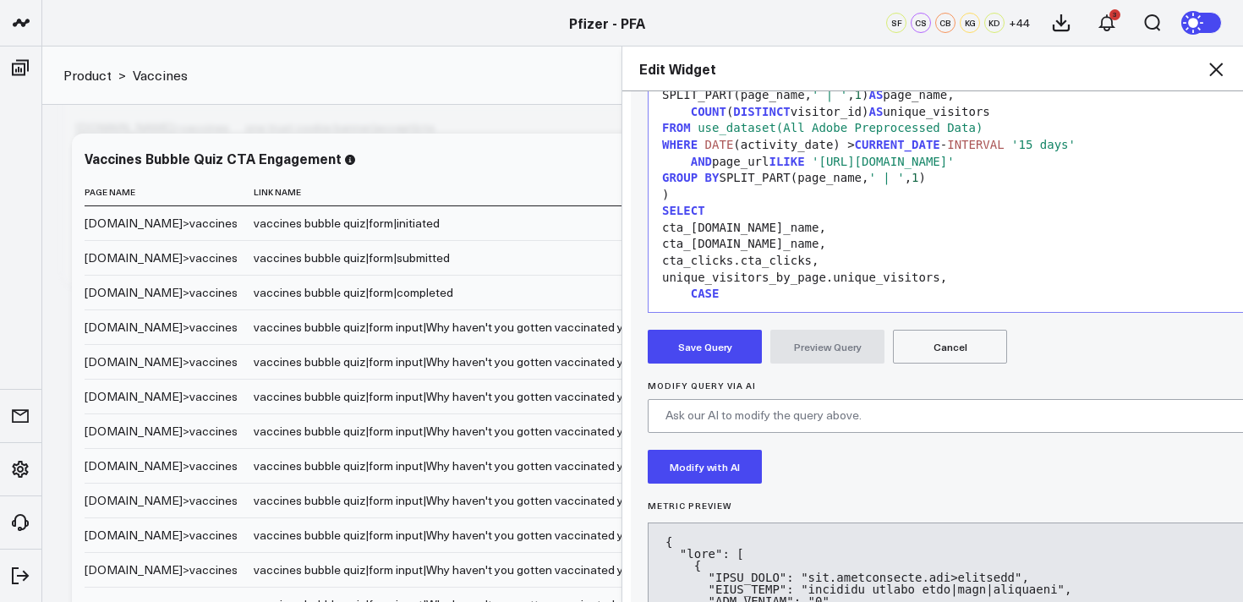
click at [716, 347] on button "Save Query" at bounding box center [705, 347] width 114 height 34
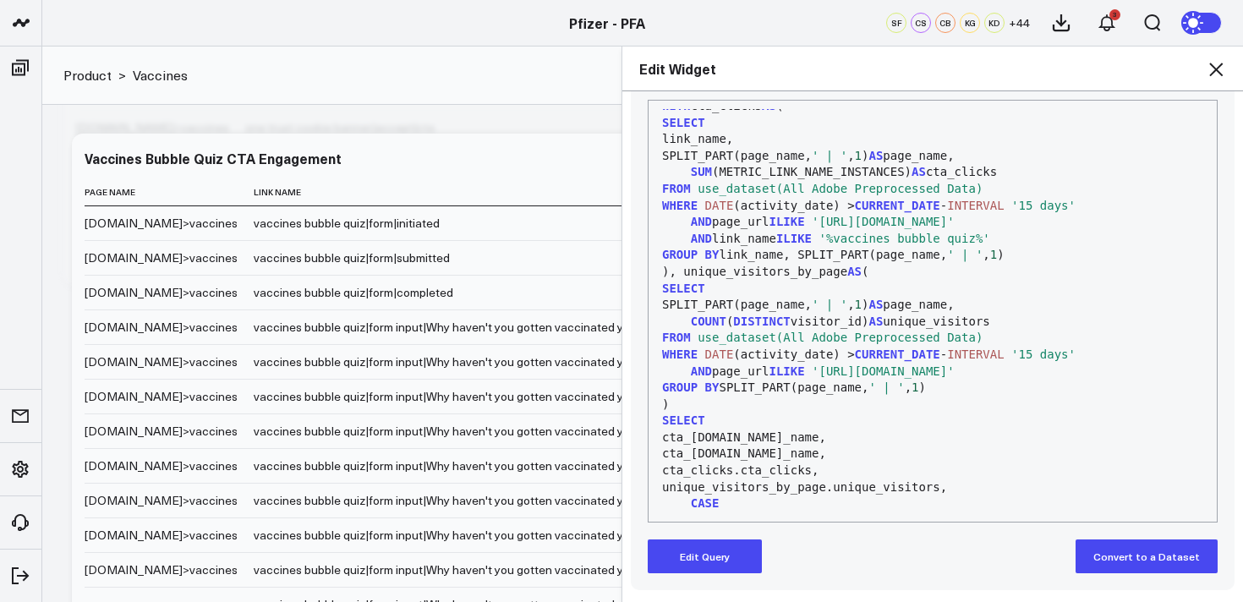
scroll to position [227, 0]
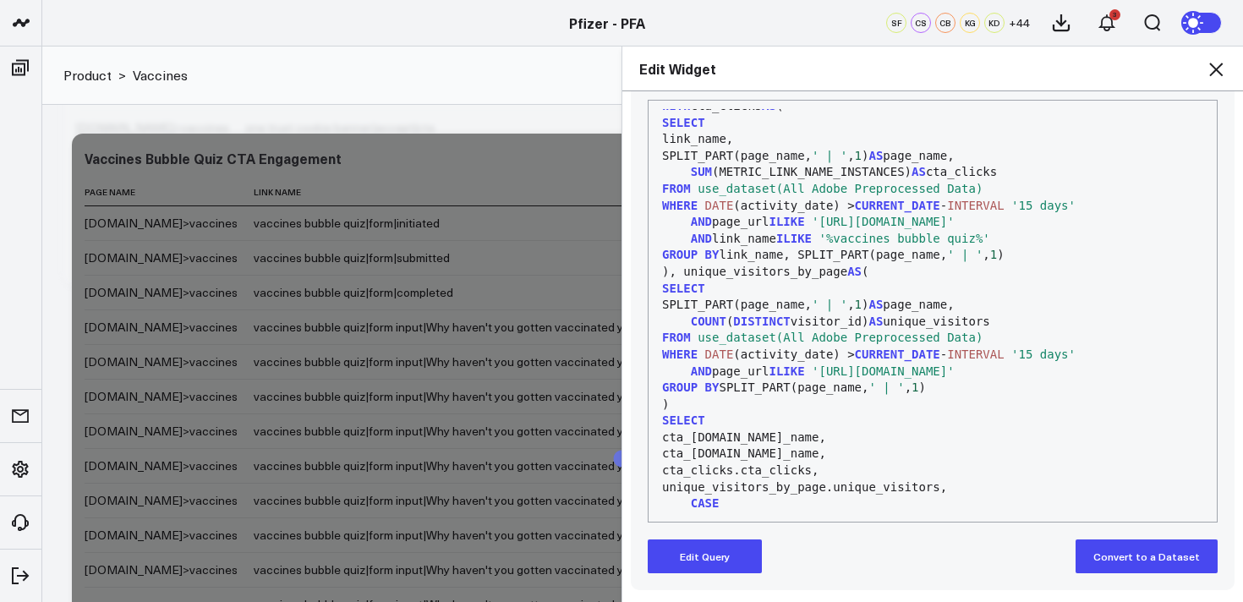
click at [1214, 68] on icon at bounding box center [1216, 70] width 14 height 14
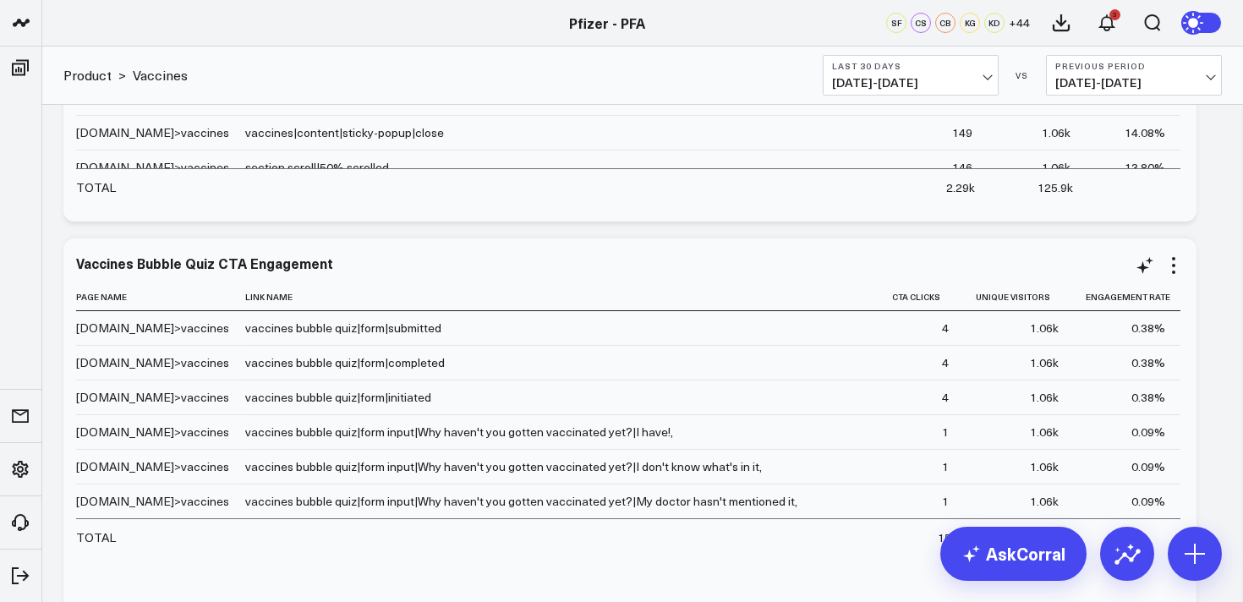
scroll to position [1713, 0]
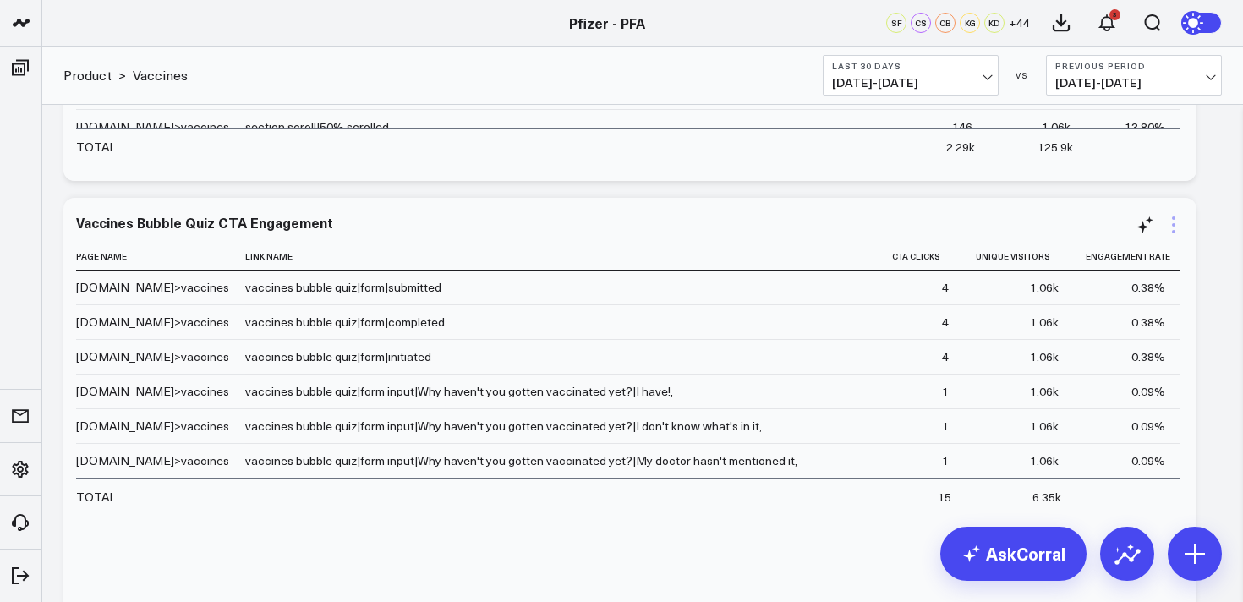
click at [1169, 225] on icon at bounding box center [1173, 225] width 20 height 20
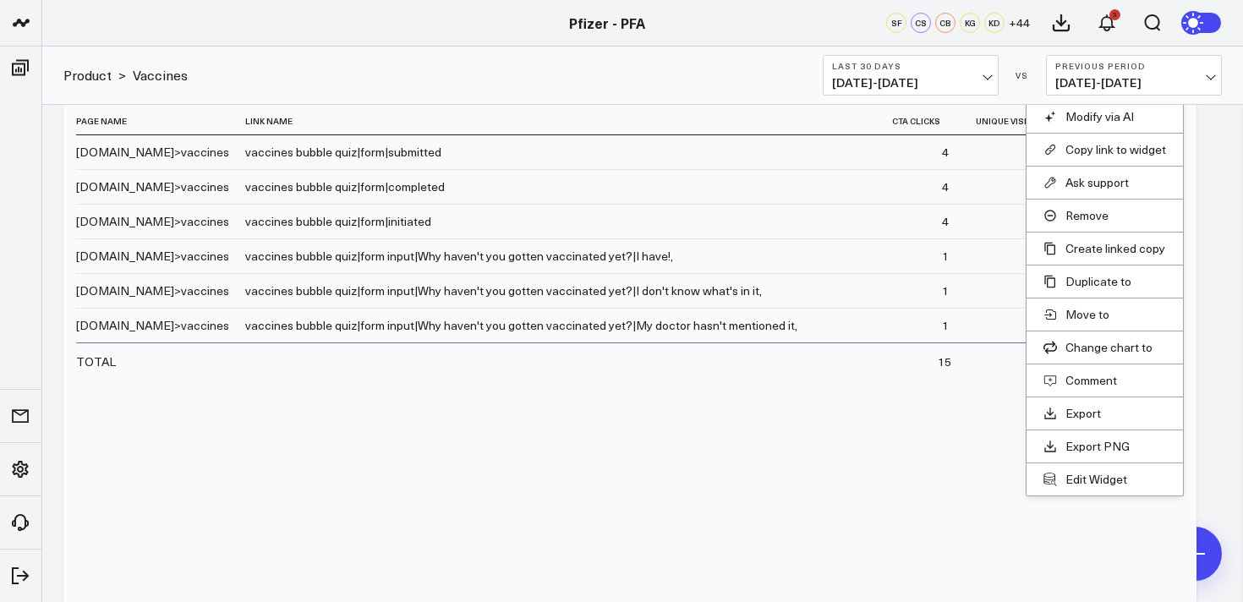
scroll to position [1851, 0]
click at [1088, 474] on button "Edit Widget" at bounding box center [1104, 476] width 123 height 15
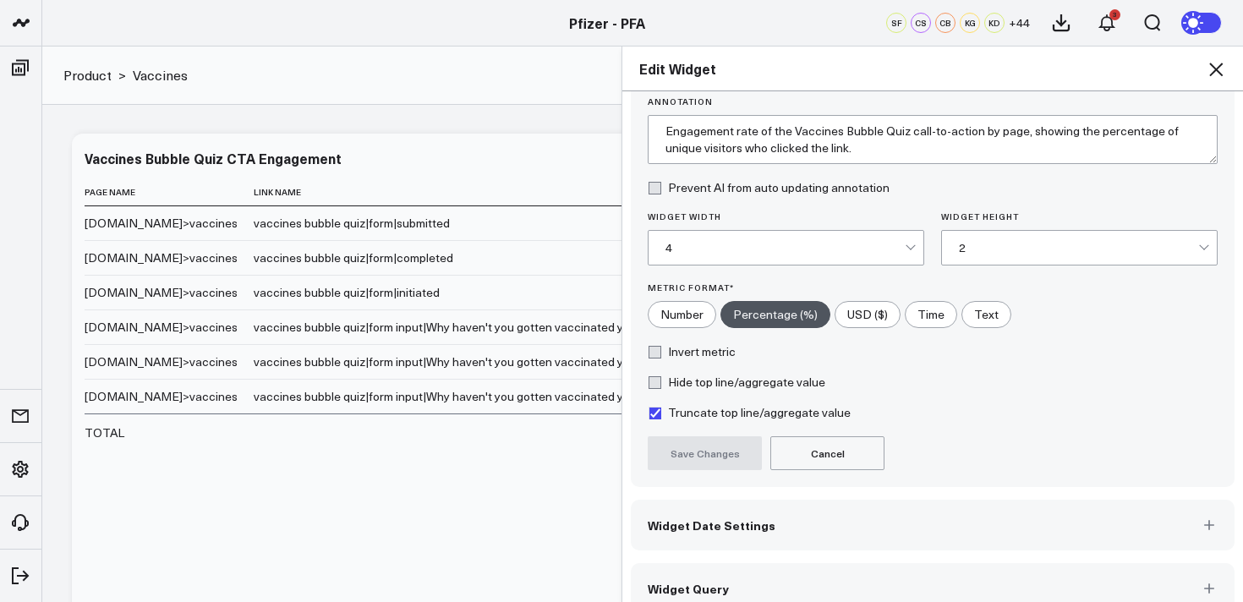
scroll to position [153, 0]
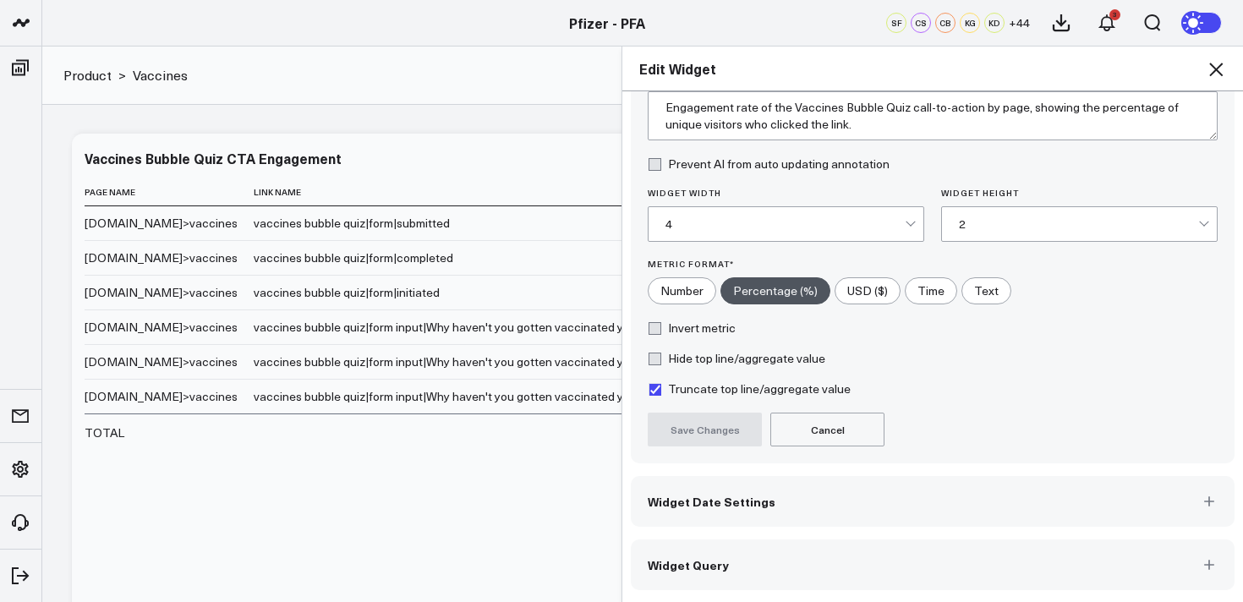
drag, startPoint x: 960, startPoint y: 561, endPoint x: 968, endPoint y: 539, distance: 22.8
click at [960, 561] on button "Widget Query" at bounding box center [933, 564] width 604 height 51
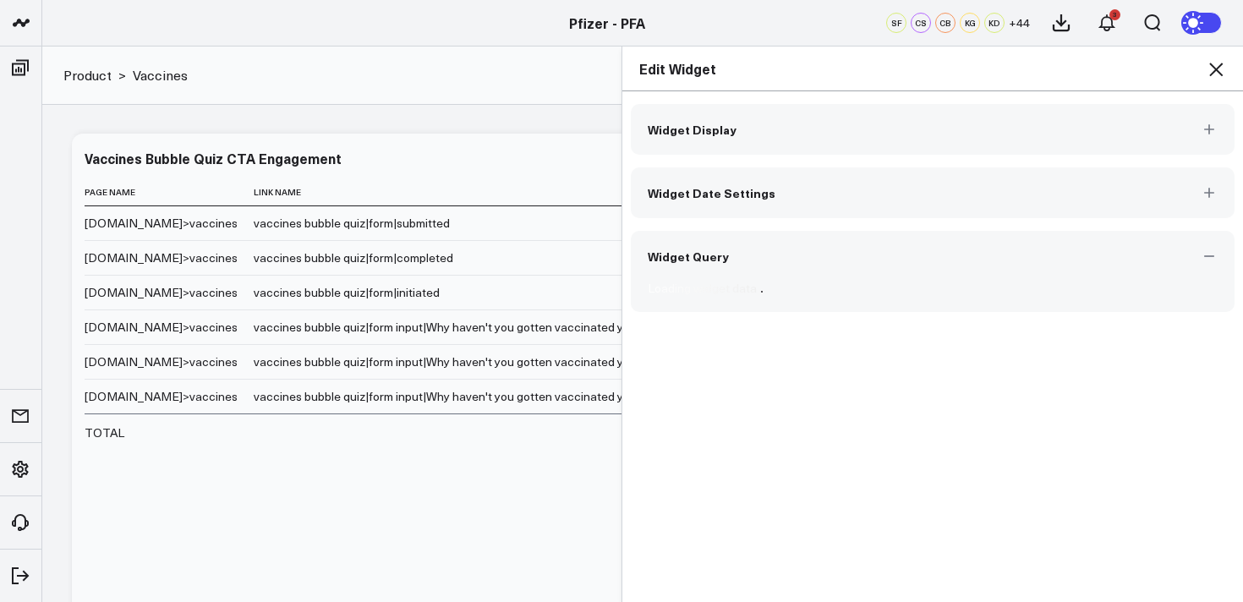
scroll to position [0, 0]
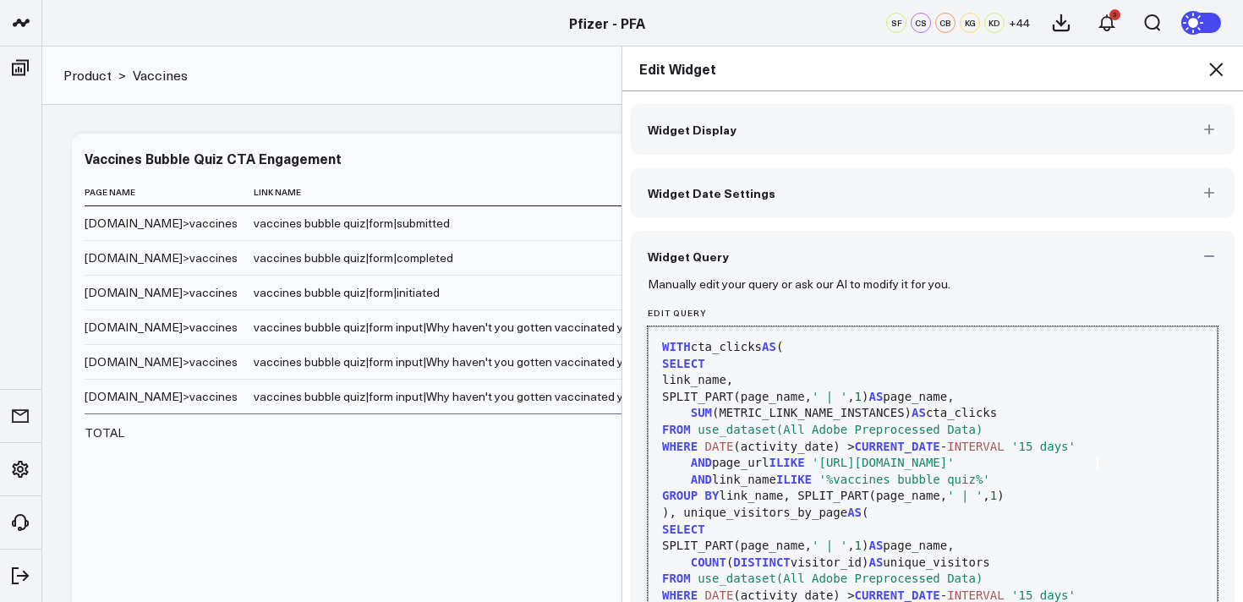
click at [1102, 461] on div "AND page_url ILIKE 'https://www.pfizerforall.com/vaccines/'" at bounding box center [932, 463] width 551 height 17
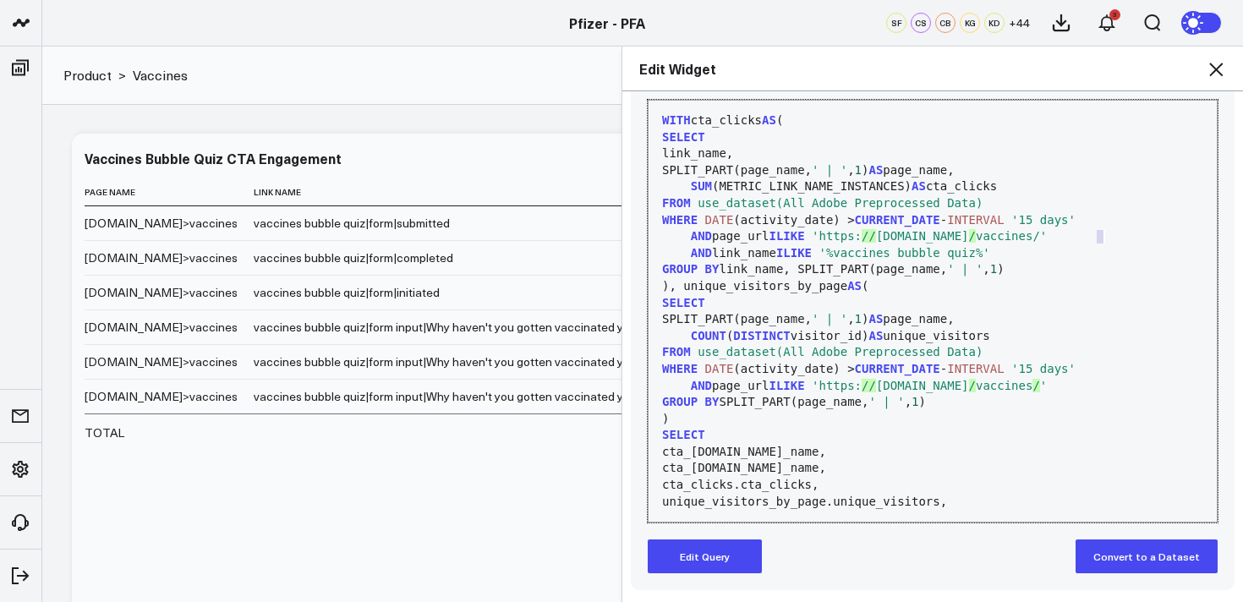
drag, startPoint x: 724, startPoint y: 554, endPoint x: 755, endPoint y: 539, distance: 34.8
click at [724, 554] on button "Edit Query" at bounding box center [705, 556] width 114 height 34
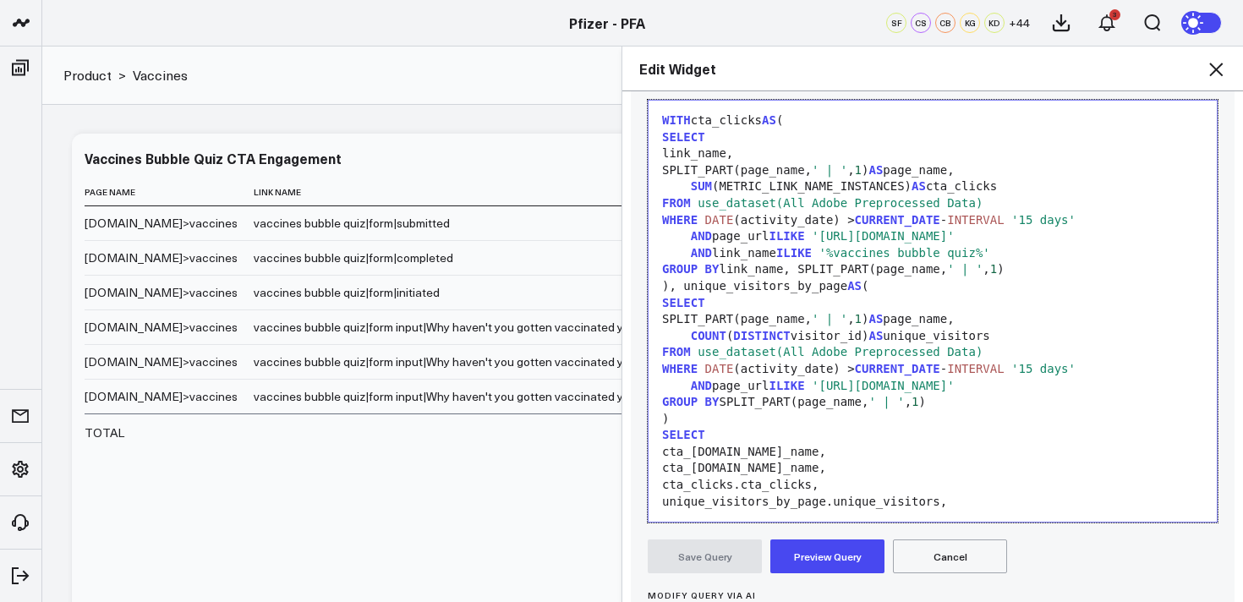
click at [955, 238] on span "'https://www.pfizerforall.com/vaccines/'" at bounding box center [883, 236] width 143 height 14
click at [955, 389] on span "'https://www.pfizerforall.com/vaccines/'" at bounding box center [883, 386] width 143 height 14
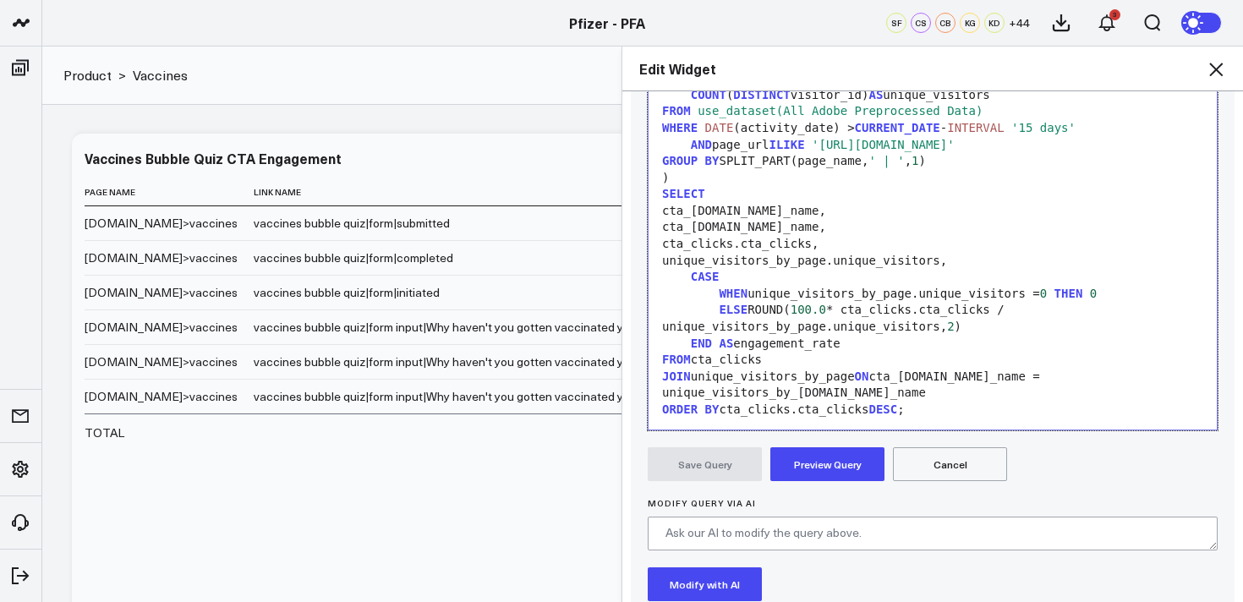
scroll to position [327, 0]
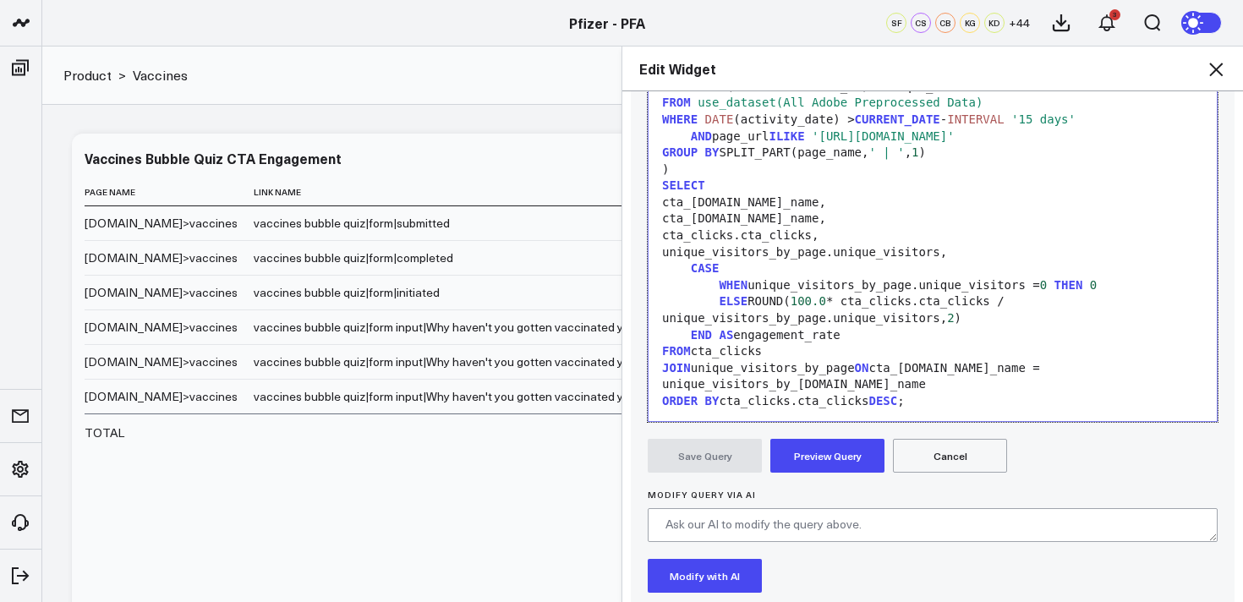
click at [846, 450] on button "Preview Query" at bounding box center [827, 456] width 114 height 34
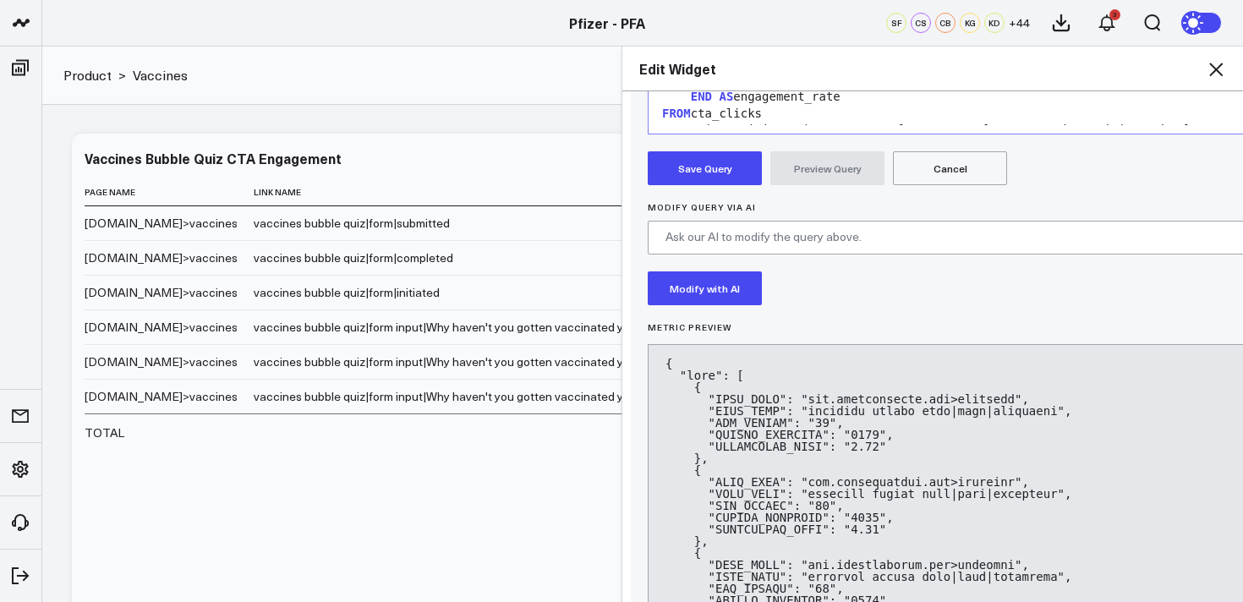
scroll to position [617, 0]
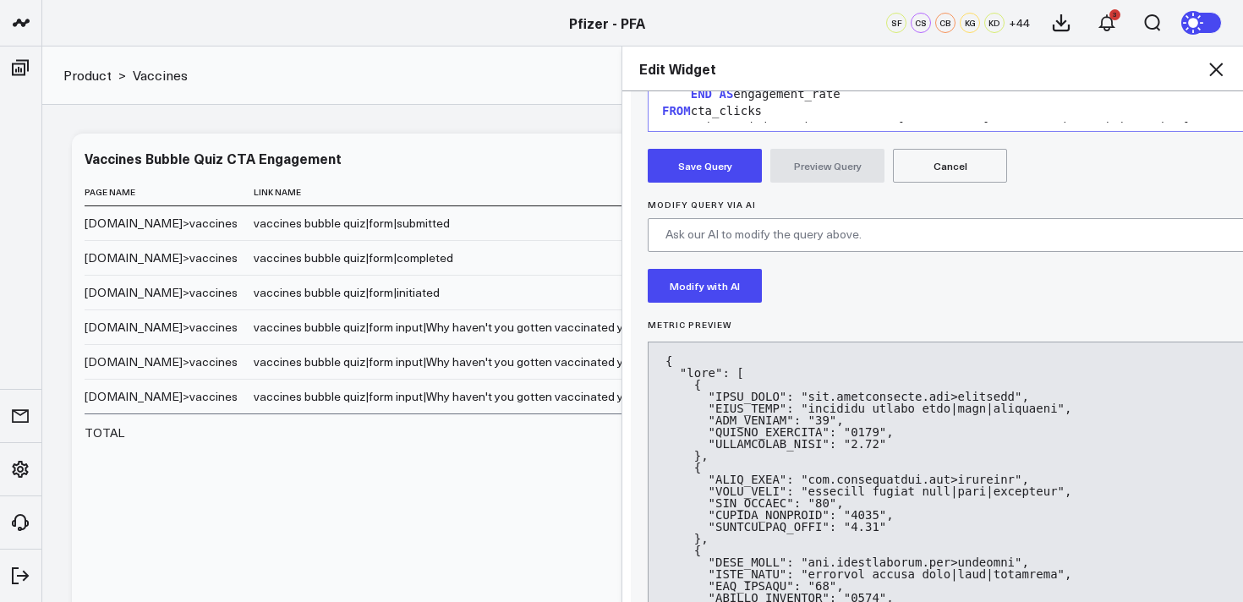
drag, startPoint x: 698, startPoint y: 165, endPoint x: 801, endPoint y: 140, distance: 106.0
click at [699, 163] on button "Save Query" at bounding box center [705, 166] width 114 height 34
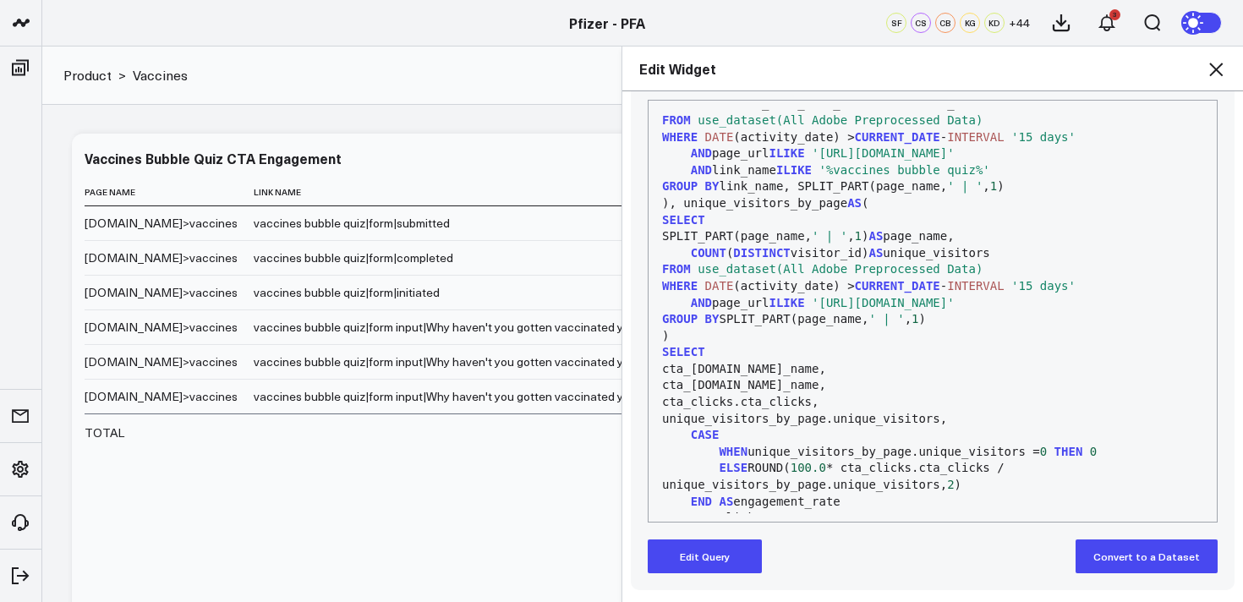
scroll to position [227, 0]
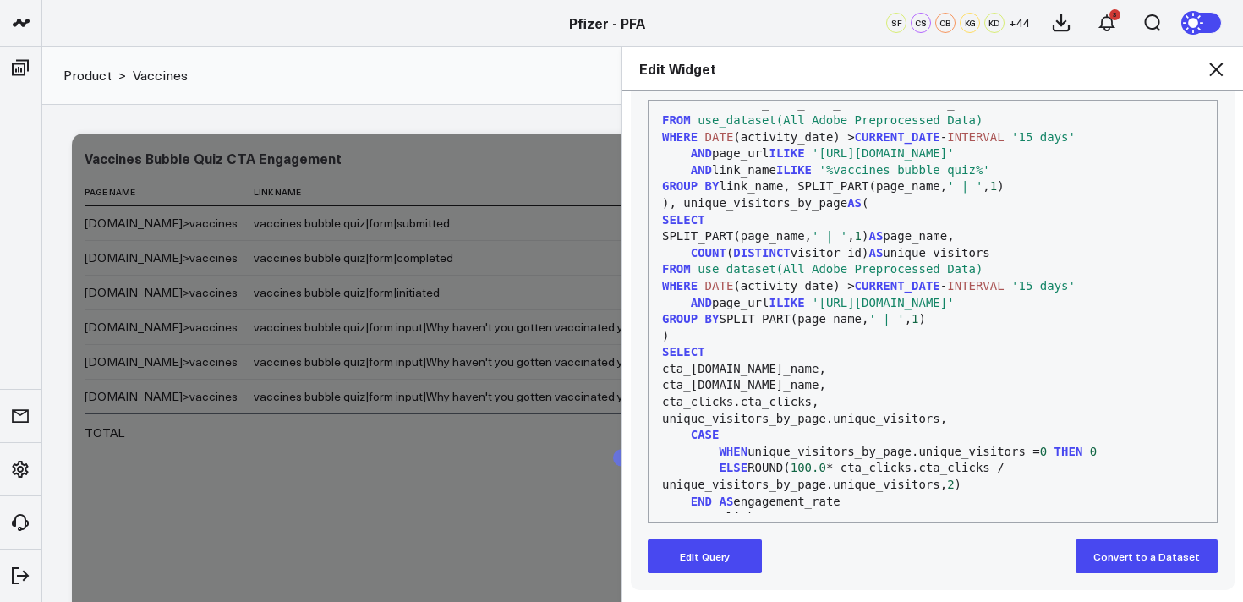
click at [1221, 66] on icon at bounding box center [1216, 69] width 20 height 20
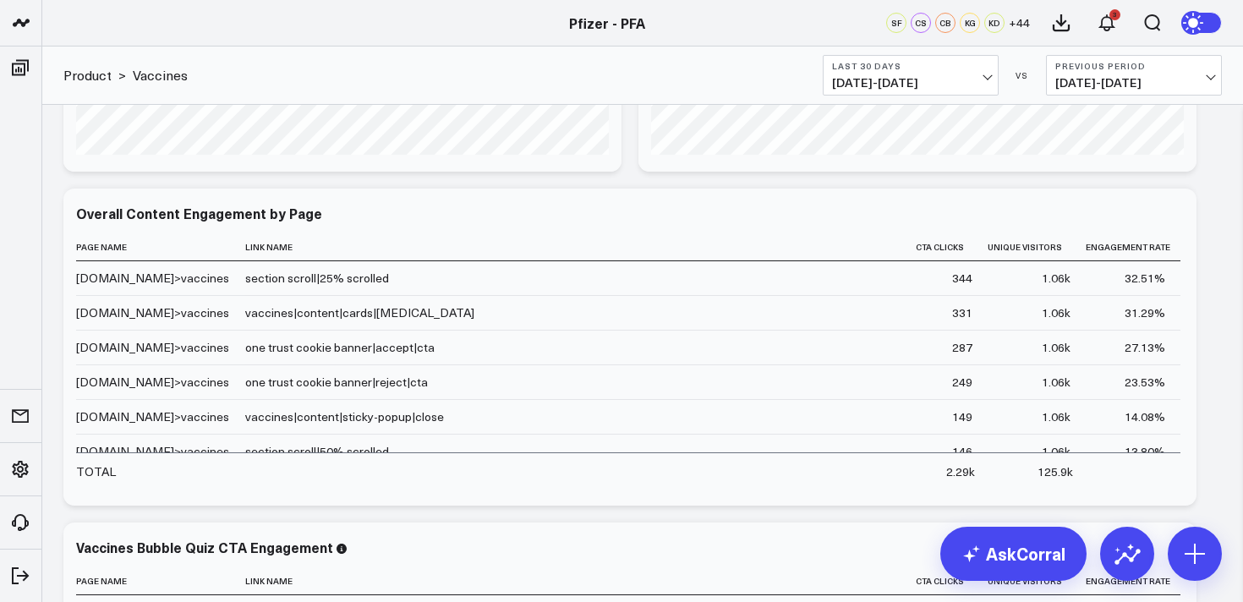
scroll to position [1381, 0]
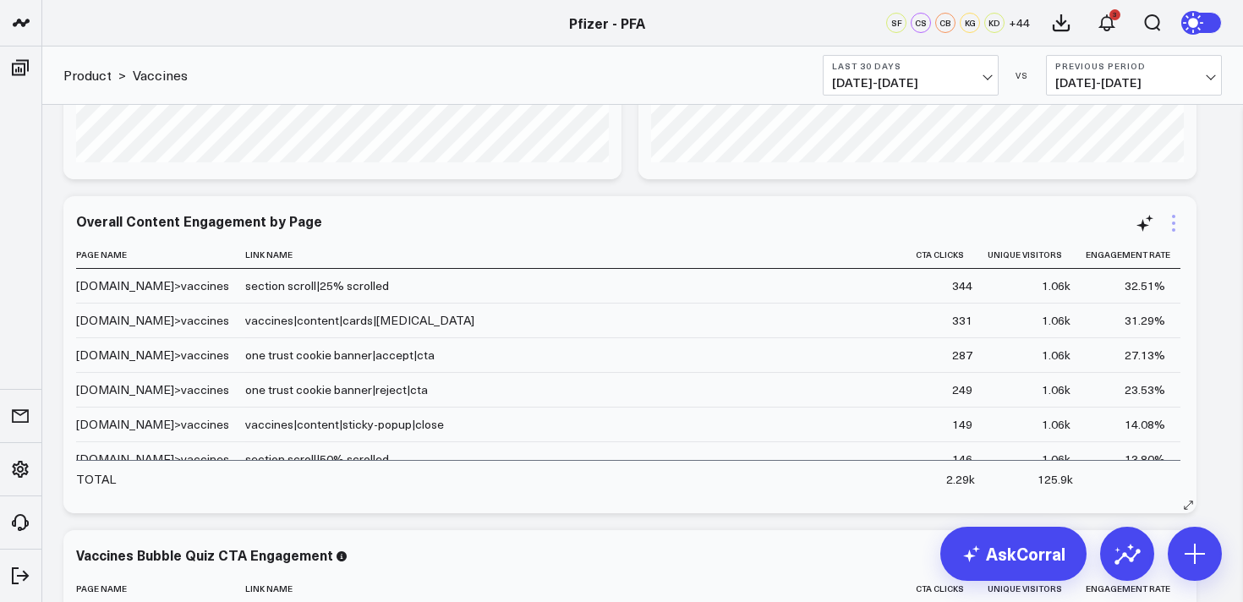
click at [1174, 227] on icon at bounding box center [1173, 223] width 20 height 20
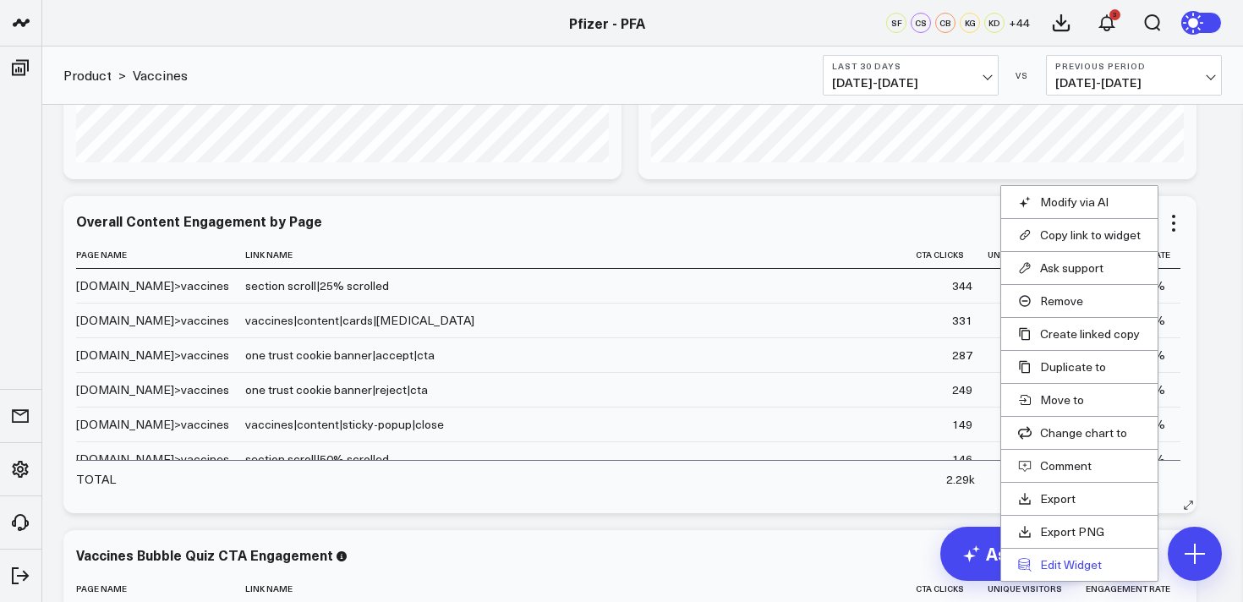
click at [1053, 568] on button "Edit Widget" at bounding box center [1079, 564] width 123 height 15
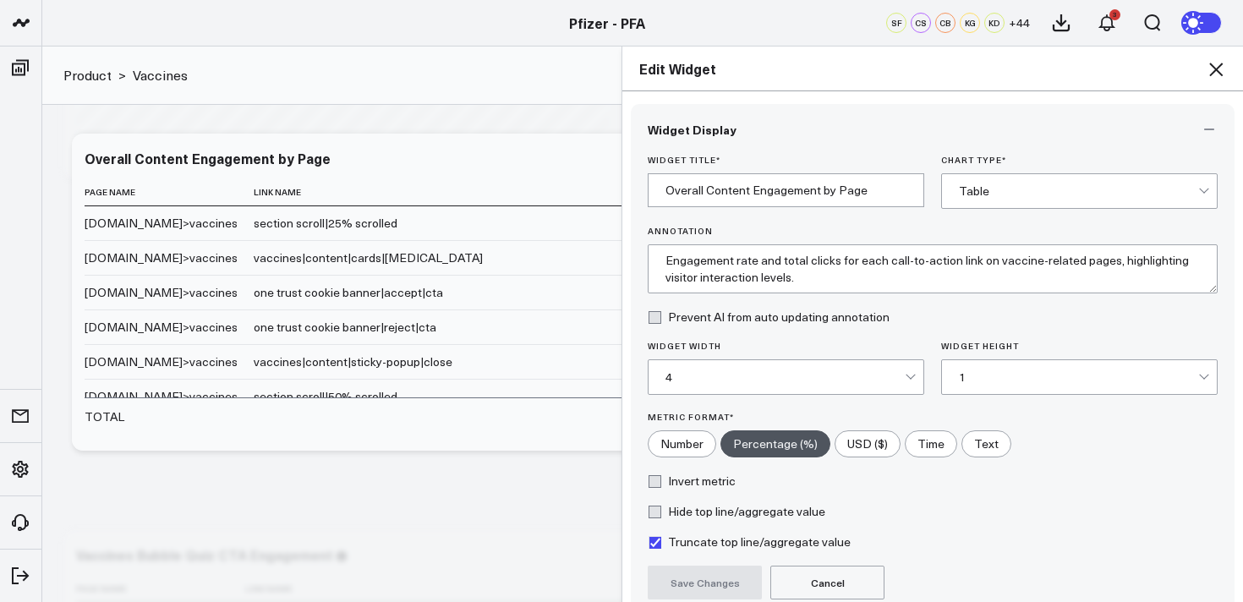
scroll to position [153, 0]
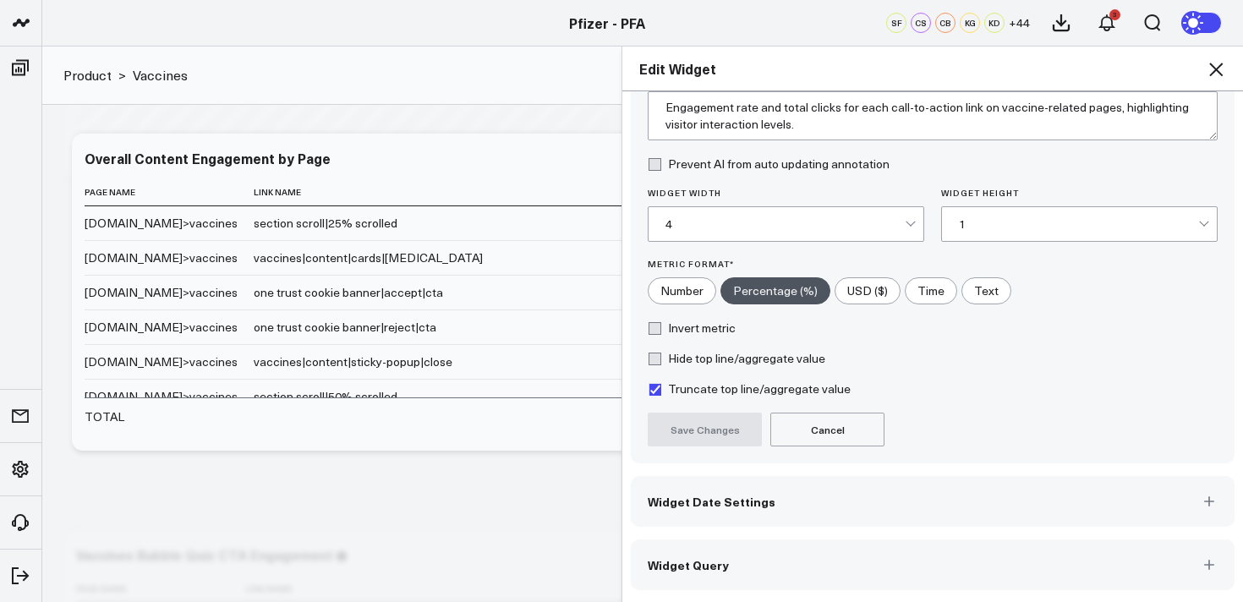
click at [858, 570] on button "Widget Query" at bounding box center [933, 564] width 604 height 51
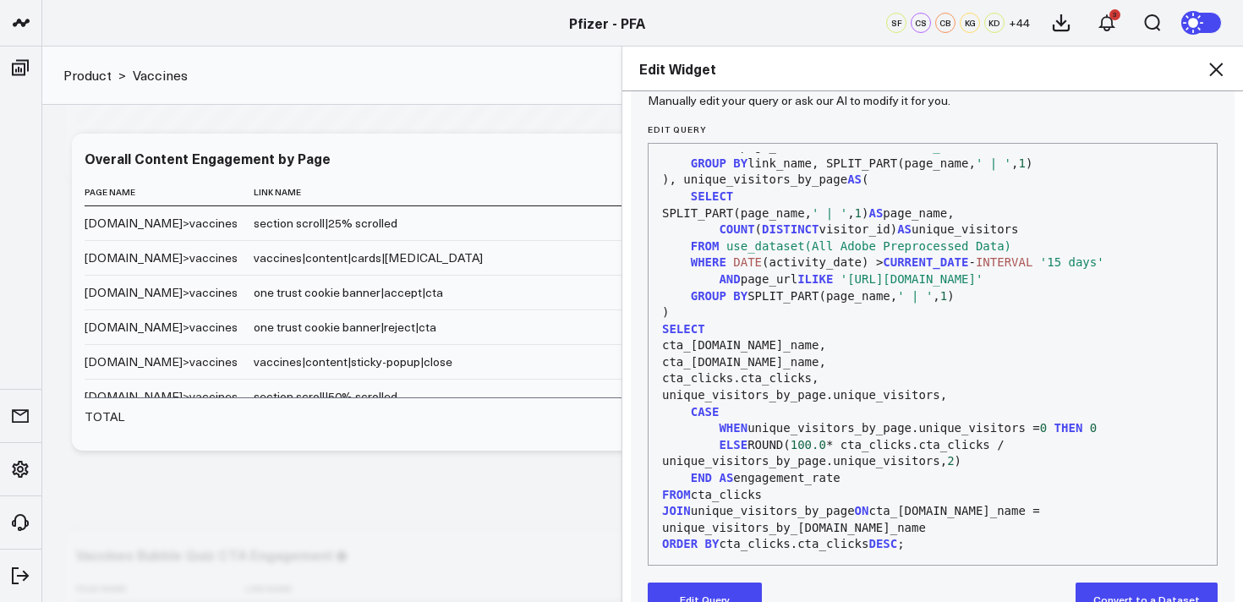
scroll to position [227, 0]
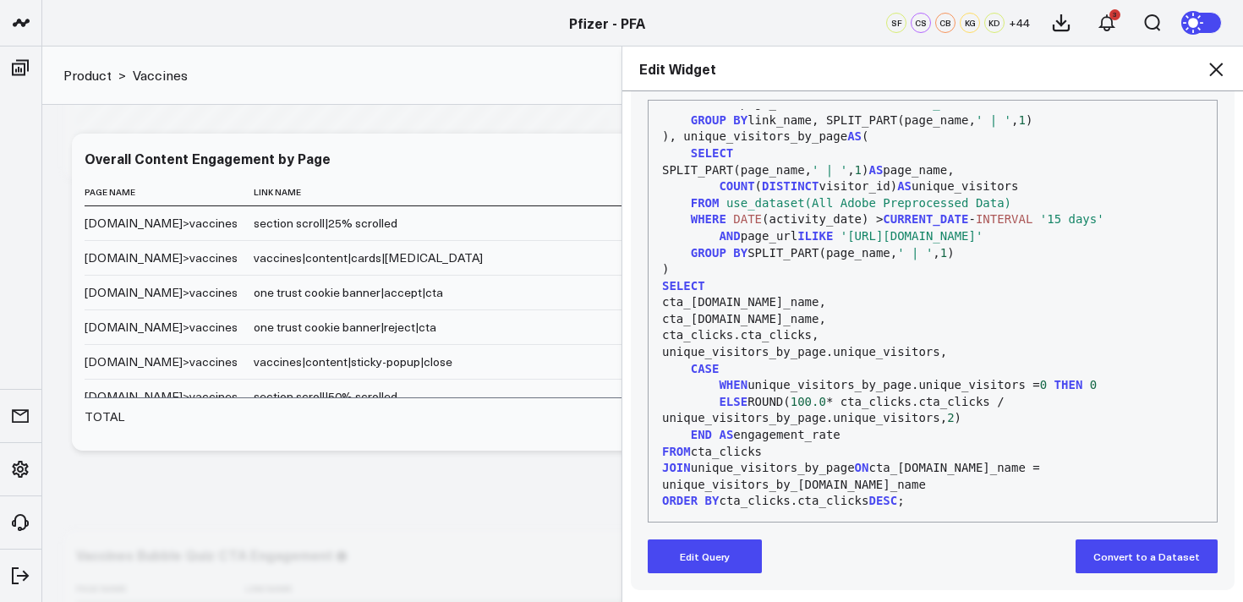
drag, startPoint x: 728, startPoint y: 555, endPoint x: 1071, endPoint y: 304, distance: 425.3
click at [739, 544] on button "Edit Query" at bounding box center [705, 556] width 114 height 34
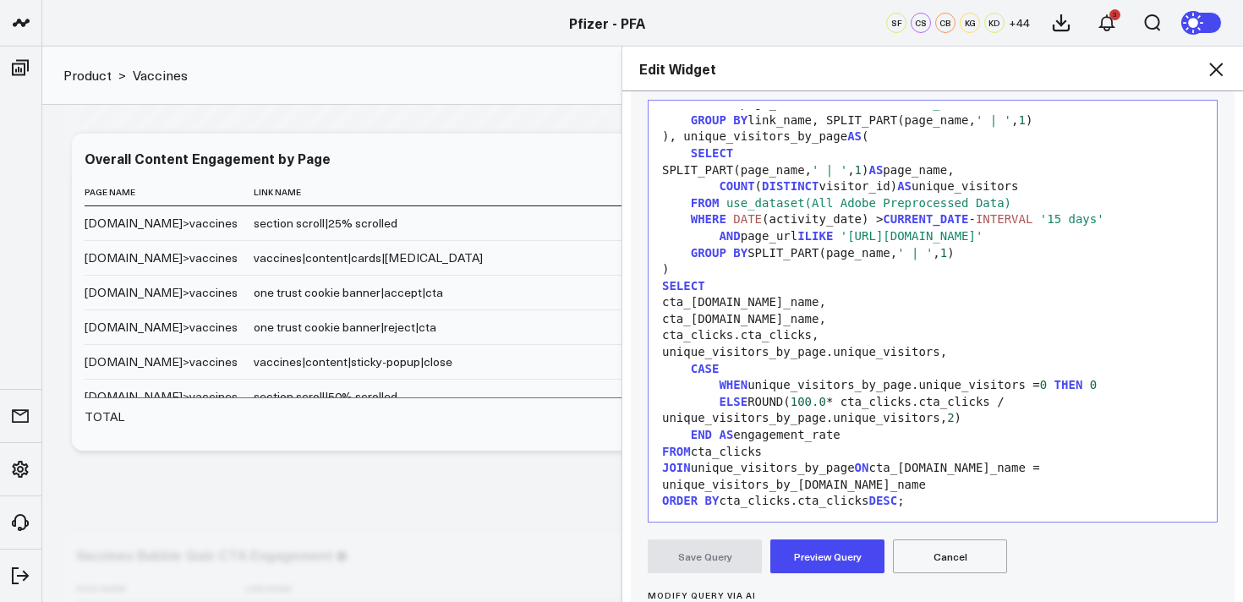
click at [983, 238] on span "'https://www.pfizerforall.com/vaccines/'" at bounding box center [911, 236] width 143 height 14
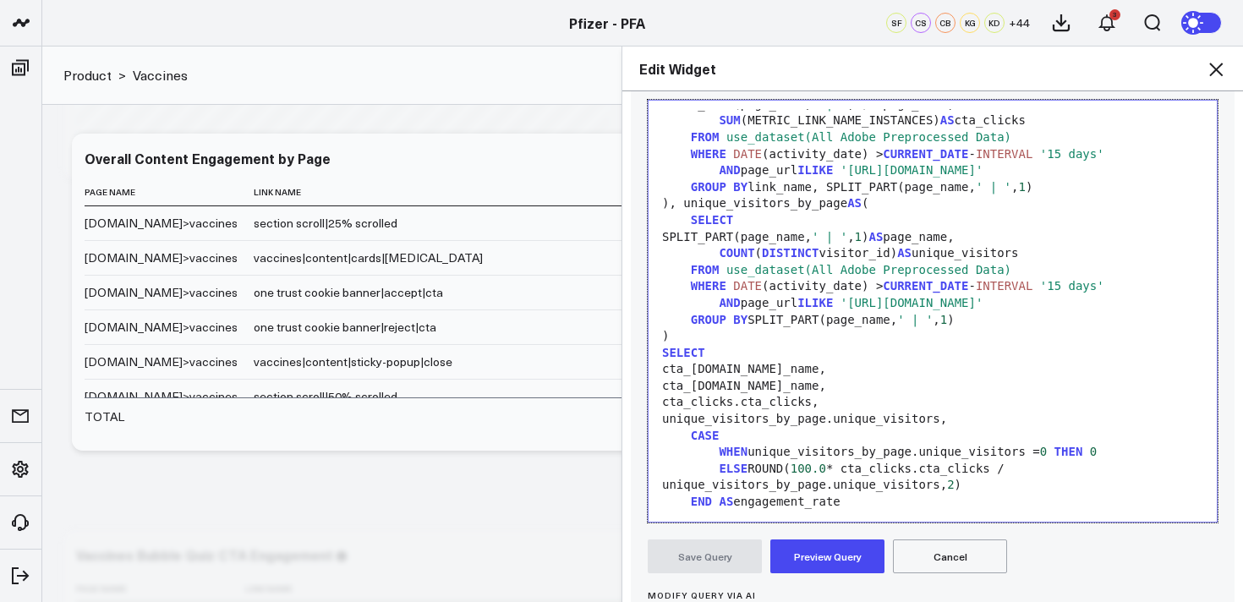
scroll to position [46, 0]
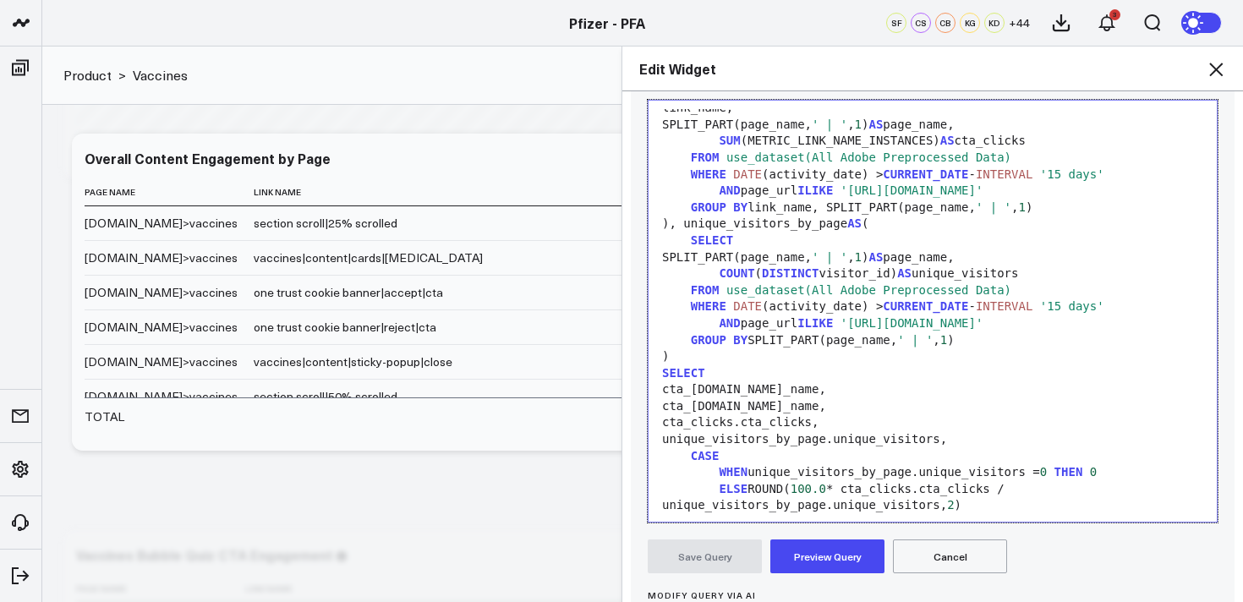
click at [983, 191] on span "'https://www.pfizerforall.com/vaccines/'" at bounding box center [911, 190] width 143 height 14
drag, startPoint x: 839, startPoint y: 553, endPoint x: 894, endPoint y: 554, distance: 55.0
click at [840, 553] on button "Preview Query" at bounding box center [827, 556] width 114 height 34
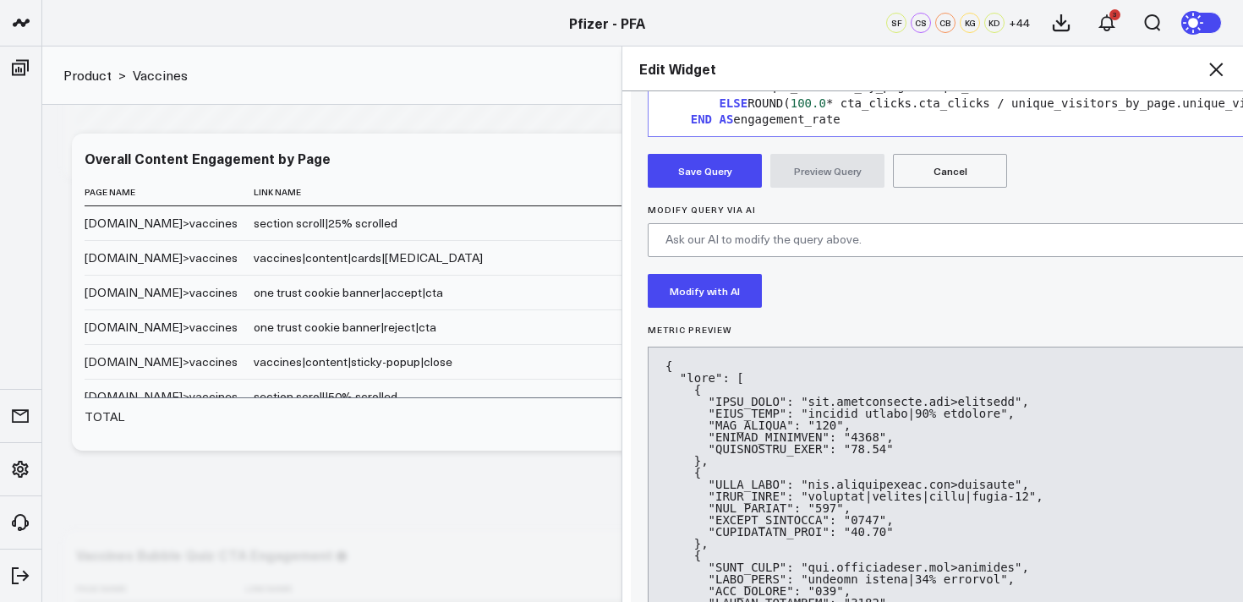
scroll to position [616, 0]
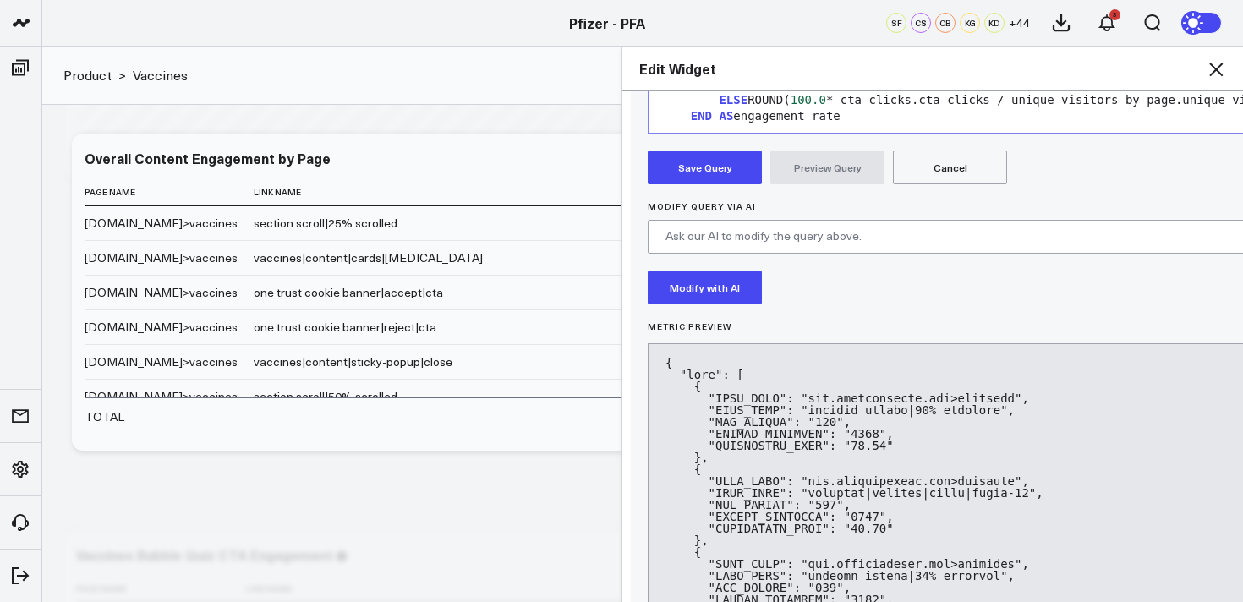
click at [703, 166] on button "Save Query" at bounding box center [705, 168] width 114 height 34
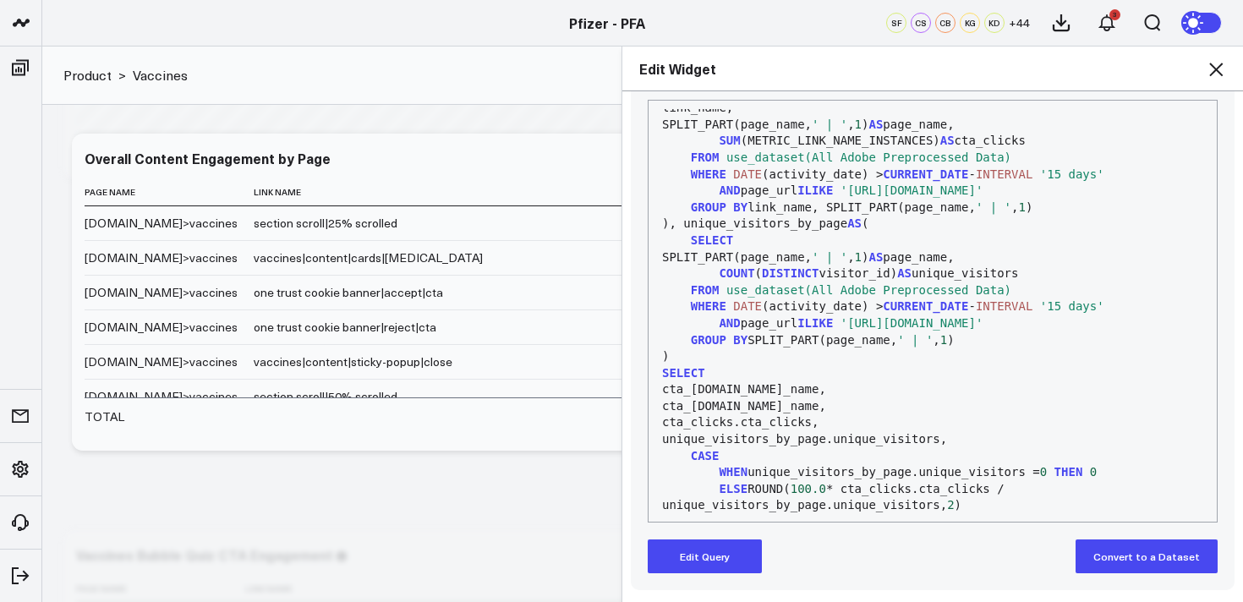
scroll to position [227, 0]
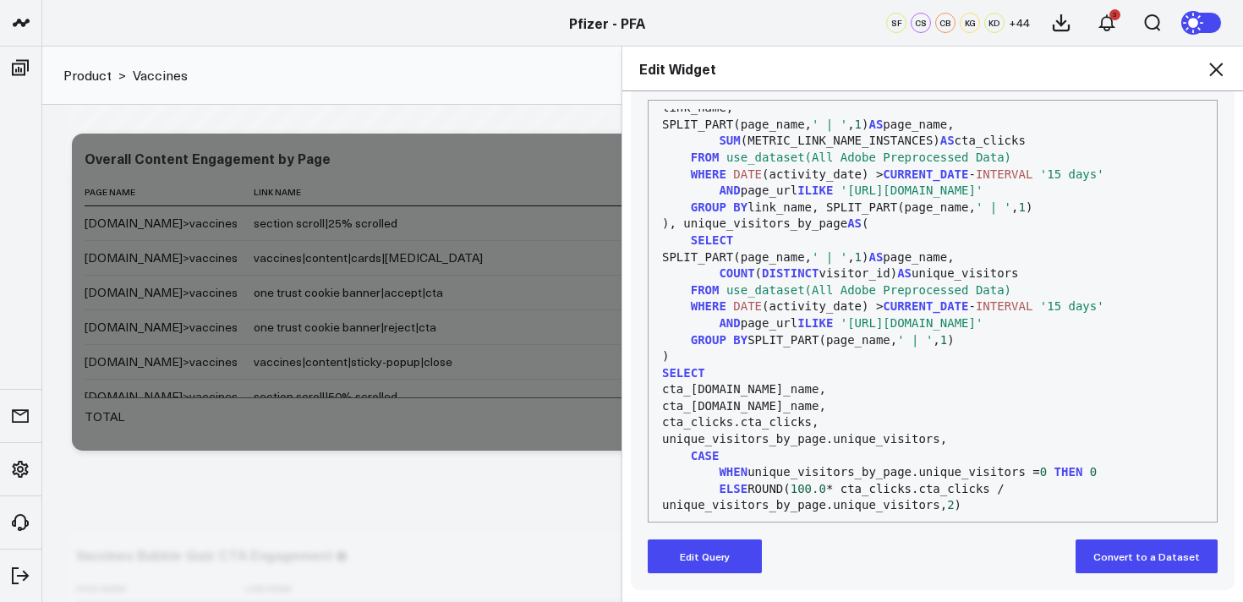
click at [1220, 68] on icon at bounding box center [1216, 69] width 20 height 20
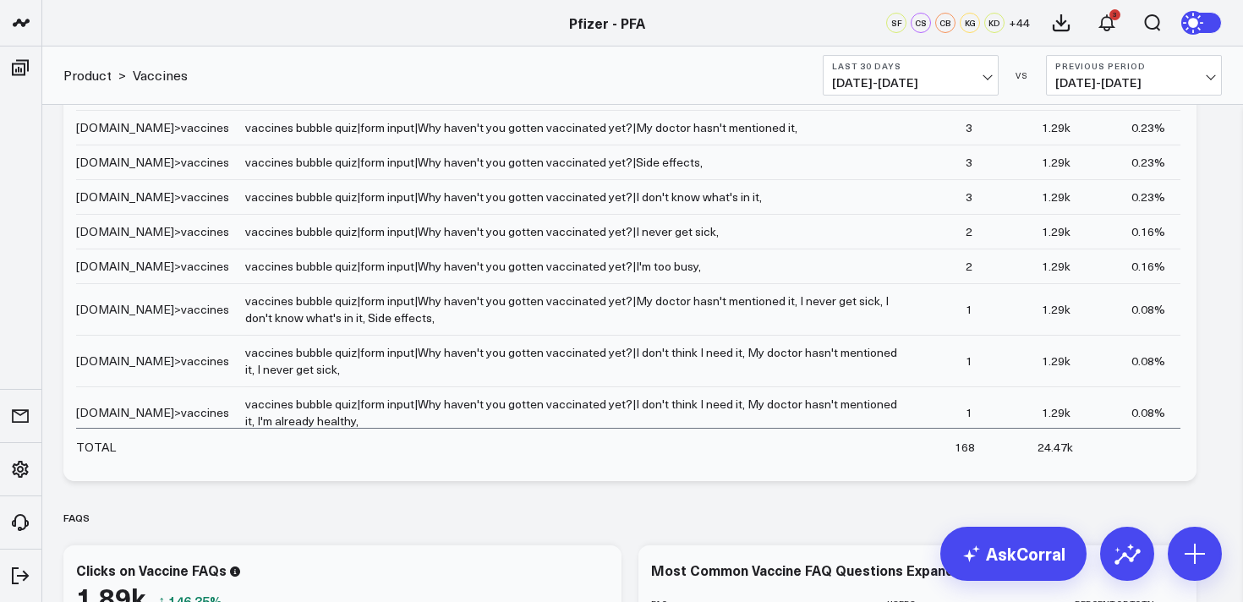
scroll to position [2117, 0]
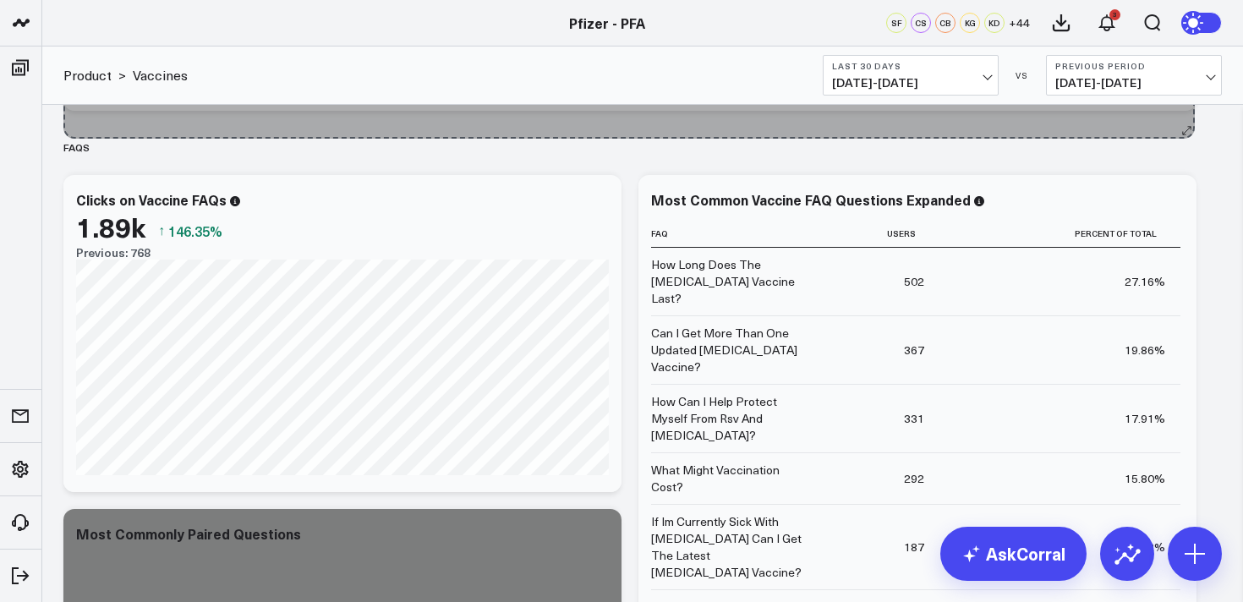
drag, startPoint x: 1187, startPoint y: 436, endPoint x: 1185, endPoint y: 130, distance: 306.1
click at [1185, 130] on div "Modify via AI Copy link to widget Ask support Remove Create linked copy Executi…" at bounding box center [642, 333] width 1175 height 4531
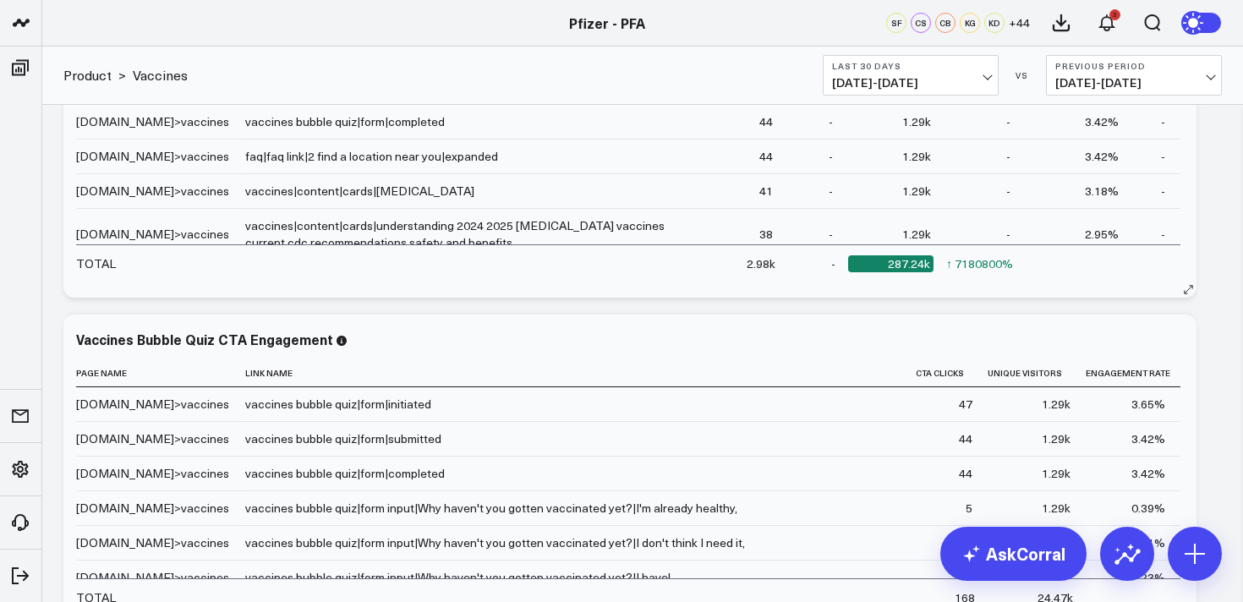
scroll to position [1590, 0]
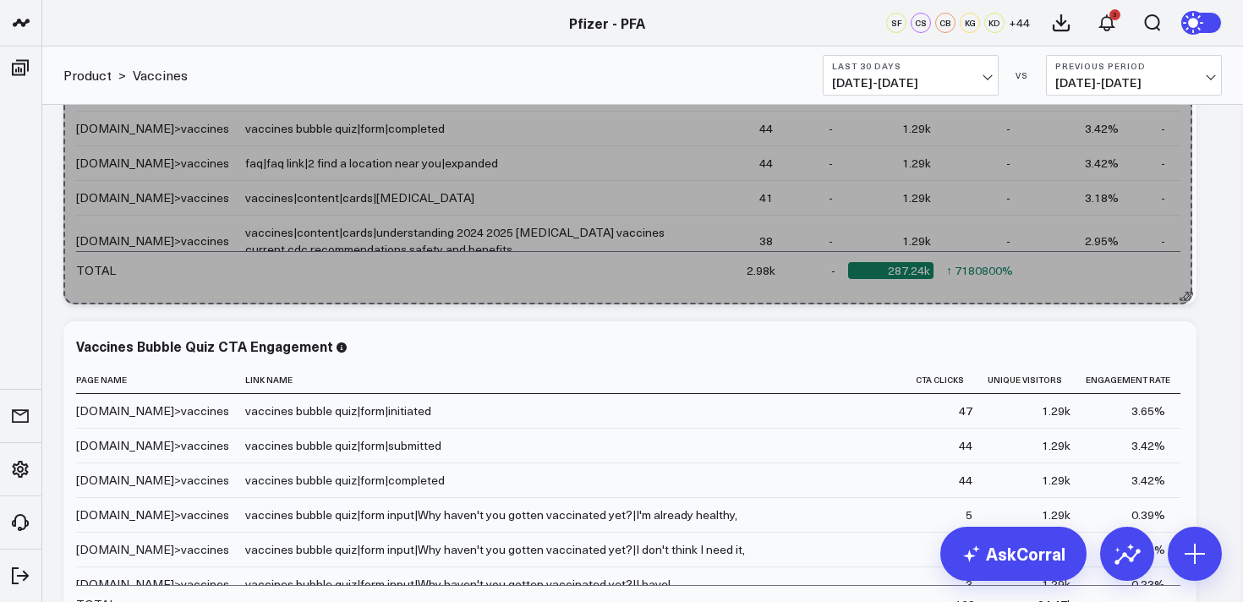
drag, startPoint x: 1186, startPoint y: 298, endPoint x: 1182, endPoint y: 108, distance: 189.5
click at [1182, 108] on div "Overall Content Engagement by Page Page Name Link Name Cta Clicks Change Unique…" at bounding box center [629, 145] width 1133 height 317
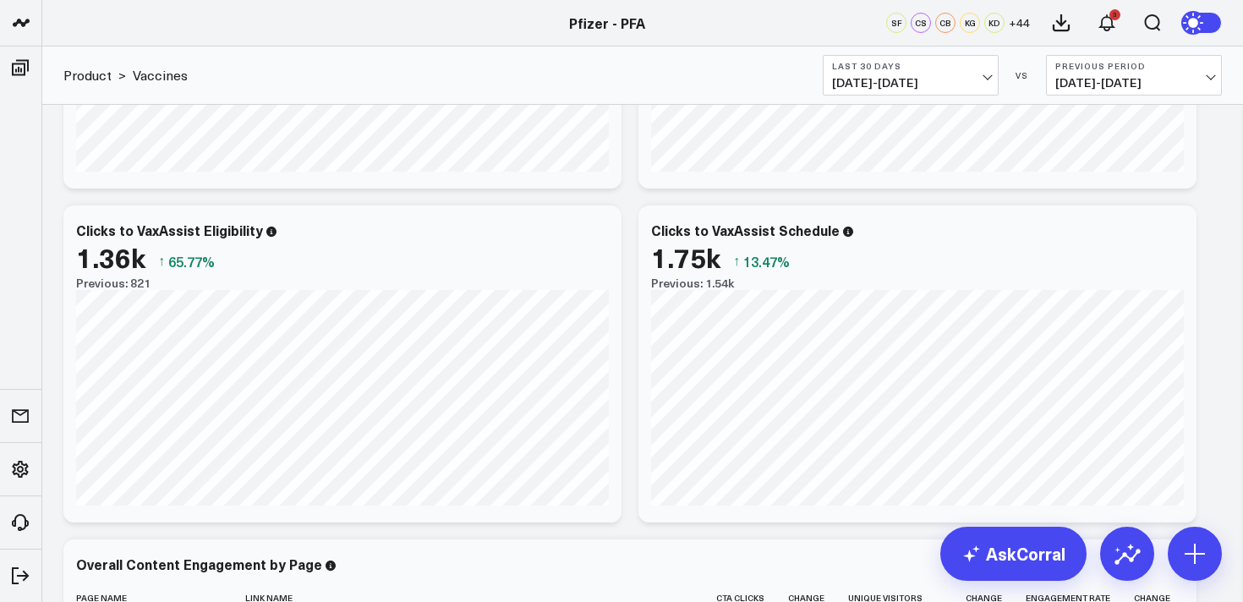
scroll to position [1046, 0]
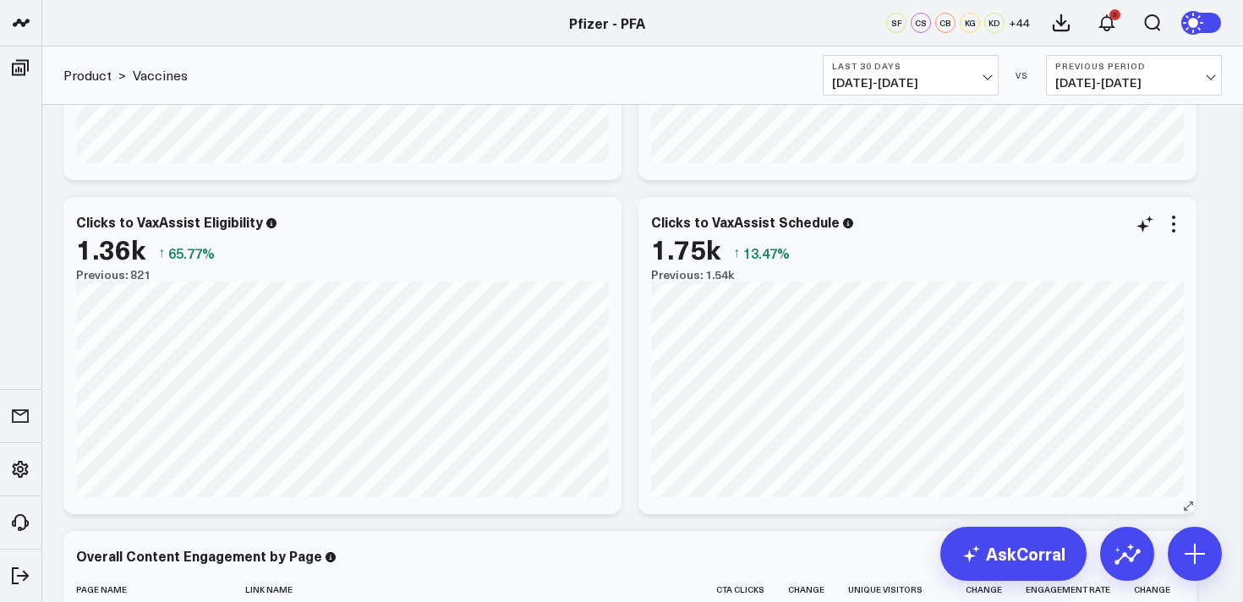
drag, startPoint x: 1172, startPoint y: 216, endPoint x: 1143, endPoint y: 288, distance: 77.4
click at [1172, 216] on icon at bounding box center [1173, 217] width 3 height 3
click at [0, 0] on li "Edit Widget" at bounding box center [0, 0] width 0 height 0
click at [1177, 222] on icon at bounding box center [1173, 224] width 20 height 20
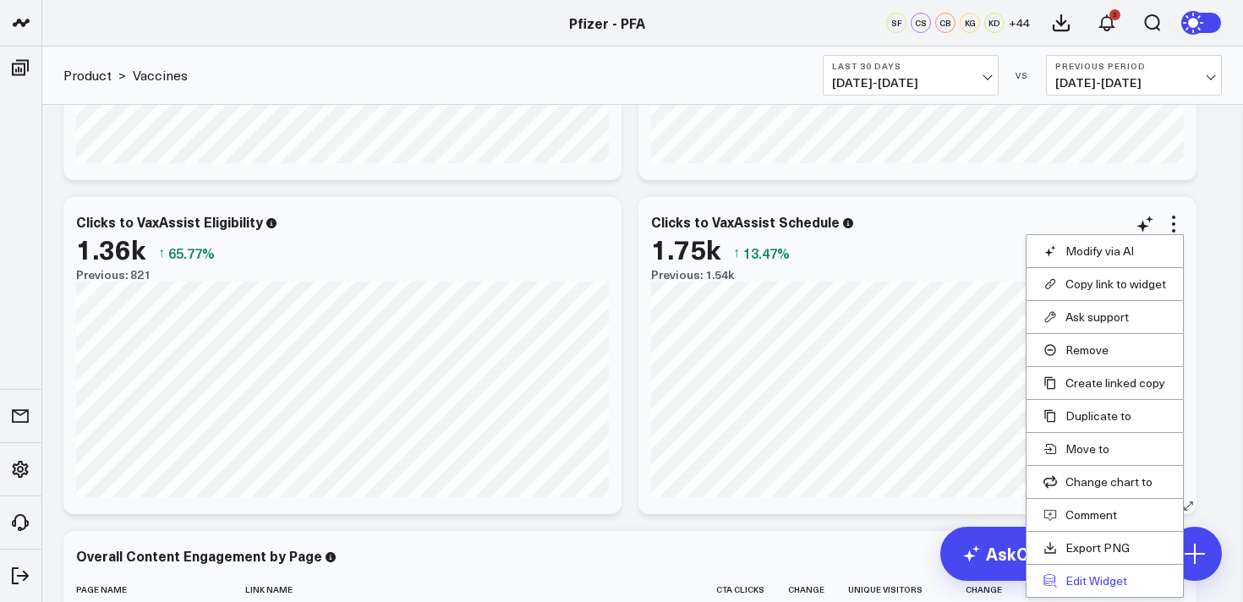
click at [1105, 585] on button "Edit Widget" at bounding box center [1104, 580] width 123 height 15
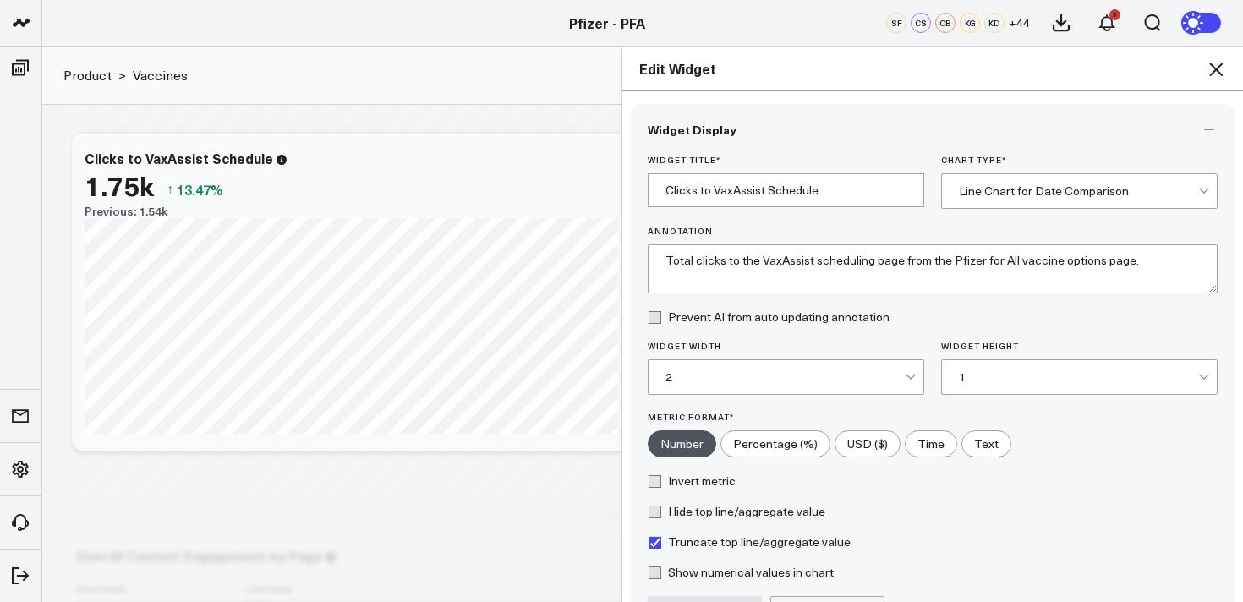
scroll to position [183, 0]
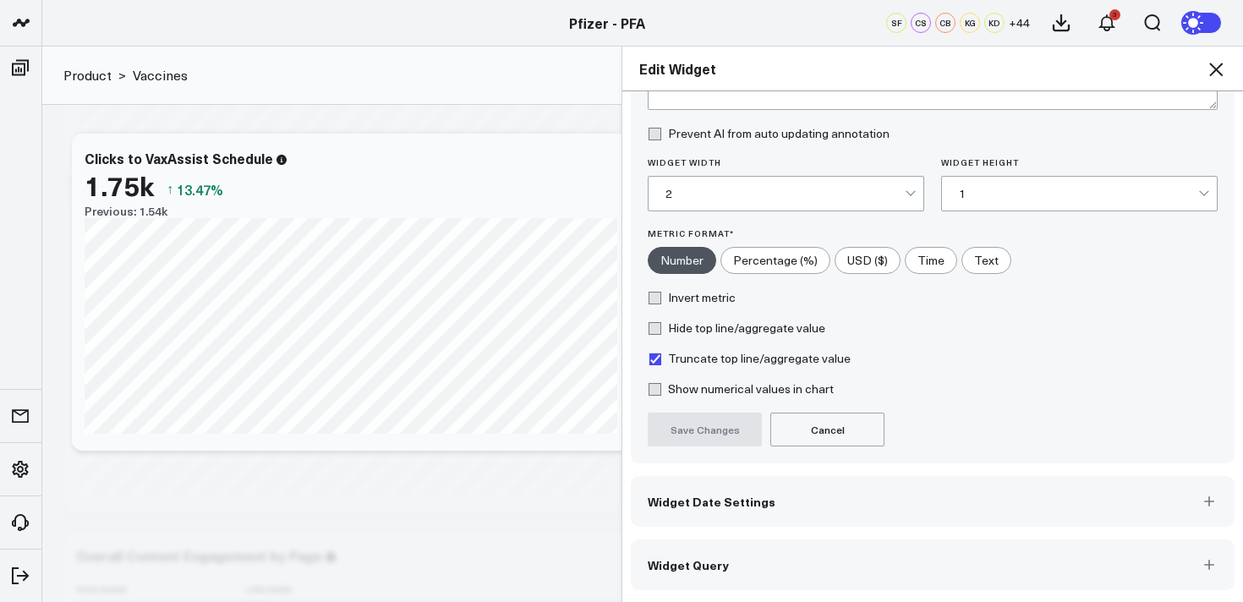
click at [966, 550] on button "Widget Query" at bounding box center [933, 564] width 604 height 51
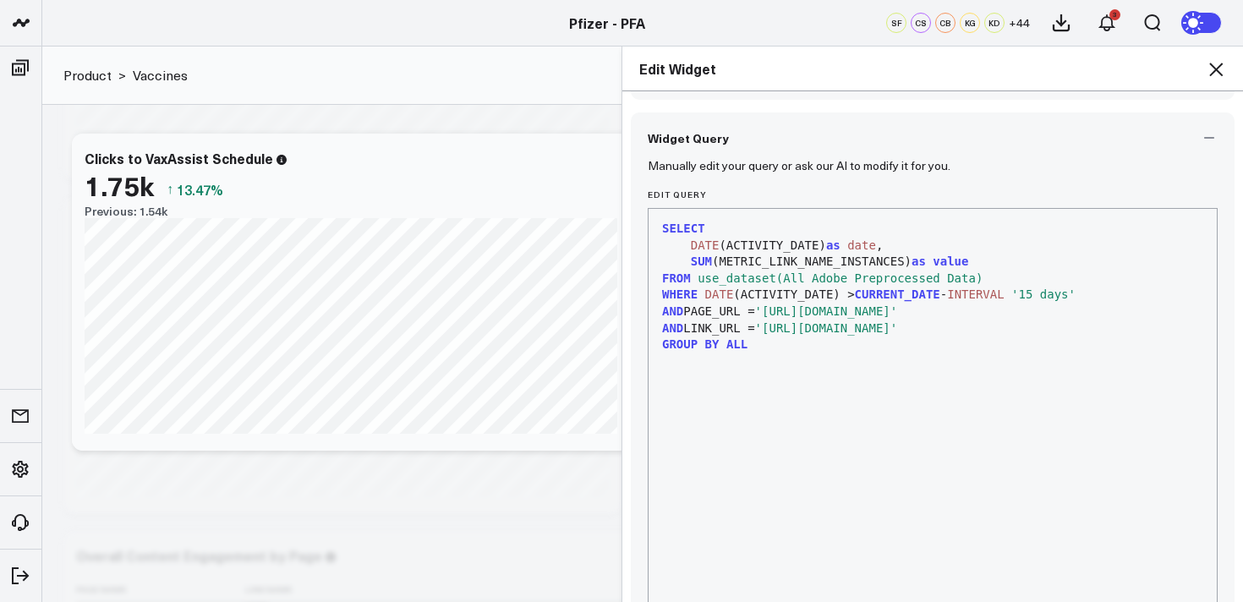
scroll to position [121, 0]
click at [1214, 70] on icon at bounding box center [1216, 70] width 14 height 14
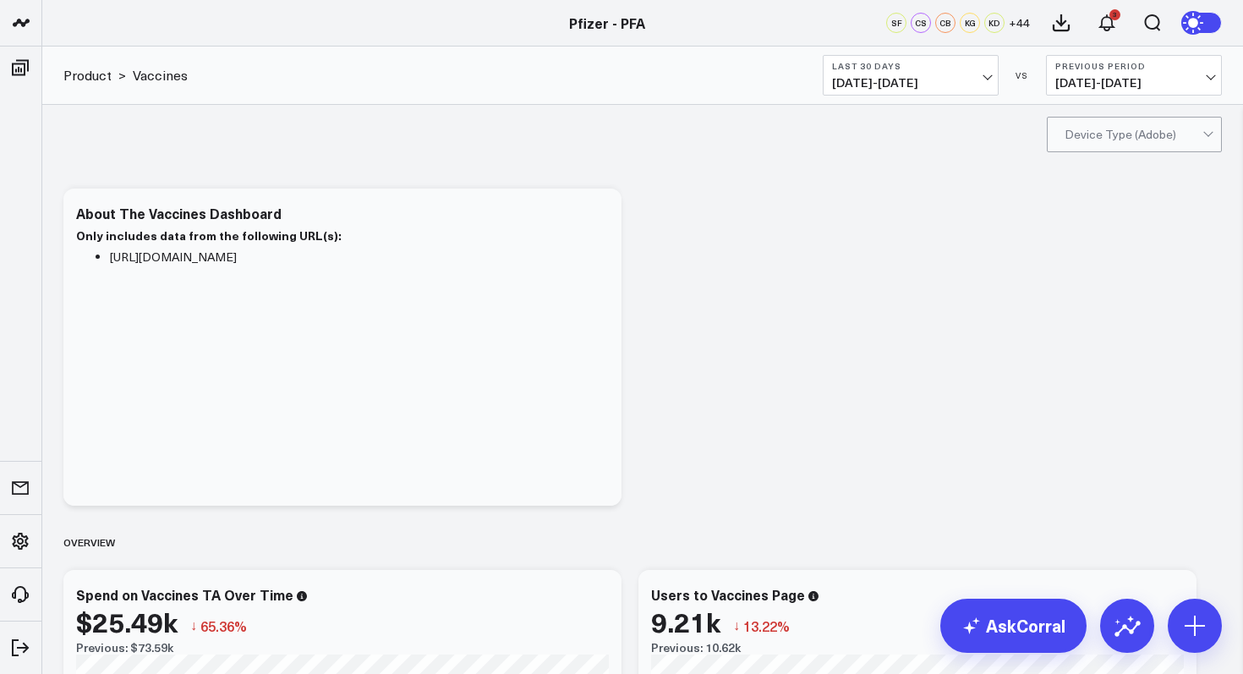
scroll to position [216, 0]
